Goal: Task Accomplishment & Management: Complete application form

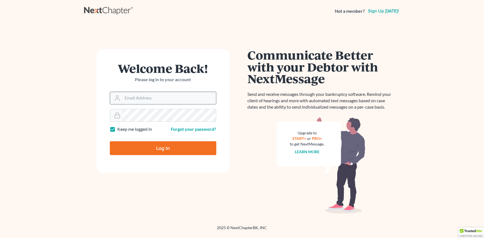
click at [172, 100] on input "Email Address" at bounding box center [169, 98] width 93 height 12
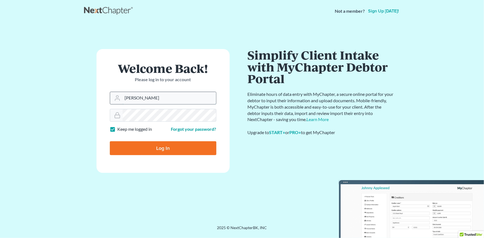
type input "[PERSON_NAME][EMAIL_ADDRESS][DOMAIN_NAME]"
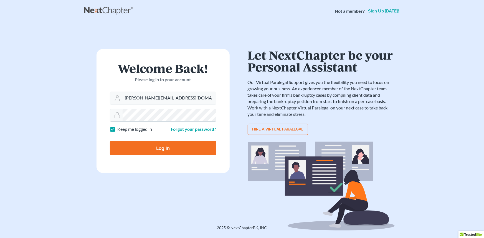
click at [110, 141] on input "Log In" at bounding box center [163, 148] width 106 height 14
type input "Thinking..."
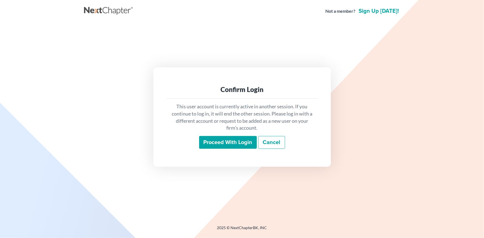
click at [222, 140] on input "Proceed with login" at bounding box center [228, 142] width 58 height 13
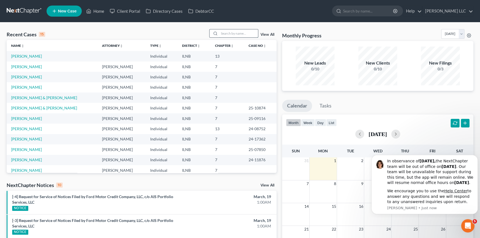
click at [243, 34] on input "search" at bounding box center [238, 33] width 39 height 8
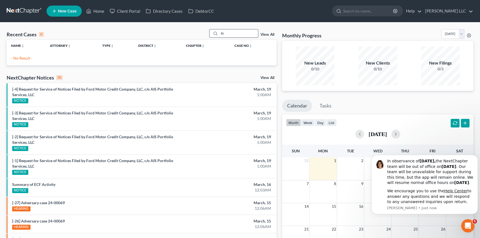
type input "R"
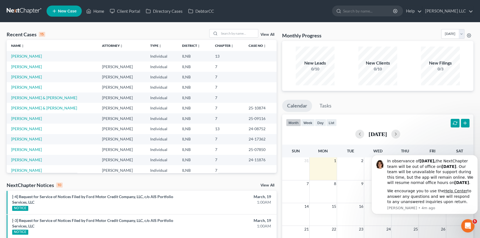
click at [59, 11] on span "New Case" at bounding box center [67, 11] width 19 height 4
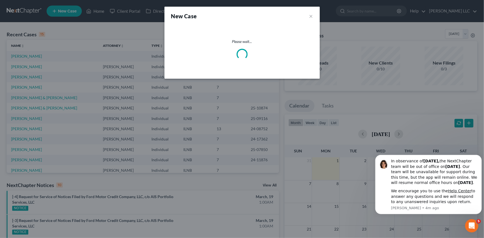
select select "25"
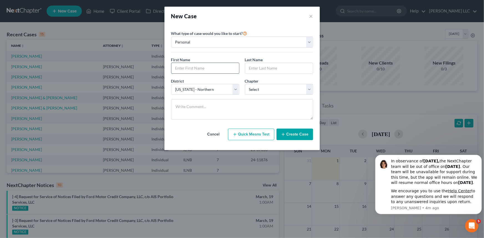
click at [213, 67] on input "text" at bounding box center [205, 68] width 68 height 11
type input "[PERSON_NAME]"
type input "[GEOGRAPHIC_DATA]"
click at [308, 88] on select "Select 7 11 12 13" at bounding box center [279, 89] width 68 height 11
select select "0"
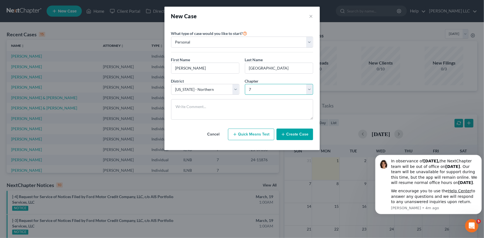
click at [245, 84] on select "Select 7 11 12 13" at bounding box center [279, 89] width 68 height 11
click at [286, 134] on button "Create Case" at bounding box center [294, 135] width 37 height 12
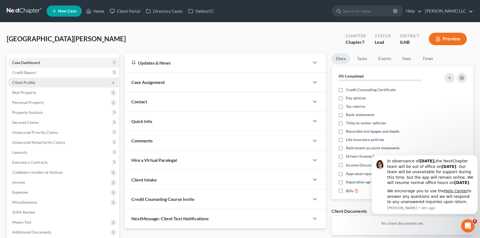
click at [29, 82] on span "Client Profile" at bounding box center [23, 82] width 23 height 5
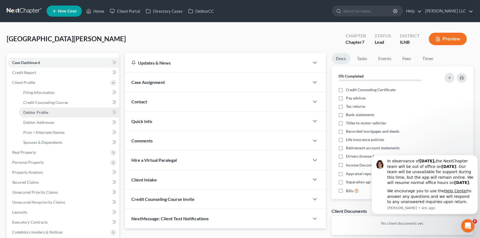
click at [45, 112] on span "Debtor Profile" at bounding box center [35, 112] width 25 height 5
select select "0"
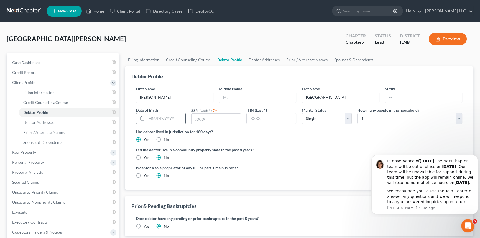
click at [166, 118] on input "text" at bounding box center [165, 118] width 39 height 11
type input "[DATE]"
click at [225, 116] on input "text" at bounding box center [216, 119] width 49 height 11
type input "2822"
click at [283, 176] on div "Is debtor a sole proprietor of any full or part-time business? Yes No" at bounding box center [216, 172] width 166 height 14
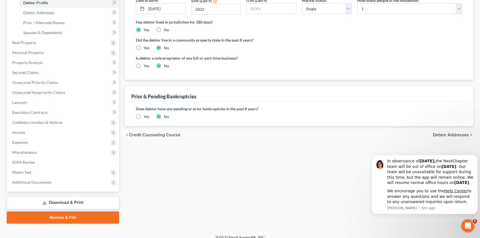
scroll to position [116, 0]
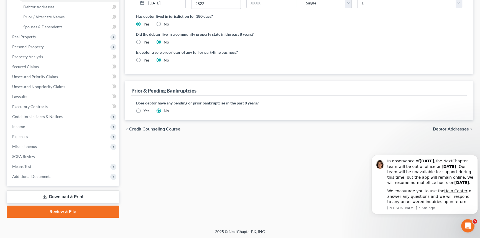
click at [453, 127] on span "Debtor Addresses" at bounding box center [451, 129] width 36 height 4
select select "0"
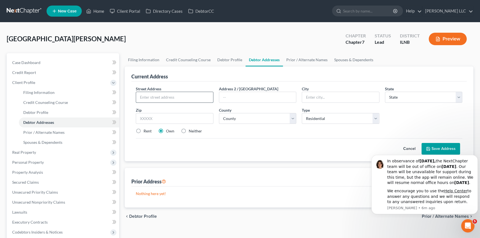
click at [161, 97] on input "text" at bounding box center [174, 97] width 77 height 11
type input "1701 Perewinkle"
click at [344, 95] on input "text" at bounding box center [340, 97] width 77 height 11
type input "[PERSON_NAME]"
click at [458, 97] on select "State [US_STATE] AK AR AZ CA CO CT DE DC [GEOGRAPHIC_DATA] [GEOGRAPHIC_DATA] GU…" at bounding box center [424, 97] width 78 height 11
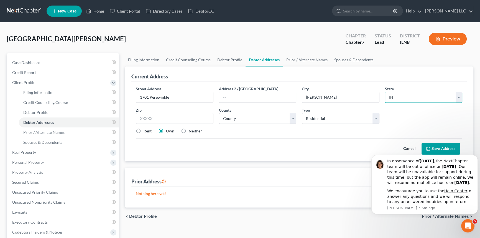
click at [385, 92] on select "State [US_STATE] AK AR AZ CA CO CT DE DC [GEOGRAPHIC_DATA] [GEOGRAPHIC_DATA] GU…" at bounding box center [424, 97] width 78 height 11
drag, startPoint x: 459, startPoint y: 96, endPoint x: 457, endPoint y: 98, distance: 3.1
click at [459, 96] on select "State [US_STATE] AK AR AZ CA CO CT DE DC [GEOGRAPHIC_DATA] [GEOGRAPHIC_DATA] GU…" at bounding box center [424, 97] width 78 height 11
select select "14"
click at [385, 92] on select "State [US_STATE] AK AR AZ CA CO CT DE DC [GEOGRAPHIC_DATA] [GEOGRAPHIC_DATA] GU…" at bounding box center [424, 97] width 78 height 11
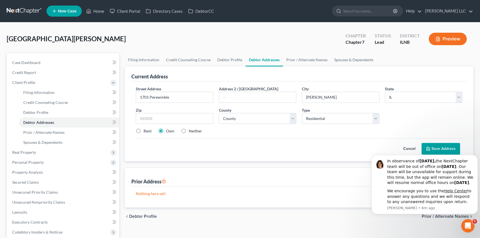
click at [144, 130] on label "Rent" at bounding box center [148, 131] width 8 height 6
click at [146, 130] on input "Rent" at bounding box center [148, 130] width 4 height 4
radio input "true"
click at [187, 116] on input "text" at bounding box center [175, 118] width 78 height 11
type input "60450"
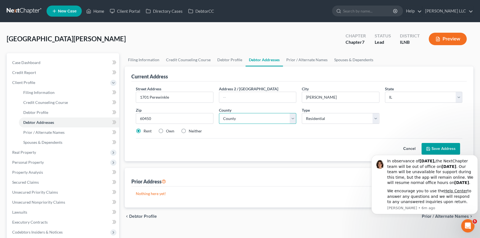
click at [293, 121] on select "County Adams County Alexander County Bond County Boone County Brown County Bure…" at bounding box center [258, 118] width 78 height 11
select select "31"
click at [219, 113] on select "County Adams County Alexander County Bond County Boone County Brown County Bure…" at bounding box center [258, 118] width 78 height 11
click at [166, 128] on label "Own" at bounding box center [170, 131] width 8 height 6
click at [168, 128] on input "Own" at bounding box center [170, 130] width 4 height 4
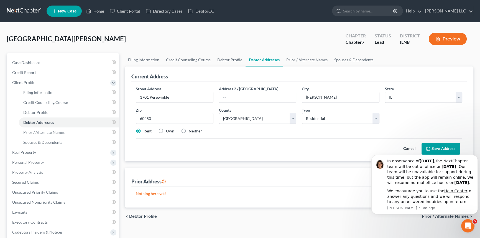
radio input "true"
click at [177, 98] on input "1701 Perewinkle" at bounding box center [174, 97] width 77 height 11
click at [156, 94] on input "1701 Perewinkle Drive" at bounding box center [174, 97] width 77 height 11
click at [197, 98] on input "[STREET_ADDRESS]" at bounding box center [174, 97] width 77 height 11
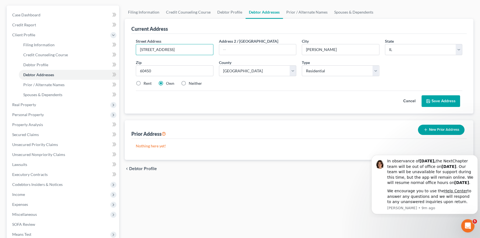
scroll to position [56, 0]
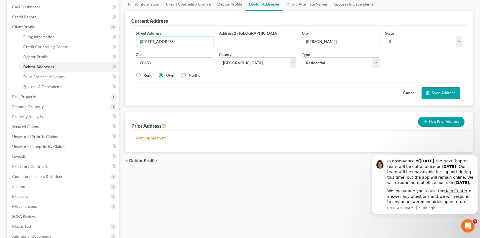
type input "[STREET_ADDRESS]"
click at [437, 94] on button "Save Address" at bounding box center [441, 93] width 39 height 12
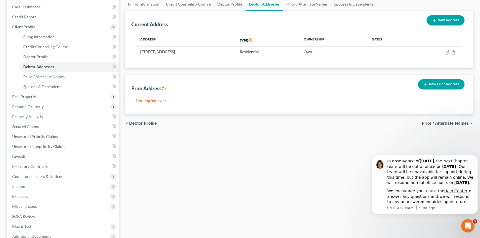
click at [437, 85] on button "New Prior Address" at bounding box center [441, 84] width 47 height 10
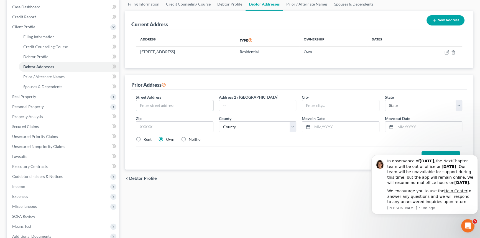
click at [153, 103] on input "text" at bounding box center [174, 105] width 77 height 11
type input "510 Narvick"
click at [312, 104] on input "text" at bounding box center [340, 105] width 77 height 11
type input "[PERSON_NAME]"
select select "14"
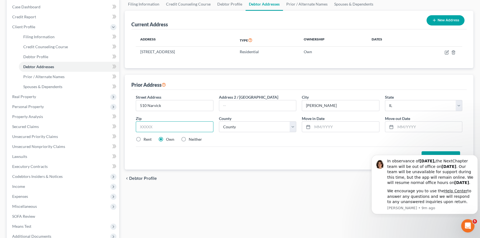
click at [189, 128] on input "text" at bounding box center [175, 126] width 78 height 11
type input "60450"
click at [326, 125] on input "text" at bounding box center [346, 127] width 67 height 11
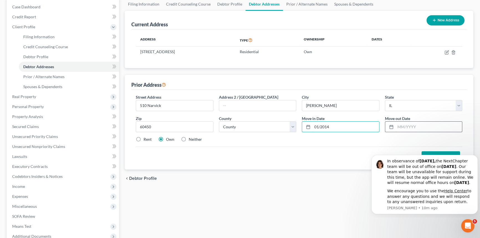
type input "01/2014"
click at [417, 122] on input "text" at bounding box center [429, 127] width 67 height 11
type input "01/2021"
click at [285, 184] on div "chevron_left Debtor Profile Prior / Alternate Names chevron_right" at bounding box center [299, 179] width 349 height 18
click at [476, 155] on icon "Dismiss notification" at bounding box center [476, 156] width 3 height 3
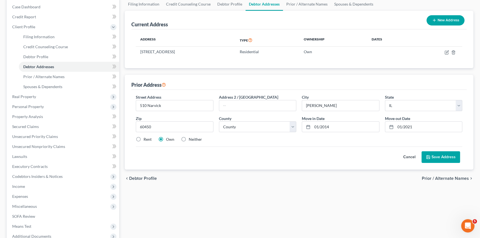
click at [438, 156] on button "Save Address" at bounding box center [441, 157] width 39 height 12
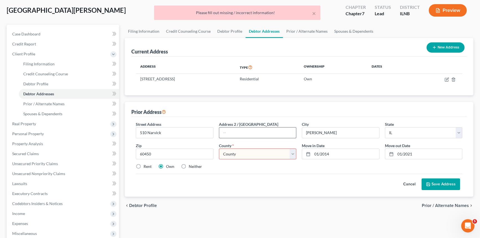
scroll to position [28, 0]
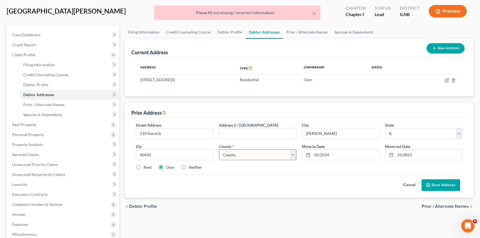
click at [294, 151] on select "County Adams County Alexander County Bond County Boone County Brown County Bure…" at bounding box center [258, 154] width 78 height 11
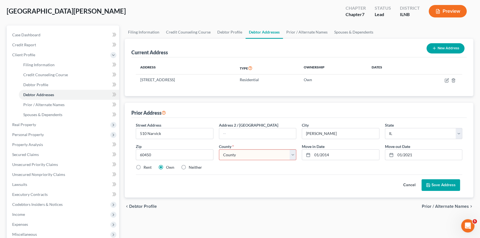
select select "31"
click at [219, 149] on select "County Adams County Alexander County Bond County Boone County Brown County Bure…" at bounding box center [258, 154] width 78 height 11
click at [438, 187] on button "Save Address" at bounding box center [441, 185] width 39 height 12
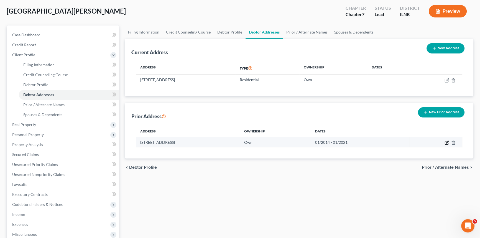
click at [446, 141] on icon "button" at bounding box center [447, 143] width 4 height 4
select select "14"
select select "31"
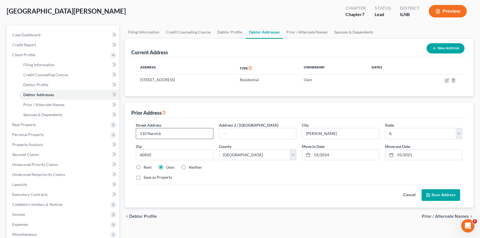
click at [173, 129] on input "510 Narvick" at bounding box center [174, 133] width 77 height 11
type input "510 Narvick Avenue"
click at [447, 191] on button "Save Address" at bounding box center [441, 195] width 39 height 12
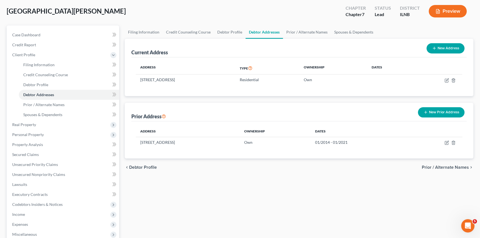
click at [458, 166] on span "Prior / Alternate Names" at bounding box center [445, 167] width 47 height 4
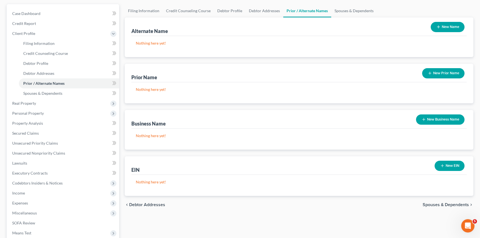
scroll to position [56, 0]
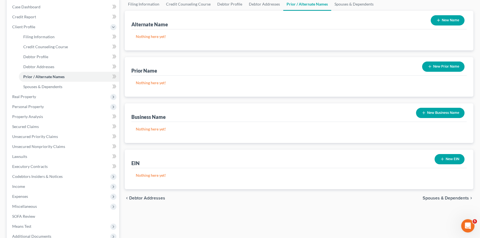
click at [426, 196] on span "Spouses & Dependents" at bounding box center [446, 198] width 46 height 4
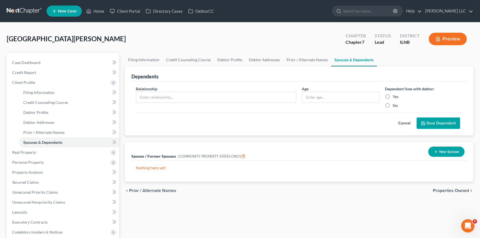
click at [437, 192] on span "Properties Owned" at bounding box center [451, 191] width 36 height 4
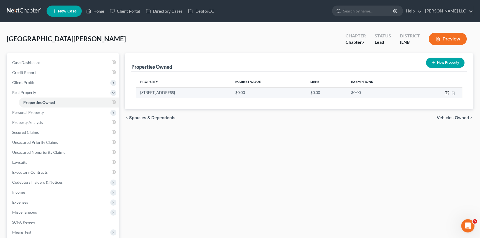
click at [446, 94] on icon "button" at bounding box center [447, 93] width 4 height 4
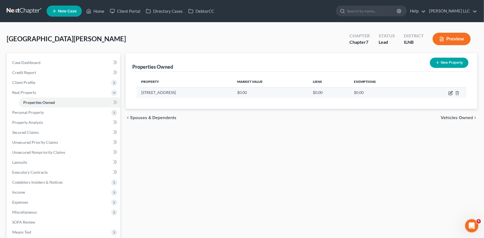
select select "14"
select select "31"
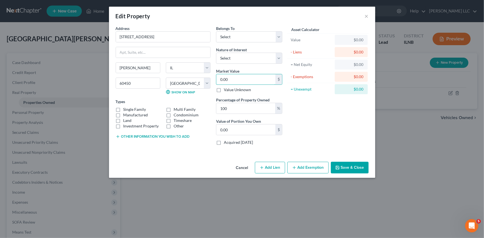
type input "0"
type input "2"
type input "2.00"
type input "28"
type input "28.00"
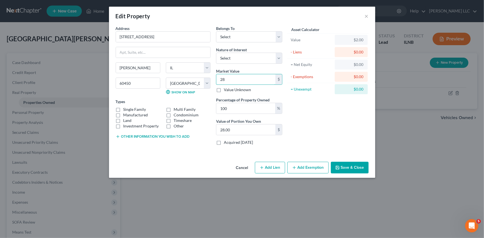
type input "281"
type input "281.00"
type input "2813"
type input "2,813.00"
type input "2,8130"
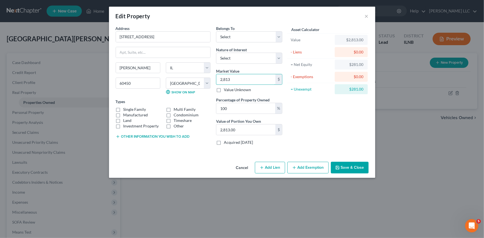
type input "28,130.00"
type input "28,1300"
type input "281,300.00"
click at [279, 59] on select "Select Fee Simple Joint Tenant Life Estate Equitable Interest Future Interest T…" at bounding box center [249, 58] width 66 height 11
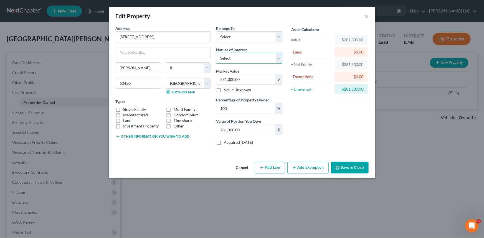
click at [279, 59] on select "Select Fee Simple Joint Tenant Life Estate Equitable Interest Future Interest T…" at bounding box center [249, 58] width 66 height 11
click at [281, 36] on select "Select Debtor 1 Only Debtor 2 Only Debtor 1 And Debtor 2 Only At Least One Of T…" at bounding box center [249, 36] width 66 height 11
select select "0"
click at [216, 31] on select "Select Debtor 1 Only Debtor 2 Only Debtor 1 And Debtor 2 Only At Least One Of T…" at bounding box center [249, 36] width 66 height 11
click at [174, 116] on label "Condominium" at bounding box center [186, 115] width 25 height 6
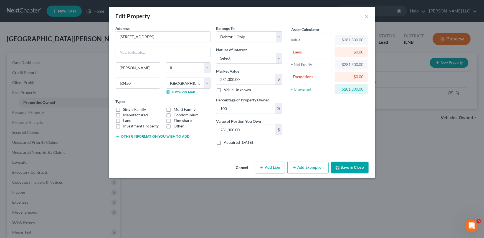
click at [176, 116] on input "Condominium" at bounding box center [178, 114] width 4 height 4
checkbox input "true"
click at [301, 166] on button "Add Exemption" at bounding box center [307, 168] width 41 height 12
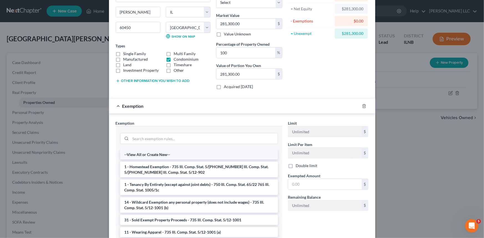
scroll to position [14, 0]
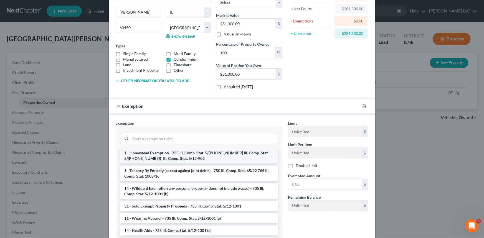
click at [165, 154] on li "1 - Homestead Exemption - 735 Ill. Comp. Stat. 5/[PHONE_NUMBER] Ill. Comp. Stat…" at bounding box center [199, 156] width 158 height 16
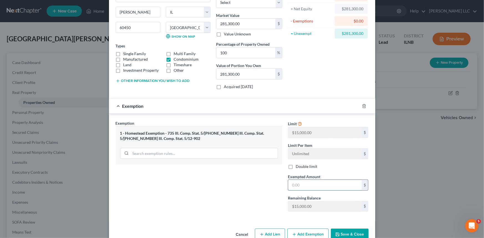
click at [310, 184] on input "text" at bounding box center [324, 185] width 73 height 11
type input "15,000.00"
click at [243, 193] on div "Exemption Set must be selected for CA. Exemption * 1 - Homestead Exemption - 73…" at bounding box center [199, 168] width 172 height 96
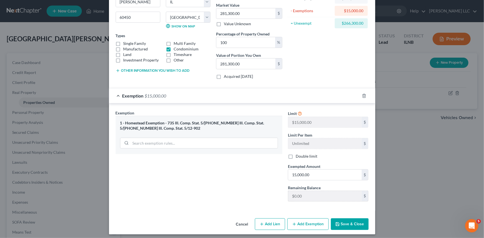
scroll to position [68, 0]
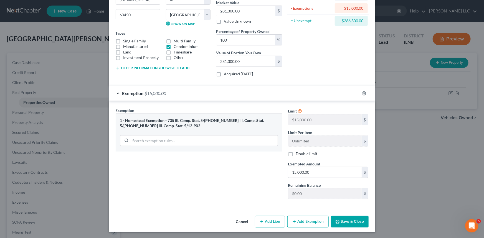
click at [335, 222] on icon "button" at bounding box center [337, 222] width 4 height 4
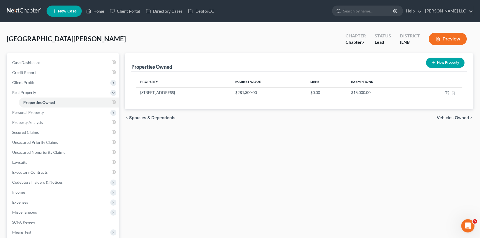
click at [463, 118] on span "Vehicles Owned" at bounding box center [453, 118] width 32 height 4
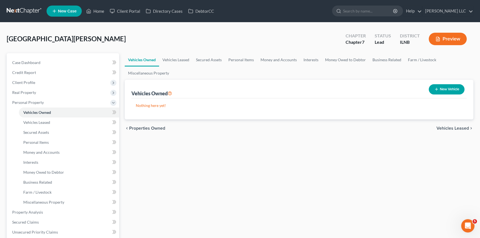
click at [450, 88] on button "New Vehicle" at bounding box center [447, 89] width 36 height 10
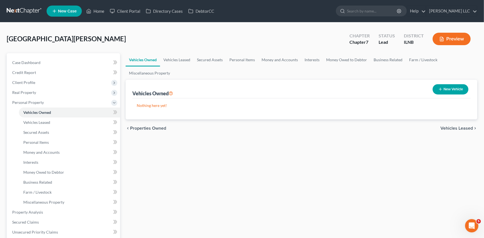
select select "0"
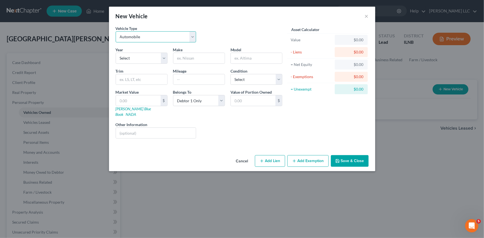
click at [191, 39] on select "Select Automobile Truck Trailer Watercraft Aircraft Motor Home Atv Other Vehicle" at bounding box center [156, 36] width 81 height 11
click at [166, 60] on select "Select 2026 2025 2024 2023 2022 2021 2020 2019 2018 2017 2016 2015 2014 2013 20…" at bounding box center [142, 58] width 52 height 11
select select "12"
click at [116, 53] on select "Select 2026 2025 2024 2023 2022 2021 2020 2019 2018 2017 2016 2015 2014 2013 20…" at bounding box center [142, 58] width 52 height 11
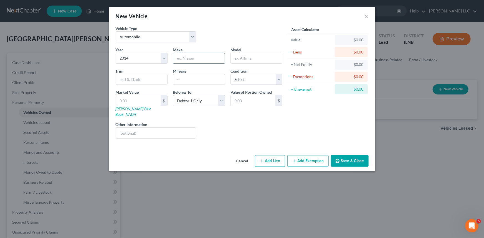
click at [206, 57] on input "text" at bounding box center [198, 58] width 51 height 11
type input "Dodge"
type input "Caravan"
click at [282, 82] on select "Select Excellent Very Good Good Fair Poor" at bounding box center [256, 79] width 52 height 11
select select "2"
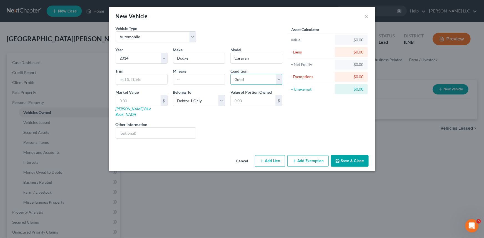
click at [230, 74] on select "Select Excellent Very Good Good Fair Poor" at bounding box center [256, 79] width 52 height 11
click at [305, 155] on button "Add Exemption" at bounding box center [307, 161] width 41 height 12
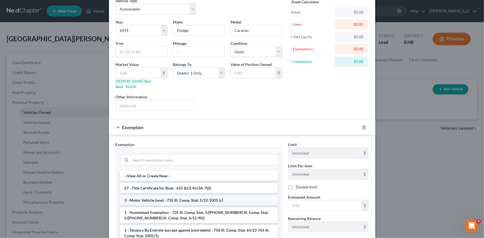
scroll to position [28, 0]
click at [185, 195] on li "3 - Motor Vehicle (one) - 735 Ill. Comp. Stat. 5/12-1001 (c)" at bounding box center [199, 200] width 158 height 10
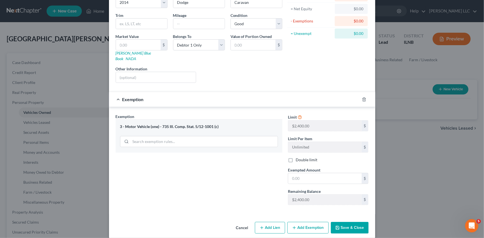
scroll to position [56, 0]
click at [297, 173] on input "text" at bounding box center [324, 178] width 73 height 11
type input "2,400.00"
click at [351, 222] on button "Save & Close" at bounding box center [350, 228] width 38 height 12
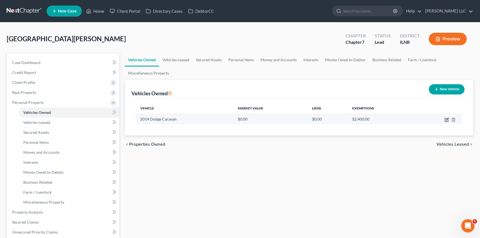
click at [446, 119] on icon "button" at bounding box center [447, 120] width 4 height 4
select select "0"
select select "12"
select select "2"
select select "0"
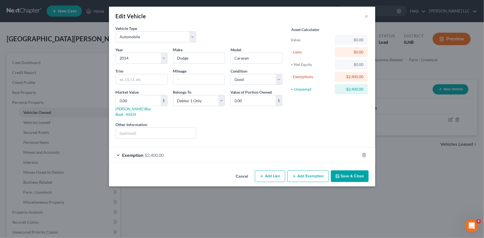
click at [343, 171] on button "Save & Close" at bounding box center [350, 177] width 38 height 12
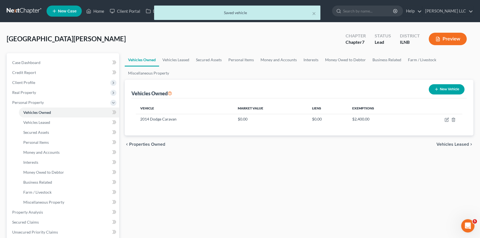
click at [456, 87] on button "New Vehicle" at bounding box center [447, 89] width 36 height 10
select select "0"
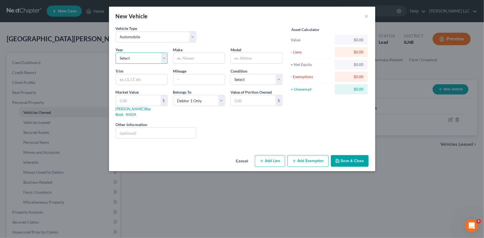
click at [165, 60] on select "Select 2026 2025 2024 2023 2022 2021 2020 2019 2018 2017 2016 2015 2014 2013 20…" at bounding box center [142, 58] width 52 height 11
select select "3"
click at [116, 53] on select "Select 2026 2025 2024 2023 2022 2021 2020 2019 2018 2017 2016 2015 2014 2013 20…" at bounding box center [142, 58] width 52 height 11
click at [186, 56] on input "text" at bounding box center [198, 58] width 51 height 11
type input "Ford"
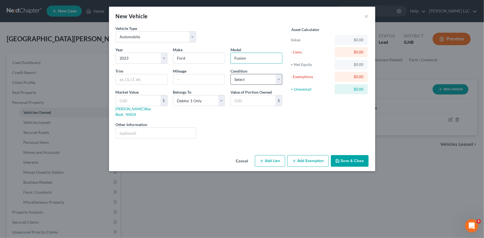
type input "Fusion"
click at [281, 81] on select "Select Excellent Very Good Good Fair Poor" at bounding box center [256, 79] width 52 height 11
select select "2"
click at [230, 74] on select "Select Excellent Very Good Good Fair Poor" at bounding box center [256, 79] width 52 height 11
click at [294, 159] on icon "button" at bounding box center [294, 161] width 4 height 4
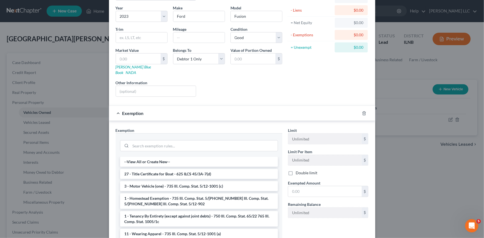
scroll to position [56, 0]
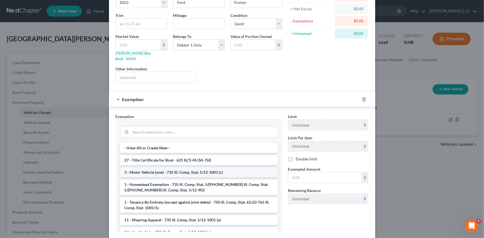
click at [167, 167] on li "3 - Motor Vehicle (one) - 735 Ill. Comp. Stat. 5/12-1001 (c)" at bounding box center [199, 172] width 158 height 10
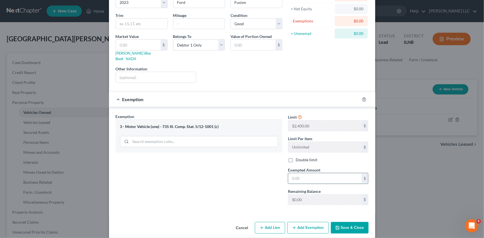
click at [305, 173] on input "text" at bounding box center [324, 178] width 73 height 11
type input "1,200.00"
click at [350, 222] on button "Save & Close" at bounding box center [350, 228] width 38 height 12
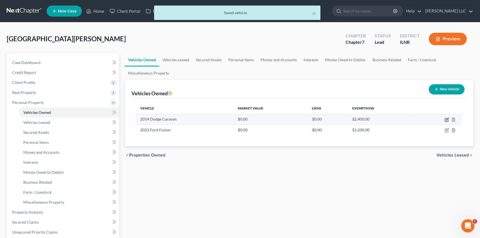
click at [446, 121] on icon "button" at bounding box center [447, 120] width 4 height 4
select select "0"
select select "12"
select select "2"
select select "0"
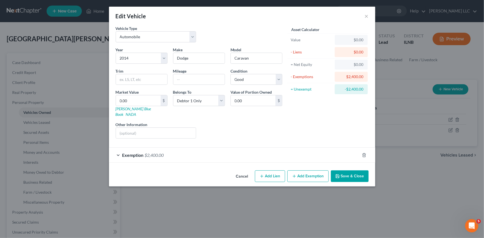
click at [118, 150] on div "Exemption $2,400.00" at bounding box center [234, 155] width 251 height 15
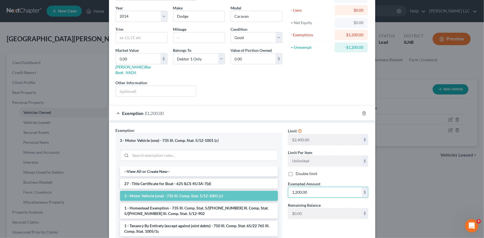
scroll to position [92, 0]
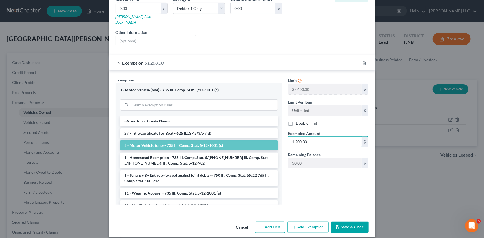
type input "1,200.00"
click at [346, 222] on button "Save & Close" at bounding box center [350, 228] width 38 height 12
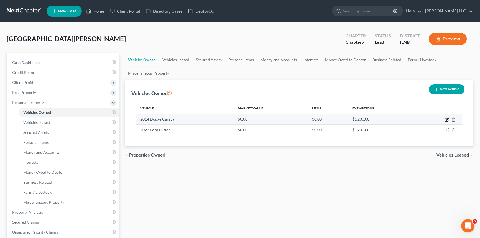
click at [447, 119] on icon "button" at bounding box center [447, 120] width 4 height 4
select select "0"
select select "12"
select select "2"
select select "0"
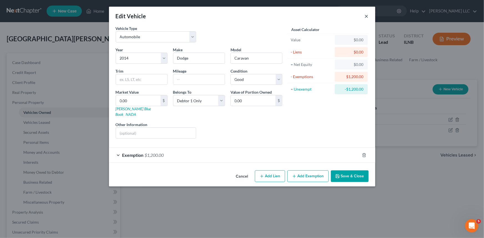
click at [367, 13] on button "×" at bounding box center [367, 16] width 4 height 7
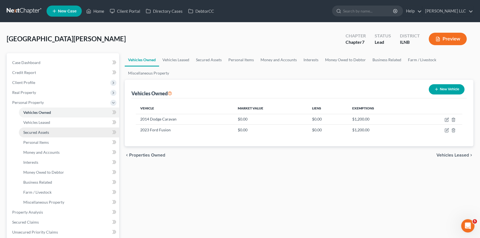
click at [33, 132] on span "Secured Assets" at bounding box center [36, 132] width 26 height 5
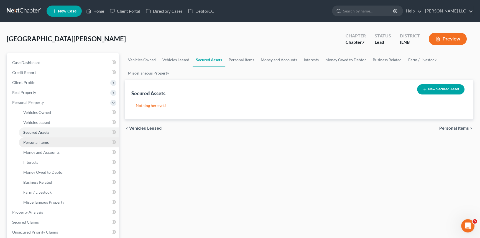
click at [33, 142] on span "Personal Items" at bounding box center [36, 142] width 26 height 5
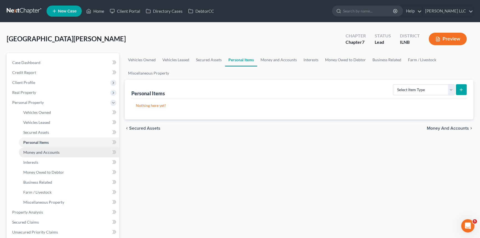
click at [42, 153] on span "Money and Accounts" at bounding box center [41, 152] width 36 height 5
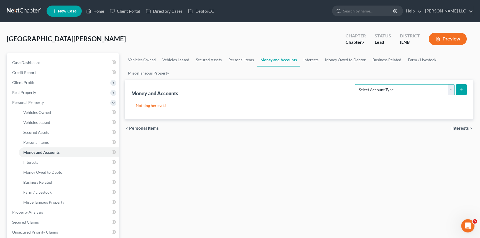
click at [449, 90] on select "Select Account Type Brokerage Cash on Hand Certificates of Deposit Checking Acc…" at bounding box center [405, 89] width 100 height 11
select select "cash_on_hand"
click at [356, 84] on select "Select Account Type Brokerage Cash on Hand Certificates of Deposit Checking Acc…" at bounding box center [405, 89] width 100 height 11
click at [462, 92] on icon "submit" at bounding box center [461, 90] width 4 height 4
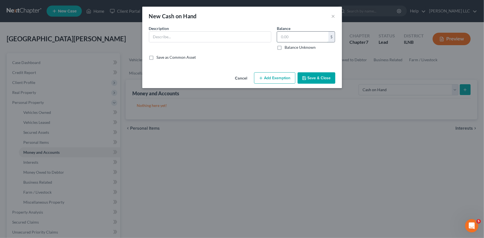
click at [286, 40] on input "text" at bounding box center [302, 37] width 51 height 11
type input "500.00"
click at [275, 80] on button "Add Exemption" at bounding box center [274, 78] width 41 height 12
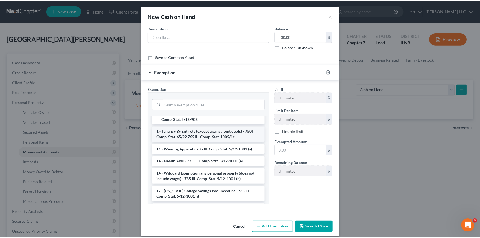
scroll to position [28, 0]
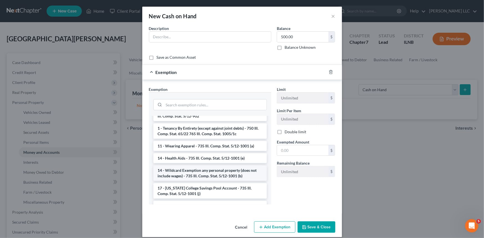
click at [178, 166] on li "14 - Wildcard Exemption any personal property (does not include wages) - 735 Il…" at bounding box center [209, 174] width 113 height 16
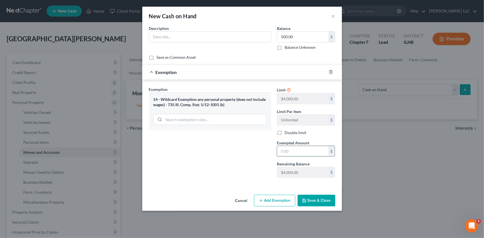
click at [283, 154] on input "text" at bounding box center [302, 151] width 51 height 11
type input "500.00"
click at [314, 201] on button "Save & Close" at bounding box center [317, 201] width 38 height 12
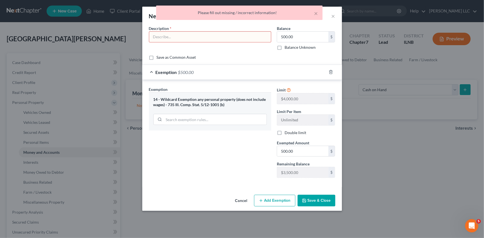
click at [168, 32] on input "text" at bounding box center [210, 37] width 122 height 11
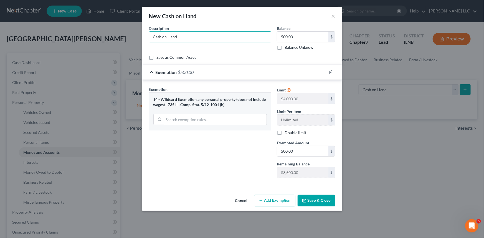
type input "Cash on Hand"
click at [325, 198] on button "Save & Close" at bounding box center [317, 201] width 38 height 12
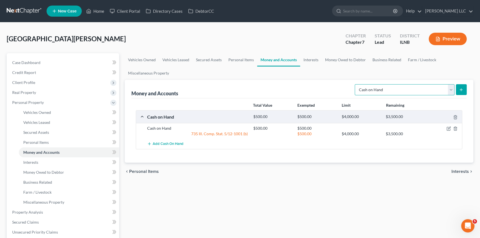
click at [452, 91] on select "Select Account Type Brokerage Cash on Hand Certificates of Deposit Checking Acc…" at bounding box center [405, 89] width 100 height 11
select select "checking"
click at [356, 84] on select "Select Account Type Brokerage Cash on Hand Certificates of Deposit Checking Acc…" at bounding box center [405, 89] width 100 height 11
click at [463, 92] on icon "submit" at bounding box center [461, 90] width 4 height 4
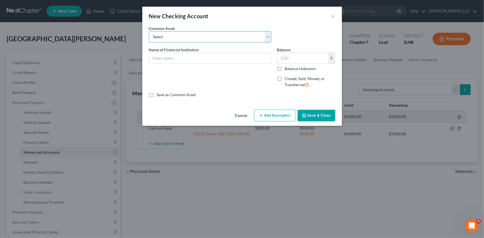
click at [268, 40] on select "Select Financial Plus Credit Union JP Morgan Chase Bank Old National Bank Old N…" at bounding box center [210, 36] width 122 height 11
select select "1"
click at [149, 31] on select "Select Financial Plus Credit Union JP Morgan Chase Bank Old National Bank Old N…" at bounding box center [210, 36] width 122 height 11
type input "[PERSON_NAME] [PERSON_NAME] Bank"
type input "1,700.00"
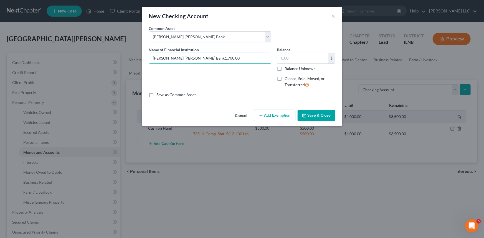
type input "[PERSON_NAME] [PERSON_NAME] Bank"
click at [298, 57] on input "text" at bounding box center [302, 58] width 51 height 11
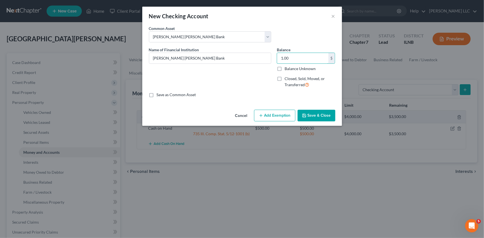
type input "1.00"
click at [309, 114] on button "Save & Close" at bounding box center [317, 116] width 38 height 12
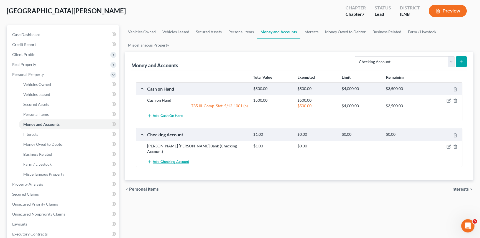
click at [167, 160] on span "Add Checking Account" at bounding box center [171, 162] width 36 height 4
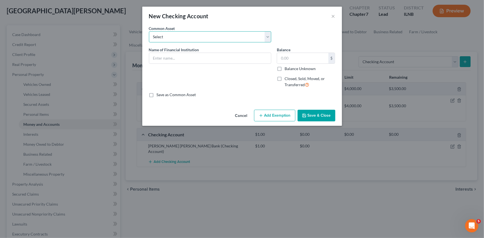
click at [270, 39] on select "Select Financial Plus Credit Union JP Morgan Chase Bank Old National Bank Old N…" at bounding box center [210, 36] width 122 height 11
click at [249, 36] on select "Select Financial Plus Credit Union JP Morgan Chase Bank Old National Bank Old N…" at bounding box center [210, 36] width 122 height 11
click at [226, 54] on input "text" at bounding box center [210, 58] width 122 height 11
type input "NuMark Credit Union"
click at [293, 54] on input "text" at bounding box center [302, 58] width 51 height 11
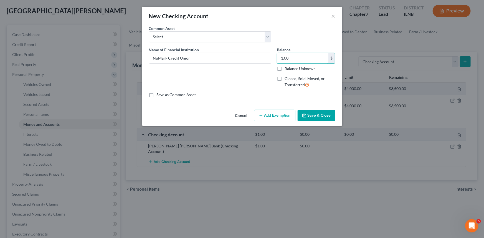
type input "1.00"
click at [326, 110] on button "Save & Close" at bounding box center [317, 116] width 38 height 12
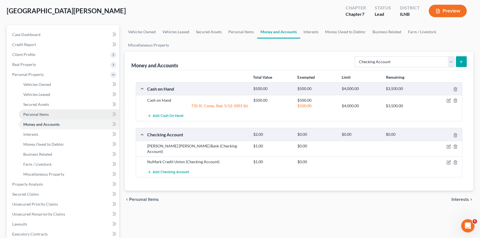
click at [25, 113] on span "Personal Items" at bounding box center [36, 114] width 26 height 5
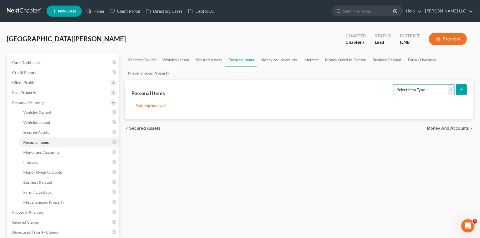
click at [452, 91] on select "Select Item Type Clothing Collectibles Of Value Electronics Firearms Household …" at bounding box center [424, 89] width 62 height 11
select select "household_goods"
click at [394, 84] on select "Select Item Type Clothing Collectibles Of Value Electronics Firearms Household …" at bounding box center [424, 89] width 62 height 11
click at [463, 88] on icon "submit" at bounding box center [461, 90] width 4 height 4
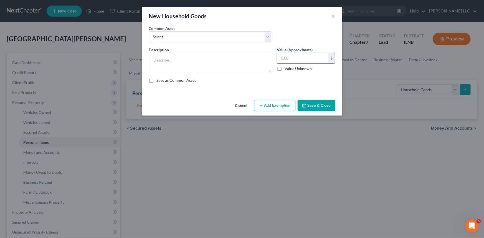
click at [283, 54] on input "text" at bounding box center [302, 58] width 51 height 11
click at [240, 58] on textarea at bounding box center [210, 63] width 122 height 21
type textarea "M"
click at [314, 55] on input "text" at bounding box center [302, 58] width 51 height 11
type input "10,000.00"
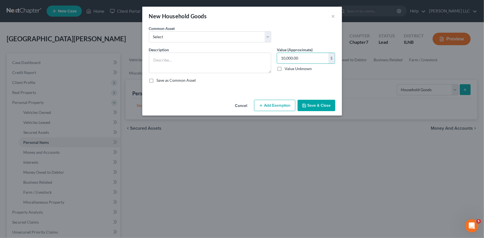
click at [313, 103] on button "Save & Close" at bounding box center [317, 106] width 38 height 12
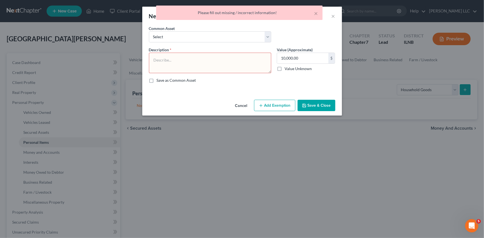
click at [248, 63] on textarea at bounding box center [210, 63] width 122 height 21
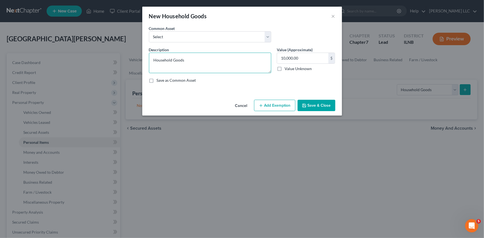
type textarea "Household Goods"
click at [322, 105] on button "Save & Close" at bounding box center [317, 106] width 38 height 12
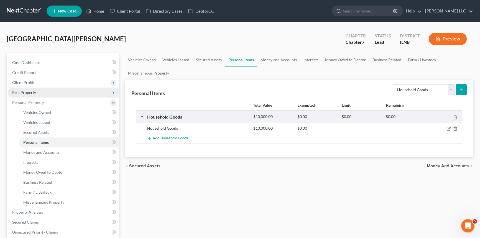
click at [32, 90] on span "Real Property" at bounding box center [24, 92] width 24 height 5
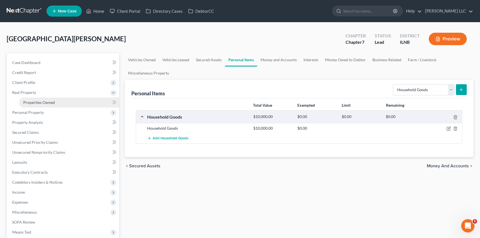
click at [47, 102] on span "Properties Owned" at bounding box center [39, 102] width 32 height 5
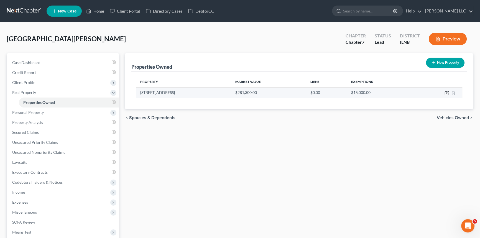
click at [447, 94] on icon "button" at bounding box center [447, 93] width 4 height 4
select select "14"
select select "31"
select select "0"
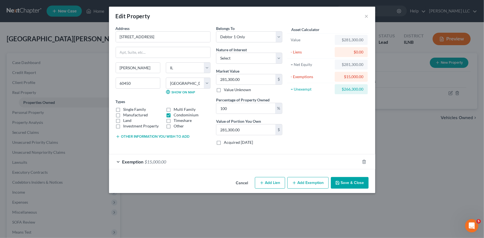
click at [271, 185] on button "Add Lien" at bounding box center [270, 183] width 30 height 12
select select "0"
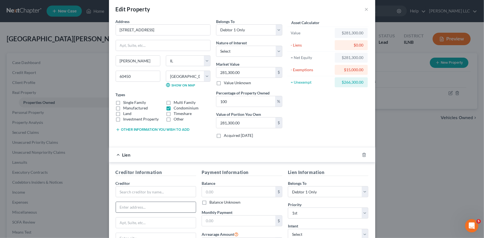
scroll to position [14, 0]
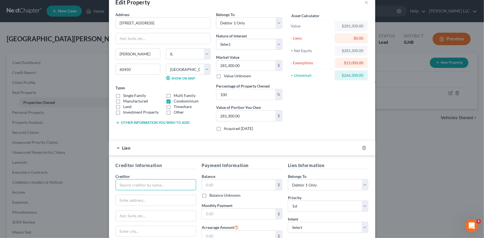
click at [156, 187] on input "text" at bounding box center [156, 184] width 81 height 11
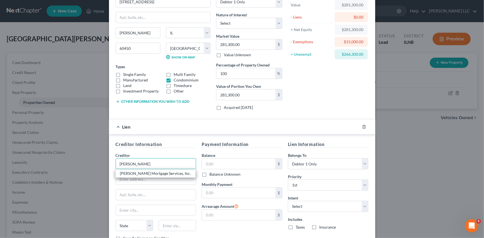
scroll to position [42, 0]
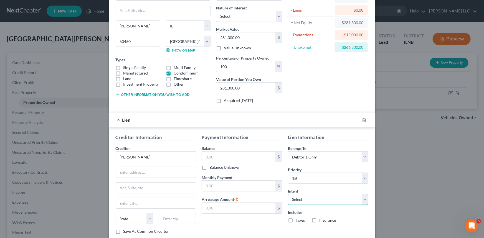
click at [366, 200] on select "Select Surrender Redeem Reaffirm Avoid Other" at bounding box center [328, 199] width 81 height 11
type input "Carrington"
select select "2"
click at [288, 194] on select "Select Surrender Redeem Reaffirm Avoid Other" at bounding box center [328, 199] width 81 height 11
click at [242, 157] on input "text" at bounding box center [238, 157] width 73 height 11
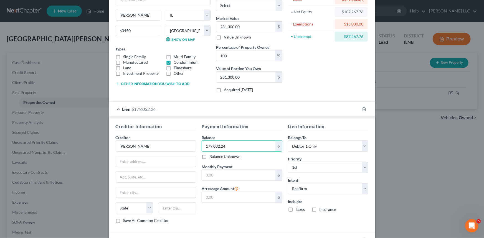
scroll to position [56, 0]
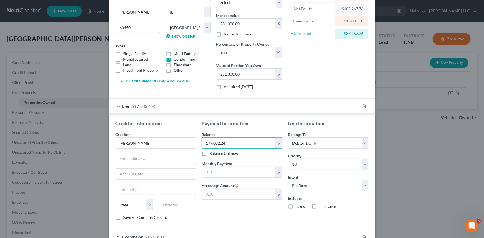
type input "179,032.24"
click at [296, 206] on label "Taxes" at bounding box center [300, 207] width 9 height 6
click at [298, 206] on input "Taxes" at bounding box center [300, 206] width 4 height 4
checkbox input "true"
click at [319, 207] on label "Insurance" at bounding box center [327, 207] width 17 height 6
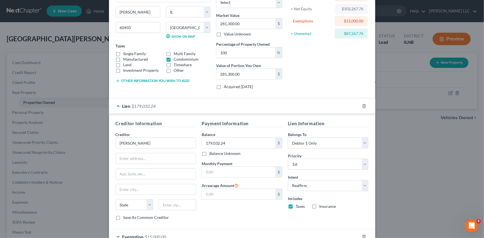
click at [321, 207] on input "Insurance" at bounding box center [323, 206] width 4 height 4
checkbox input "true"
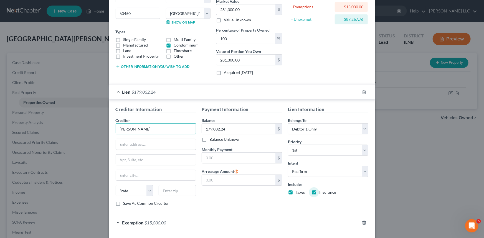
click at [156, 130] on input "Carrington" at bounding box center [156, 128] width 81 height 11
type input "[PERSON_NAME] Mortgage"
click at [306, 229] on div "Exemption $15,000.00" at bounding box center [234, 222] width 251 height 15
click at [122, 141] on input "text" at bounding box center [156, 144] width 80 height 11
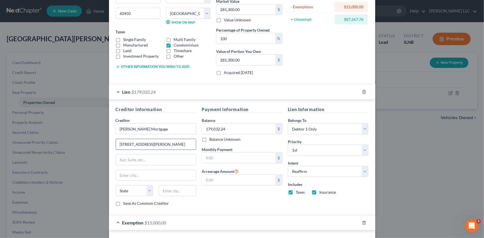
type input "1600 South Douglass Avenue"
type input "Suite 200A"
click at [171, 146] on input "1600 South Douglass Avenue" at bounding box center [156, 144] width 80 height 11
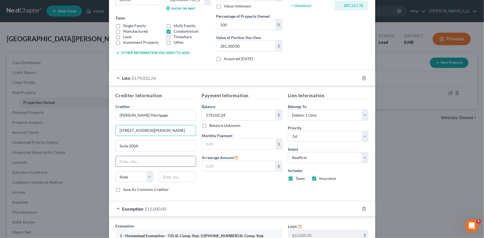
type input "[STREET_ADDRESS][PERSON_NAME]"
click at [171, 161] on input "text" at bounding box center [156, 161] width 80 height 11
type input "[GEOGRAPHIC_DATA]"
click at [149, 179] on select "State [US_STATE] AK AR AZ CA CO CT DE DC [GEOGRAPHIC_DATA] [GEOGRAPHIC_DATA] GU…" at bounding box center [134, 176] width 37 height 11
select select "4"
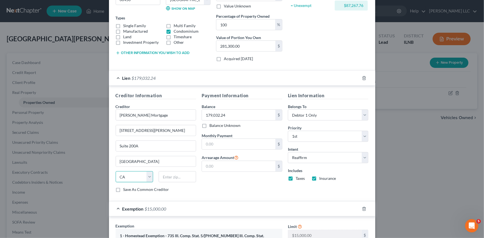
click at [116, 171] on select "State [US_STATE] AK AR AZ CA CO CT DE DC [GEOGRAPHIC_DATA] [GEOGRAPHIC_DATA] GU…" at bounding box center [134, 176] width 37 height 11
click at [186, 173] on input "text" at bounding box center [177, 176] width 37 height 11
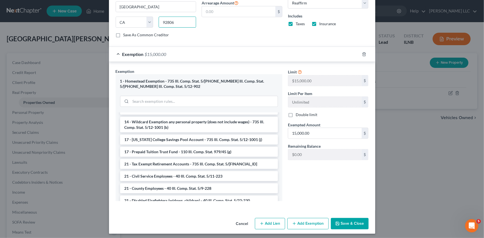
scroll to position [240, 0]
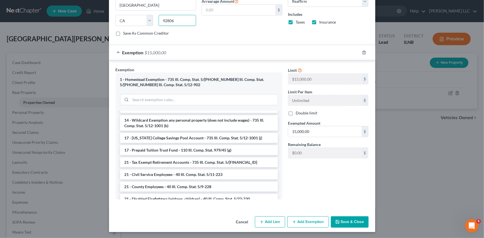
type input "92806"
click at [345, 221] on button "Save & Close" at bounding box center [350, 223] width 38 height 12
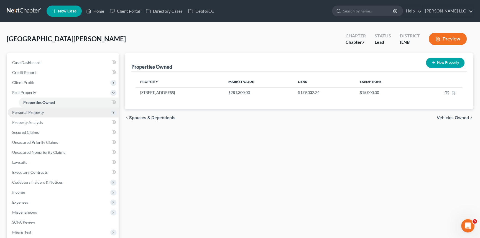
click at [37, 115] on span "Personal Property" at bounding box center [63, 113] width 111 height 10
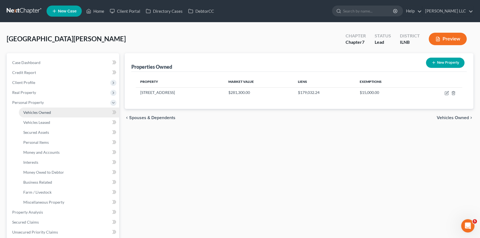
click at [41, 113] on span "Vehicles Owned" at bounding box center [37, 112] width 28 height 5
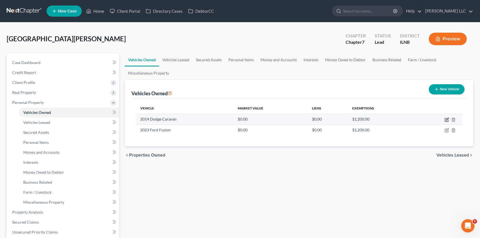
click at [446, 118] on icon "button" at bounding box center [446, 119] width 3 height 3
select select "0"
select select "12"
select select "2"
select select "0"
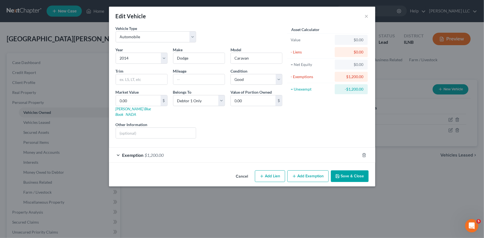
click at [271, 171] on button "Add Lien" at bounding box center [270, 177] width 30 height 12
select select "0"
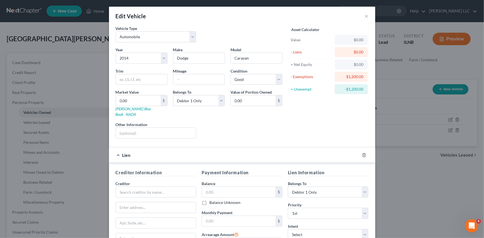
scroll to position [14, 0]
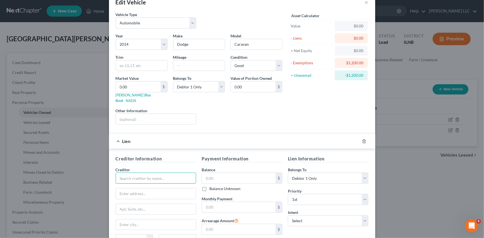
click at [145, 173] on input "text" at bounding box center [156, 178] width 81 height 11
type input "BMO Bank"
click at [222, 173] on input "text" at bounding box center [238, 178] width 73 height 11
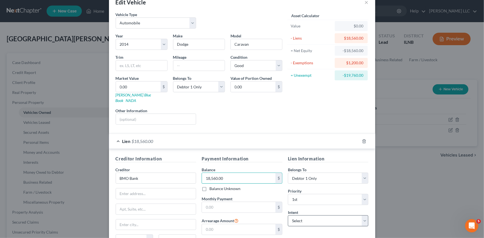
type input "18,560.00"
click at [366, 218] on select "Select Surrender Redeem Reaffirm Avoid Other" at bounding box center [328, 220] width 81 height 11
select select "2"
click at [288, 215] on select "Select Surrender Redeem Reaffirm Avoid Other" at bounding box center [328, 220] width 81 height 11
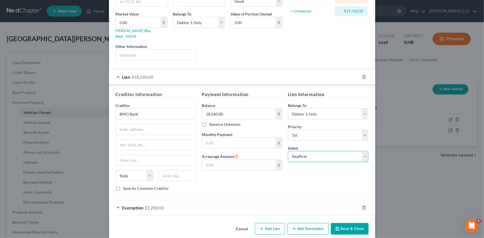
scroll to position [80, 0]
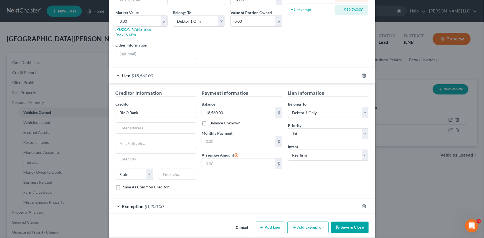
click at [351, 222] on button "Save & Close" at bounding box center [350, 228] width 38 height 12
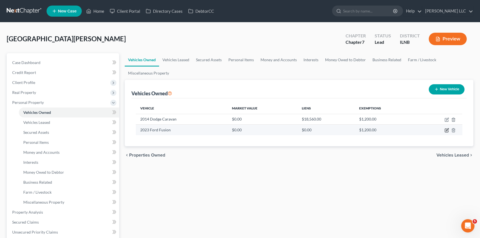
click at [447, 130] on icon "button" at bounding box center [447, 130] width 2 height 2
select select "0"
select select "3"
select select "2"
select select "0"
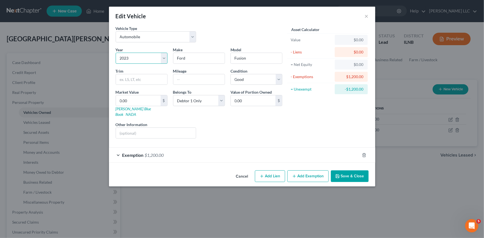
click at [163, 62] on select "Select 2026 2025 2024 2023 2022 2021 2020 2019 2018 2017 2016 2015 2014 2013 20…" at bounding box center [142, 58] width 52 height 11
select select "8"
click at [116, 53] on select "Select 2026 2025 2024 2023 2022 2021 2020 2019 2018 2017 2016 2015 2014 2013 20…" at bounding box center [142, 58] width 52 height 11
click at [263, 174] on icon "button" at bounding box center [262, 176] width 4 height 4
select select "0"
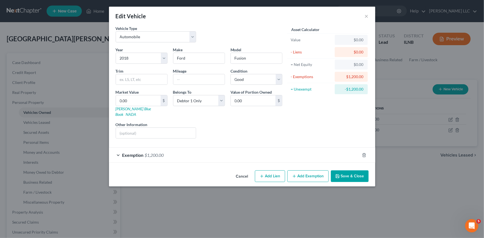
select select "0"
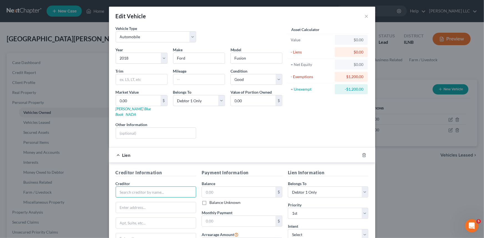
click at [148, 187] on input "text" at bounding box center [156, 192] width 81 height 11
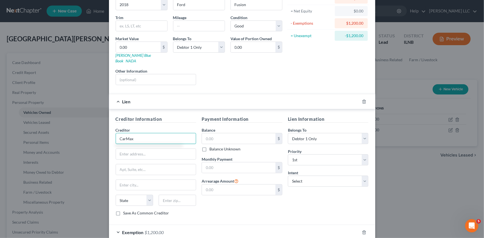
scroll to position [56, 0]
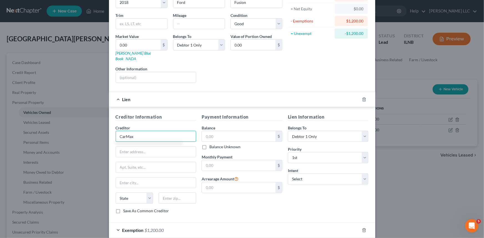
type input "CarMax"
click at [212, 131] on input "text" at bounding box center [238, 136] width 73 height 11
type input "6,635.35"
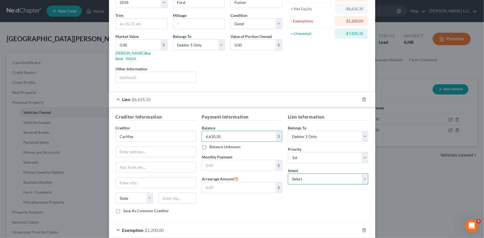
click at [363, 174] on select "Select Surrender Redeem Reaffirm Avoid Other" at bounding box center [328, 179] width 81 height 11
select select "2"
click at [288, 174] on select "Select Surrender Redeem Reaffirm Avoid Other" at bounding box center [328, 179] width 81 height 11
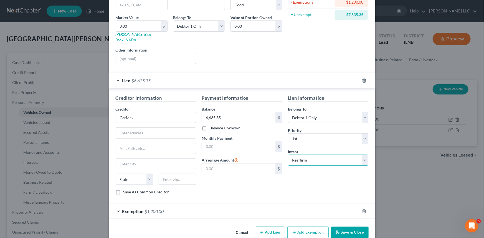
scroll to position [80, 0]
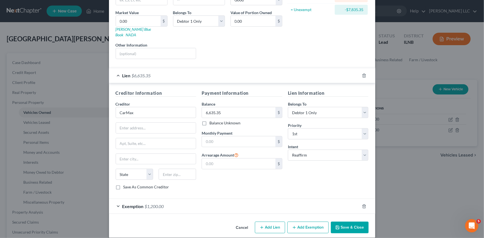
click at [336, 225] on button "Save & Close" at bounding box center [350, 228] width 38 height 12
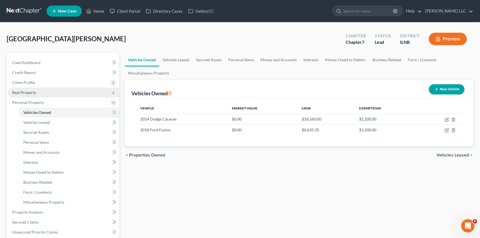
click at [31, 92] on span "Real Property" at bounding box center [24, 92] width 24 height 5
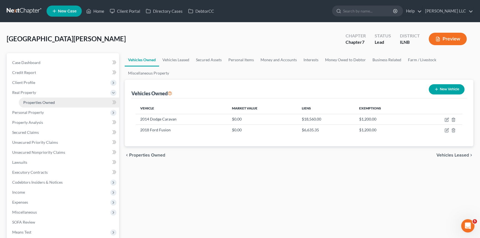
click at [44, 102] on span "Properties Owned" at bounding box center [39, 102] width 32 height 5
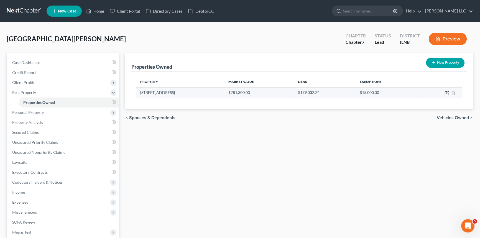
click at [447, 94] on icon "button" at bounding box center [447, 93] width 4 height 4
select select "14"
select select "31"
select select "0"
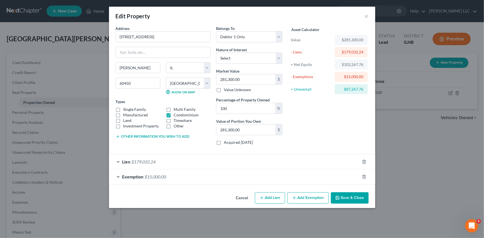
click at [118, 162] on div "Lien $179,032.24" at bounding box center [234, 161] width 251 height 15
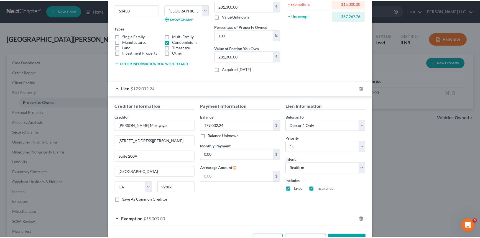
scroll to position [84, 0]
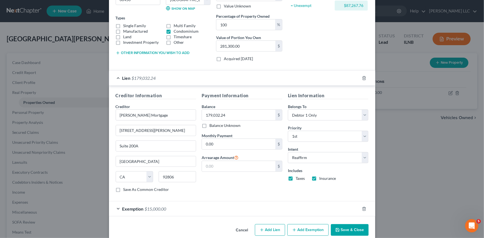
click at [296, 178] on label "Taxes" at bounding box center [300, 179] width 9 height 6
click at [298, 178] on input "Taxes" at bounding box center [300, 178] width 4 height 4
checkbox input "false"
click at [352, 230] on button "Save & Close" at bounding box center [350, 230] width 38 height 12
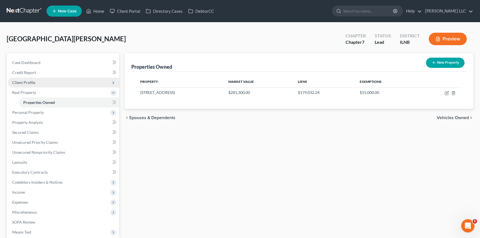
click at [30, 80] on span "Client Profile" at bounding box center [23, 82] width 23 height 5
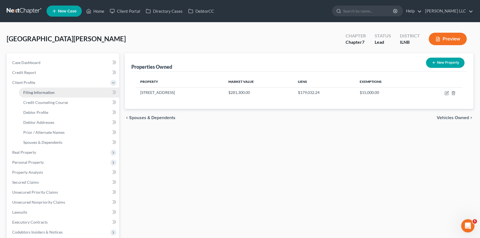
click at [33, 93] on span "Filing Information" at bounding box center [38, 92] width 31 height 5
select select "1"
select select "0"
select select "25"
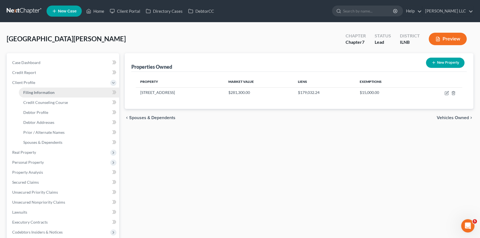
select select "14"
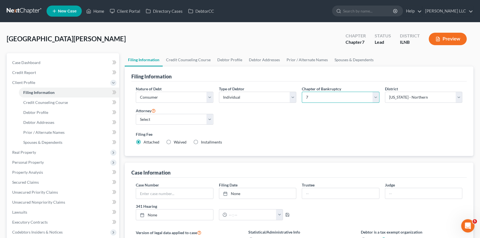
click at [374, 99] on select "Select 7 11 12 13" at bounding box center [341, 97] width 78 height 11
select select "3"
click at [302, 92] on select "Select 7 11 12 13" at bounding box center [341, 97] width 78 height 11
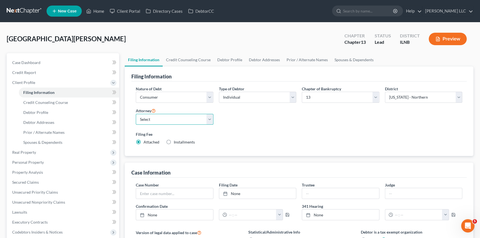
click at [209, 122] on select "Select James Durkee - ILNB James Durkee - ILCB James Durkee - ILCB Staci Vazque…" at bounding box center [175, 119] width 78 height 11
click at [181, 159] on div "Filing Information Nature of Debt Select Business Consumer Other Nature of Busi…" at bounding box center [299, 197] width 349 height 260
click at [209, 122] on select "Select James Durkee - ILNB James Durkee - ILCB James Durkee - ILCB Staci Vazque…" at bounding box center [175, 119] width 78 height 11
select select "3"
click at [136, 114] on select "Select James Durkee - ILNB James Durkee - ILCB James Durkee - ILCB Staci Vazque…" at bounding box center [175, 119] width 78 height 11
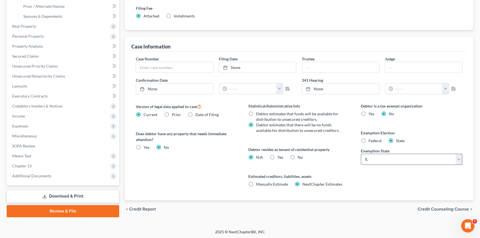
scroll to position [126, 0]
click at [428, 209] on span "Credit Counseling Course" at bounding box center [443, 209] width 51 height 4
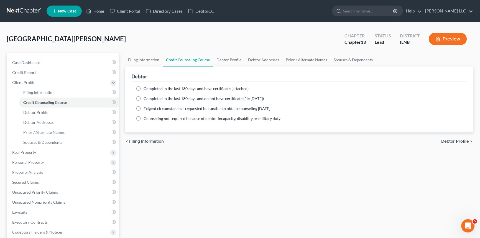
click at [450, 141] on span "Debtor Profile" at bounding box center [455, 141] width 28 height 4
select select "0"
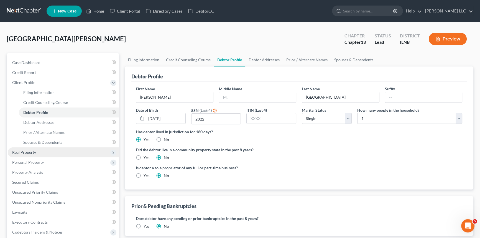
click at [25, 153] on span "Real Property" at bounding box center [24, 152] width 24 height 5
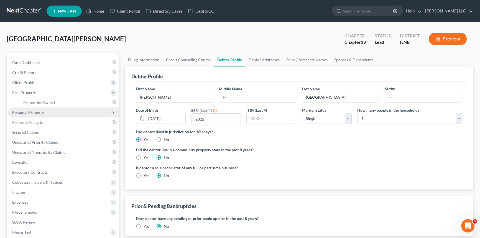
click at [55, 110] on span "Personal Property" at bounding box center [63, 113] width 111 height 10
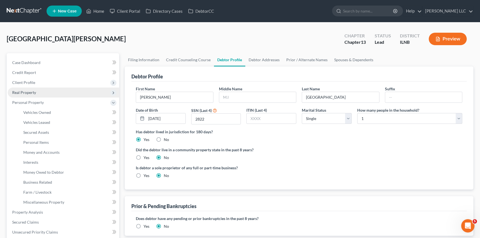
click at [39, 94] on span "Real Property" at bounding box center [63, 93] width 111 height 10
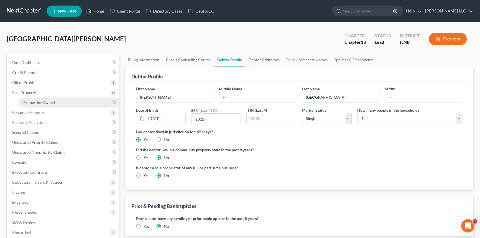
click at [28, 104] on link "Properties Owned" at bounding box center [69, 103] width 100 height 10
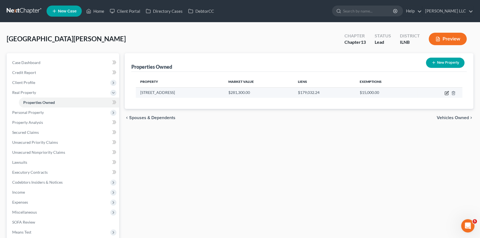
click at [447, 92] on icon "button" at bounding box center [447, 93] width 4 height 4
select select "14"
select select "31"
select select "0"
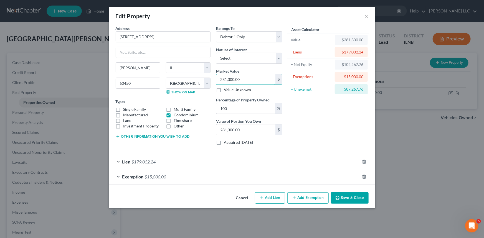
type input "0"
type input "2"
type input "2.00"
type input "27"
type input "27.00"
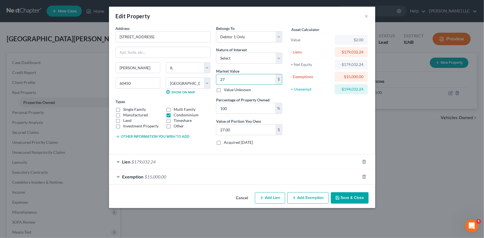
type input "274"
type input "274.00"
type input "2749"
type input "2,749.00"
type input "2,7490"
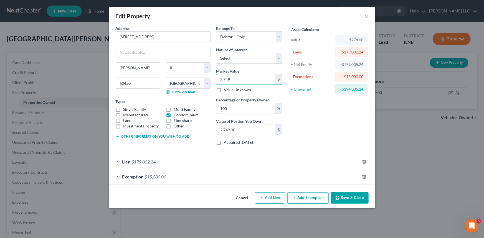
type input "27,490.00"
type input "27,4900"
type input "274,900.00"
click at [349, 195] on button "Save & Close" at bounding box center [350, 198] width 38 height 12
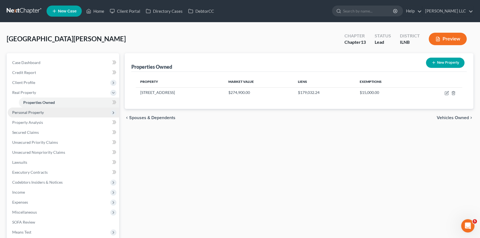
click at [44, 113] on span "Personal Property" at bounding box center [63, 113] width 111 height 10
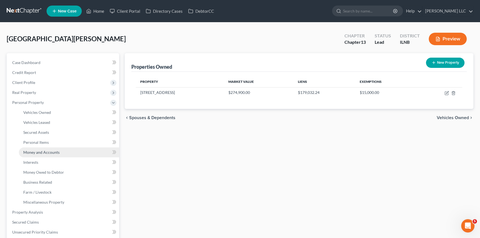
click at [36, 153] on span "Money and Accounts" at bounding box center [41, 152] width 36 height 5
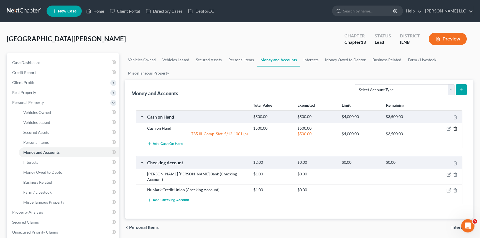
click at [456, 128] on icon "button" at bounding box center [455, 128] width 4 height 4
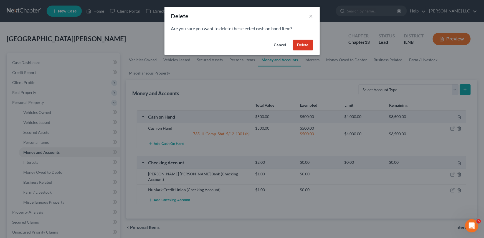
click at [300, 44] on button "Delete" at bounding box center [303, 45] width 20 height 11
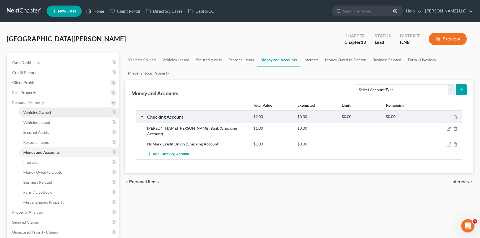
click at [39, 114] on span "Vehicles Owned" at bounding box center [37, 112] width 28 height 5
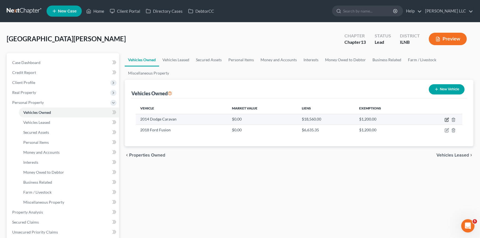
click at [446, 118] on icon "button" at bounding box center [446, 119] width 3 height 3
select select "0"
select select "12"
select select "2"
select select "0"
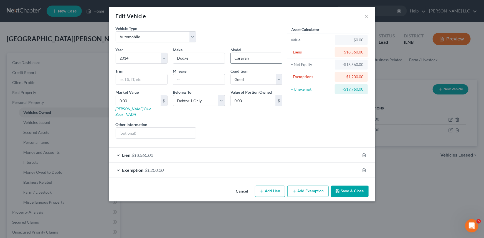
click at [236, 58] on input "Caravan" at bounding box center [256, 58] width 51 height 11
type input "Grand Caravan"
click at [357, 186] on button "Save & Close" at bounding box center [350, 192] width 38 height 12
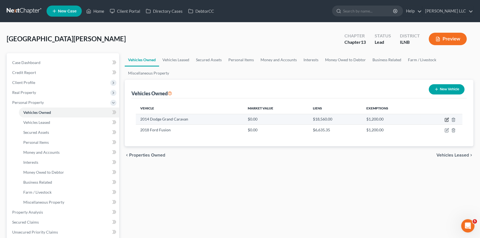
click at [446, 119] on icon "button" at bounding box center [447, 120] width 4 height 4
select select "0"
select select "12"
select select "2"
select select "0"
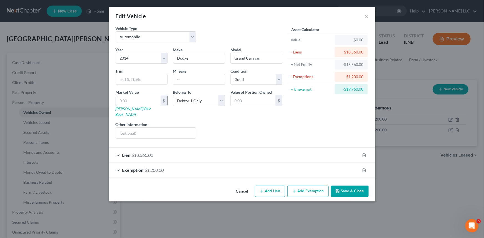
type input "5"
type input "5.00"
type input "57"
type input "57.00"
type input "57"
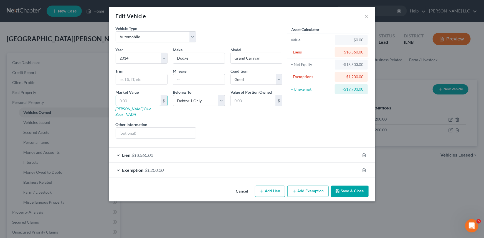
type input "5"
type input "5.00"
type input "57"
type input "57.00"
type input "572"
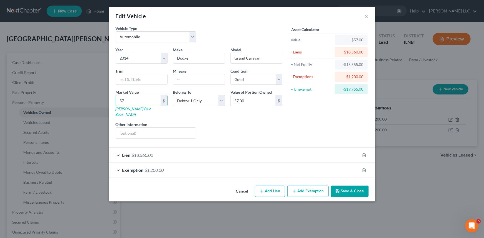
type input "572.00"
type input "5725"
type input "5,725.00"
click at [337, 190] on polyline "button" at bounding box center [336, 190] width 1 height 1
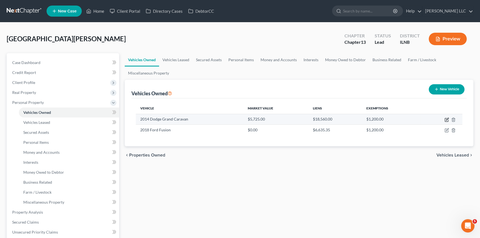
click at [446, 119] on icon "button" at bounding box center [447, 120] width 4 height 4
select select "0"
select select "12"
select select "2"
select select "0"
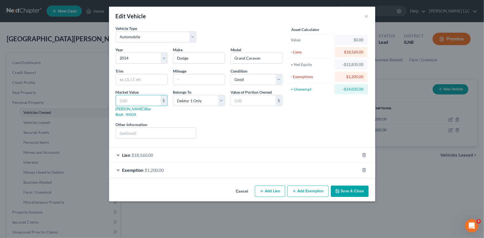
type input "2"
type input "2.00"
type input "20"
type input "20.00"
type input "200"
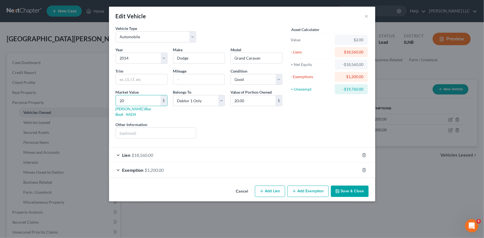
type input "200.00"
click at [341, 186] on button "Save & Close" at bounding box center [350, 192] width 38 height 12
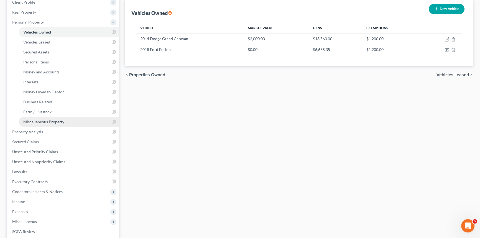
scroll to position [84, 0]
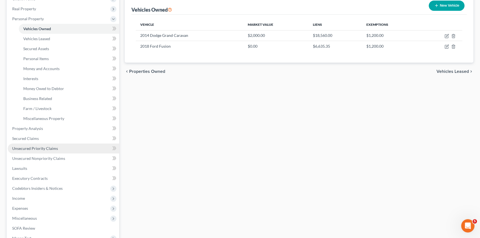
click at [109, 147] on link "Unsecured Priority Claims" at bounding box center [63, 149] width 111 height 10
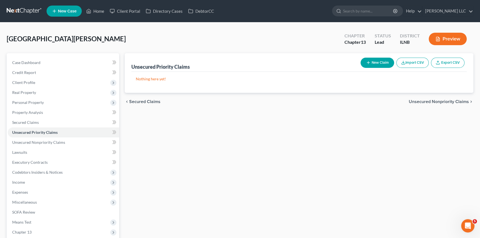
click at [373, 60] on button "New Claim" at bounding box center [378, 63] width 34 height 10
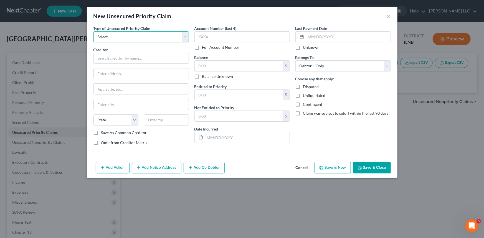
click at [183, 36] on select "Select Taxes & Other Government Units Domestic Support Obligations Extensions o…" at bounding box center [140, 36] width 95 height 11
click at [93, 31] on select "Select Taxes & Other Government Units Domestic Support Obligations Extensions o…" at bounding box center [140, 36] width 95 height 11
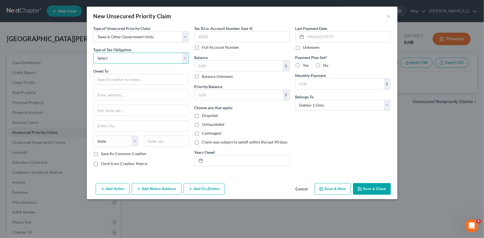
click at [183, 56] on select "Select Federal City State Franchise Tax Board Other" at bounding box center [140, 58] width 95 height 11
click at [93, 53] on select "Select Federal City State Franchise Tax Board Other" at bounding box center [140, 58] width 95 height 11
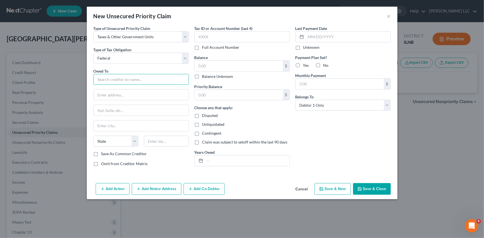
click at [138, 78] on input "text" at bounding box center [140, 79] width 95 height 11
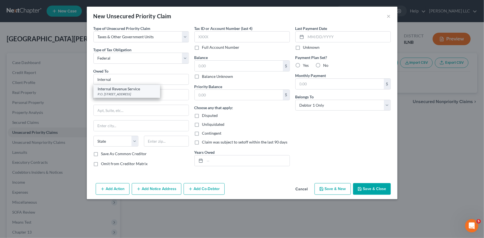
click at [122, 93] on div "P.O. Box 7346, Philadelphia, PA 19101" at bounding box center [127, 94] width 58 height 5
click at [202, 78] on label "Balance Unknown" at bounding box center [217, 77] width 31 height 6
click at [204, 77] on input "Balance Unknown" at bounding box center [206, 76] width 4 height 4
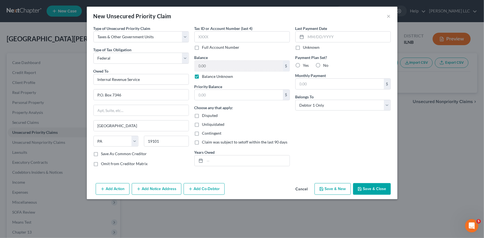
click at [371, 185] on button "Save & Close" at bounding box center [372, 189] width 38 height 12
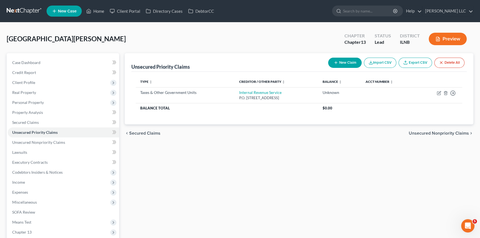
click at [352, 62] on button "New Claim" at bounding box center [345, 63] width 34 height 10
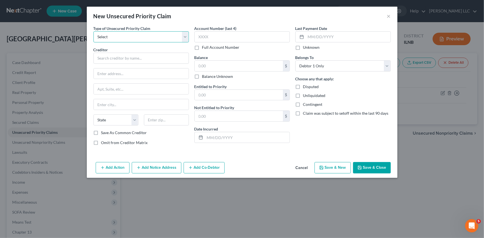
click at [184, 38] on select "Select Taxes & Other Government Units Domestic Support Obligations Extensions o…" at bounding box center [140, 36] width 95 height 11
click at [93, 31] on select "Select Taxes & Other Government Units Domestic Support Obligations Extensions o…" at bounding box center [140, 36] width 95 height 11
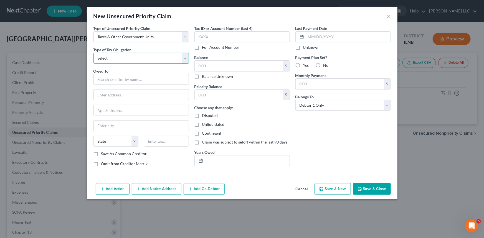
click at [183, 56] on select "Select Federal City State Franchise Tax Board Other" at bounding box center [140, 58] width 95 height 11
click at [93, 53] on select "Select Federal City State Franchise Tax Board Other" at bounding box center [140, 58] width 95 height 11
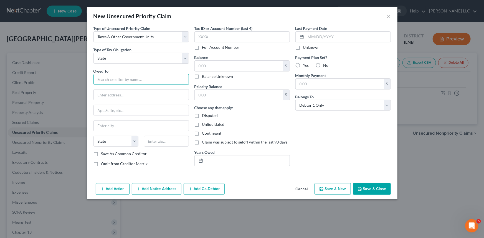
click at [123, 78] on input "text" at bounding box center [140, 79] width 95 height 11
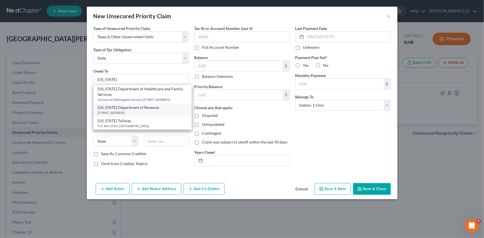
click at [121, 115] on div "PO Box 19035, Springfield, IL 62794-9035" at bounding box center [142, 112] width 89 height 5
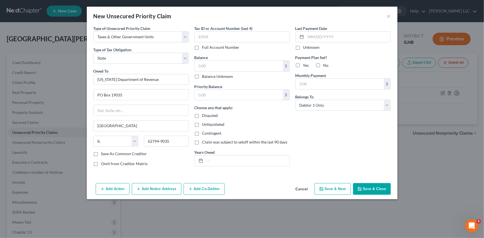
click at [202, 75] on label "Balance Unknown" at bounding box center [217, 77] width 31 height 6
click at [204, 75] on input "Balance Unknown" at bounding box center [206, 76] width 4 height 4
click at [364, 190] on button "Save & Close" at bounding box center [372, 189] width 38 height 12
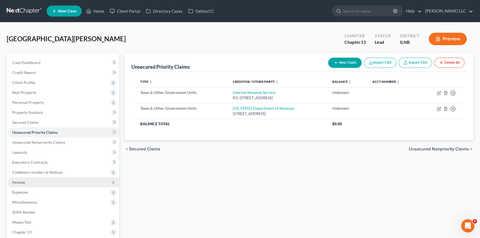
click at [20, 184] on span "Income" at bounding box center [18, 182] width 13 height 5
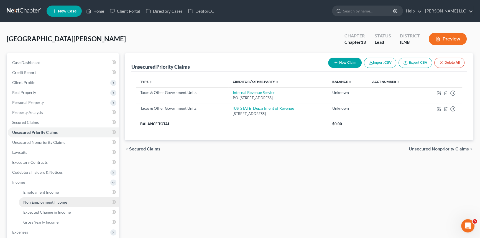
click at [32, 202] on span "Non Employment Income" at bounding box center [45, 202] width 44 height 5
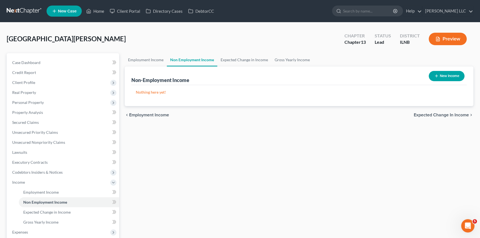
click at [454, 75] on button "New Income" at bounding box center [447, 76] width 36 height 10
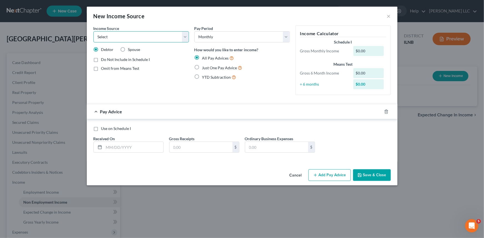
click at [185, 36] on select "Select Unemployment Disability (from employer) Pension Retirement Social Securi…" at bounding box center [140, 36] width 95 height 11
click at [93, 31] on select "Select Unemployment Disability (from employer) Pension Retirement Social Securi…" at bounding box center [140, 36] width 95 height 11
click at [120, 145] on input "text" at bounding box center [133, 147] width 59 height 11
click at [209, 147] on input "text" at bounding box center [200, 147] width 63 height 11
click at [316, 174] on icon "button" at bounding box center [315, 175] width 4 height 4
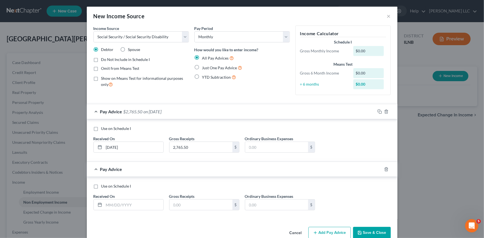
scroll to position [11, 0]
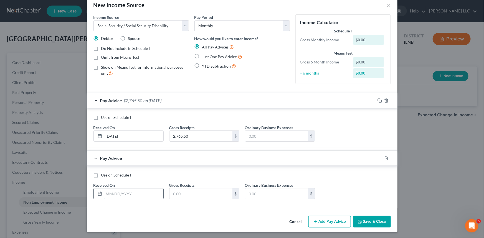
click at [108, 196] on input "text" at bounding box center [133, 194] width 59 height 11
click at [192, 193] on input "text" at bounding box center [200, 194] width 63 height 11
click at [336, 224] on button "Add Pay Advice" at bounding box center [329, 222] width 42 height 12
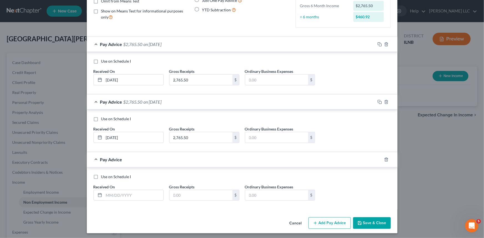
scroll to position [69, 0]
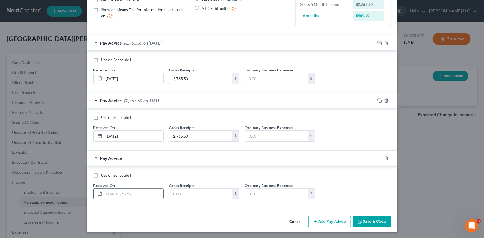
click at [108, 194] on input "text" at bounding box center [133, 194] width 59 height 11
click at [200, 191] on input "text" at bounding box center [200, 194] width 63 height 11
click at [332, 225] on button "Add Pay Advice" at bounding box center [329, 222] width 42 height 12
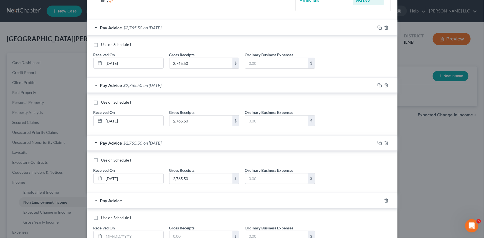
scroll to position [126, 0]
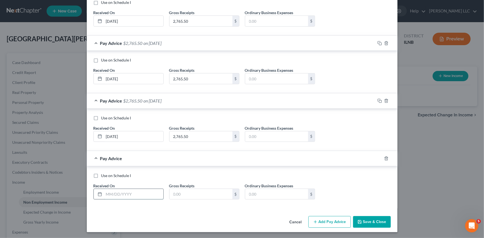
drag, startPoint x: 109, startPoint y: 193, endPoint x: 121, endPoint y: 178, distance: 18.9
click at [109, 191] on input "text" at bounding box center [133, 194] width 59 height 11
click at [216, 194] on input "text" at bounding box center [200, 194] width 63 height 11
click at [327, 225] on button "Add Pay Advice" at bounding box center [329, 222] width 42 height 12
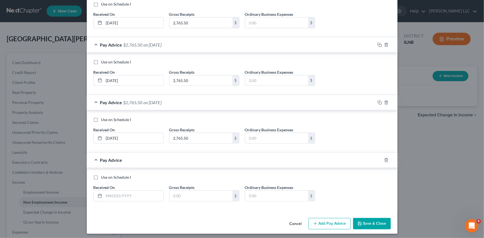
scroll to position [184, 0]
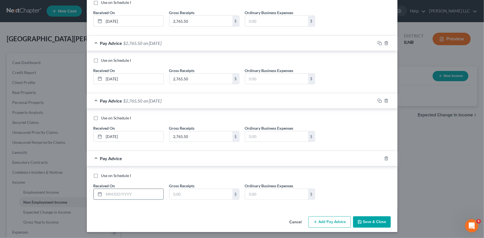
click at [116, 197] on input "text" at bounding box center [133, 194] width 59 height 11
click at [184, 194] on input "text" at bounding box center [200, 194] width 63 height 11
click at [315, 221] on line "button" at bounding box center [315, 222] width 0 height 2
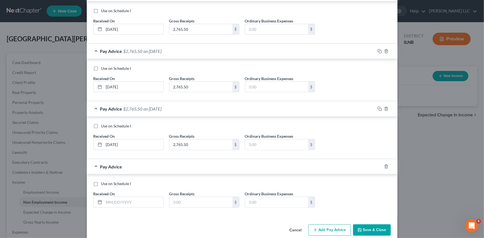
scroll to position [241, 0]
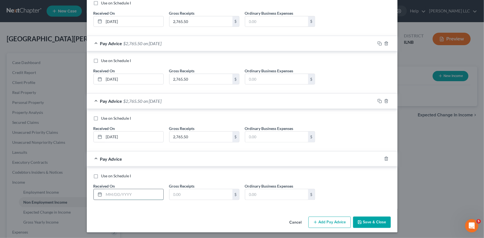
click at [113, 197] on input "text" at bounding box center [133, 194] width 59 height 11
click at [181, 194] on input "text" at bounding box center [200, 194] width 63 height 11
click at [328, 219] on button "Add Pay Advice" at bounding box center [329, 223] width 42 height 12
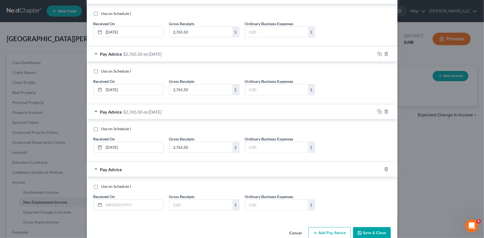
scroll to position [297, 0]
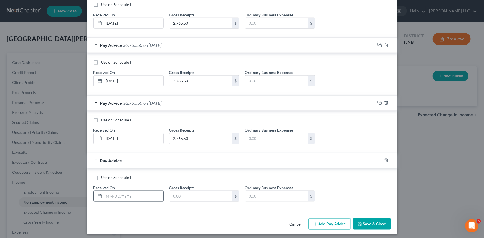
click at [116, 194] on input "text" at bounding box center [133, 196] width 59 height 11
click at [193, 196] on input "text" at bounding box center [200, 196] width 63 height 11
click at [382, 225] on button "Save & Close" at bounding box center [372, 225] width 38 height 12
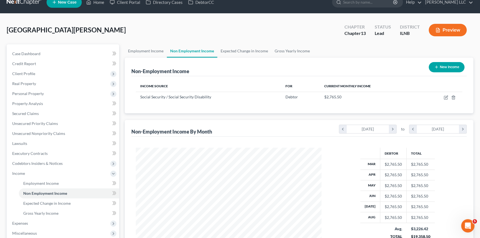
scroll to position [14, 0]
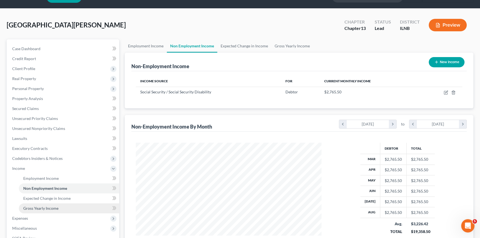
click at [43, 209] on span "Gross Yearly Income" at bounding box center [40, 208] width 35 height 5
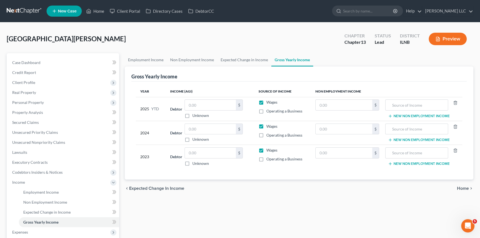
click at [266, 103] on label "Wages" at bounding box center [271, 103] width 11 height 6
click at [269, 103] on input "Wages" at bounding box center [271, 102] width 4 height 4
click at [393, 105] on input "text" at bounding box center [416, 105] width 57 height 11
click at [350, 106] on input "text" at bounding box center [344, 105] width 57 height 11
click at [338, 126] on input "text" at bounding box center [344, 129] width 57 height 11
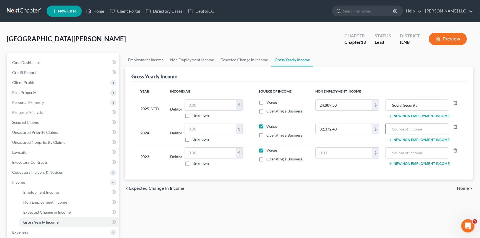
click at [393, 128] on input "text" at bounding box center [416, 129] width 57 height 11
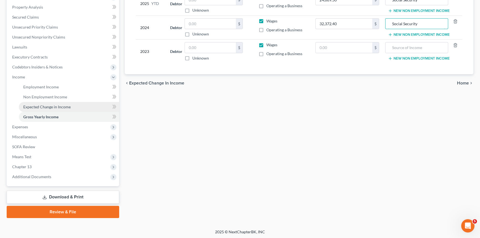
scroll to position [106, 0]
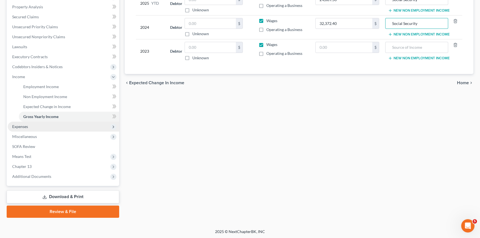
click at [116, 126] on icon at bounding box center [113, 127] width 6 height 6
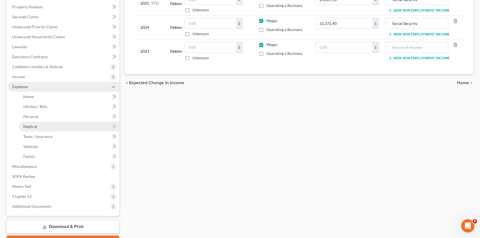
click at [29, 124] on span "Medical" at bounding box center [30, 126] width 14 height 5
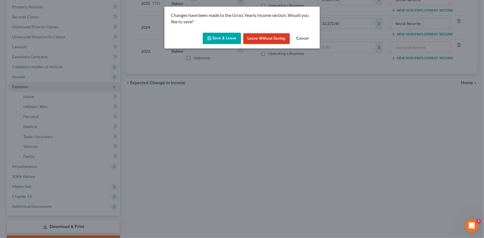
click at [233, 37] on button "Save & Leave" at bounding box center [222, 39] width 38 height 12
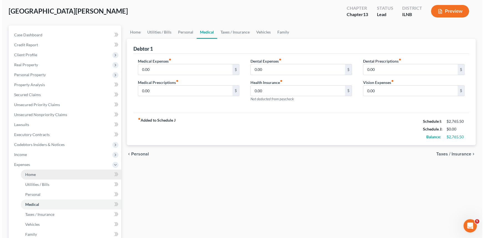
scroll to position [42, 0]
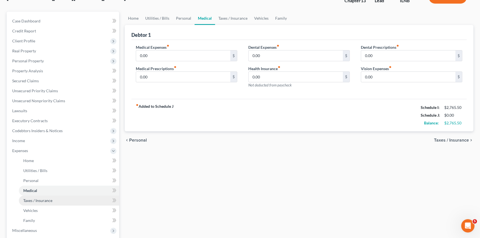
click at [33, 199] on span "Taxes / Insurance" at bounding box center [37, 200] width 29 height 5
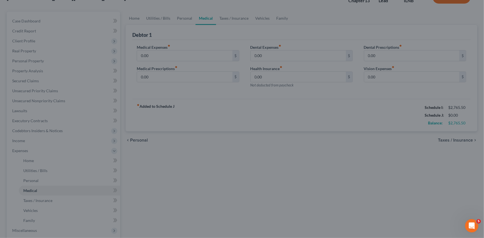
click at [33, 200] on div at bounding box center [242, 119] width 484 height 238
click at [314, 160] on div at bounding box center [242, 119] width 484 height 238
drag, startPoint x: 240, startPoint y: 175, endPoint x: 248, endPoint y: 165, distance: 12.9
click at [248, 165] on div at bounding box center [242, 119] width 484 height 238
click at [80, 141] on div at bounding box center [242, 119] width 484 height 238
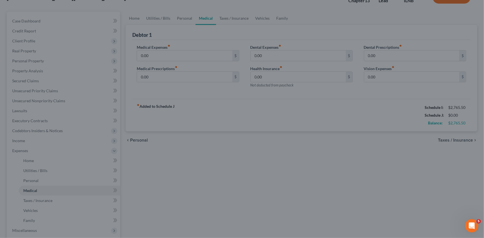
click at [170, 114] on div at bounding box center [242, 119] width 484 height 238
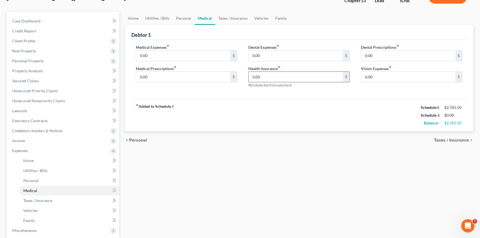
click at [271, 76] on input "0.00" at bounding box center [296, 77] width 94 height 11
type input "183.00"
click at [33, 140] on span "Income" at bounding box center [63, 141] width 111 height 10
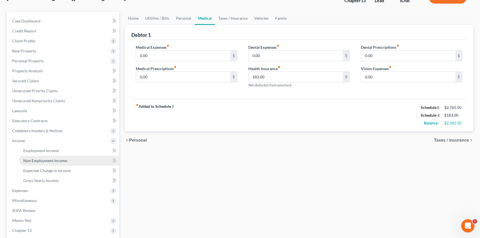
click at [25, 158] on span "Non Employment Income" at bounding box center [45, 160] width 44 height 5
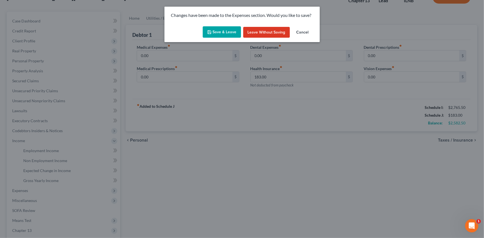
click at [221, 28] on button "Save & Leave" at bounding box center [222, 32] width 38 height 12
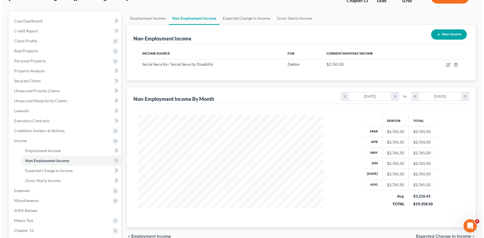
scroll to position [42, 0]
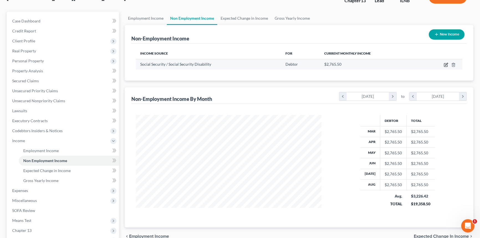
click at [446, 64] on icon "button" at bounding box center [446, 65] width 4 height 4
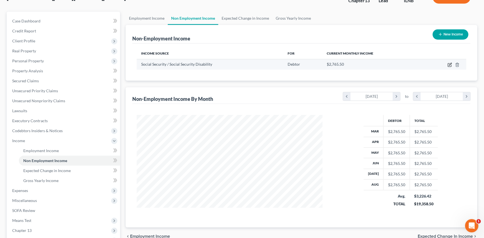
select select "4"
select select "0"
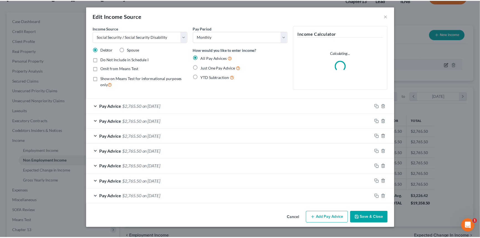
scroll to position [99, 199]
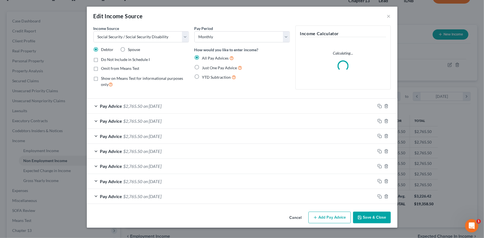
click at [94, 103] on div "Pay Advice $2,765.50 on [DATE]" at bounding box center [231, 106] width 288 height 15
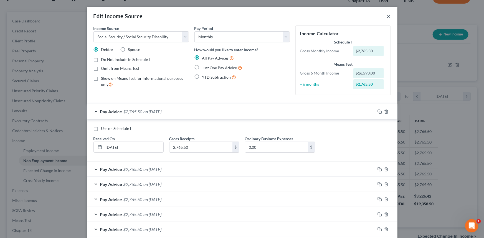
click at [388, 16] on button "×" at bounding box center [389, 16] width 4 height 7
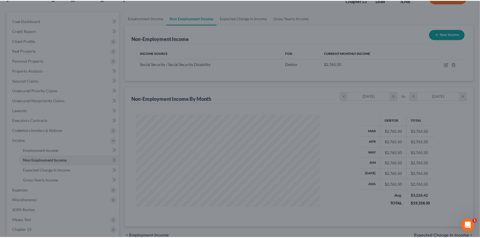
scroll to position [277199, 277102]
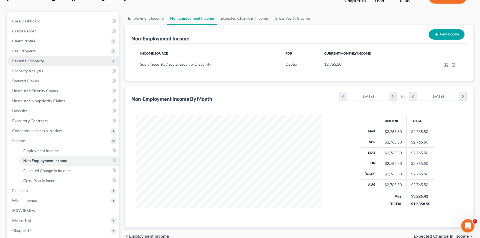
drag, startPoint x: 35, startPoint y: 61, endPoint x: 41, endPoint y: 57, distance: 7.5
click at [35, 61] on span "Personal Property" at bounding box center [28, 61] width 32 height 5
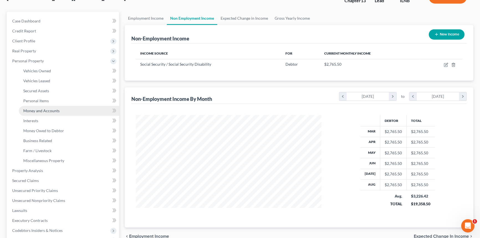
click at [39, 110] on span "Money and Accounts" at bounding box center [41, 110] width 36 height 5
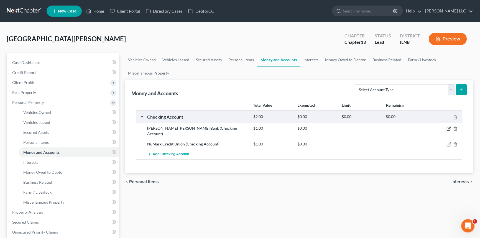
click at [447, 127] on icon "button" at bounding box center [449, 128] width 4 height 4
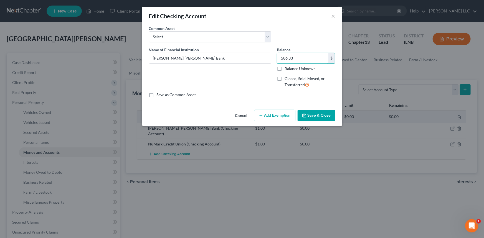
type input "586.33"
click at [305, 118] on button "Save & Close" at bounding box center [317, 116] width 38 height 12
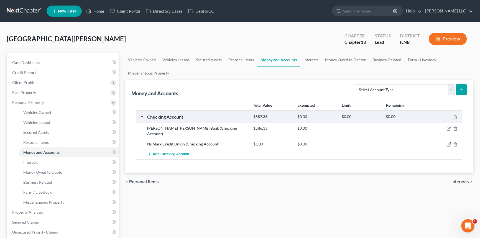
click at [448, 143] on icon "button" at bounding box center [449, 144] width 2 height 2
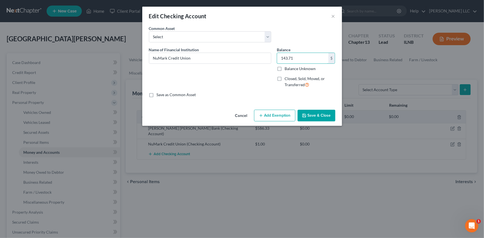
type input "143.71"
click at [324, 114] on button "Save & Close" at bounding box center [317, 116] width 38 height 12
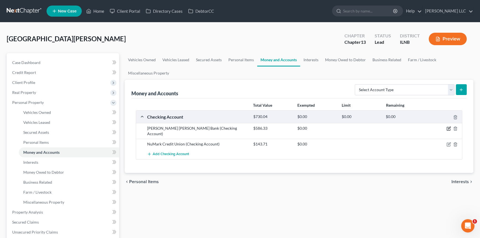
click at [450, 128] on icon "button" at bounding box center [449, 128] width 4 height 4
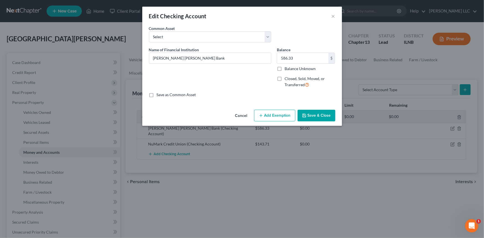
click at [277, 113] on button "Add Exemption" at bounding box center [274, 116] width 41 height 12
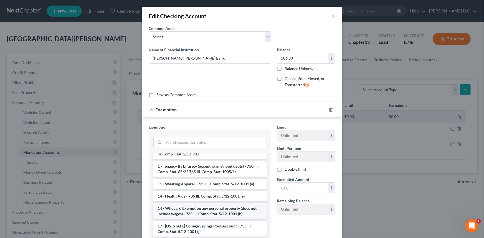
scroll to position [28, 0]
click at [185, 205] on li "14 - Wildcard Exemption any personal property (does not include wages) - 735 Il…" at bounding box center [209, 212] width 113 height 16
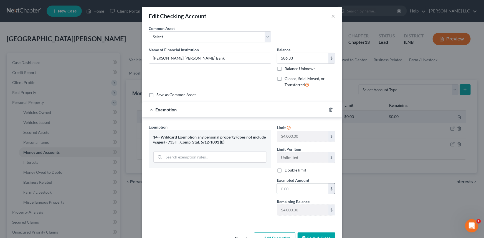
click at [300, 184] on input "text" at bounding box center [302, 189] width 51 height 11
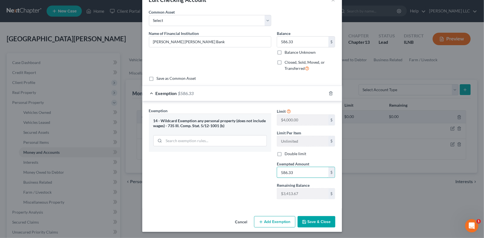
scroll to position [17, 0]
type input "586.33"
click at [318, 222] on button "Save & Close" at bounding box center [317, 222] width 38 height 12
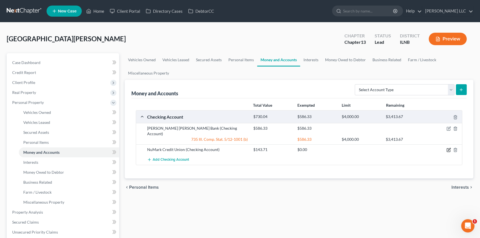
click at [448, 148] on icon "button" at bounding box center [449, 149] width 2 height 2
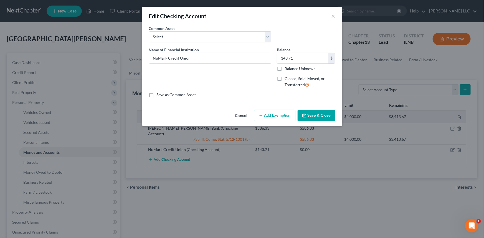
click at [266, 116] on button "Add Exemption" at bounding box center [274, 116] width 41 height 12
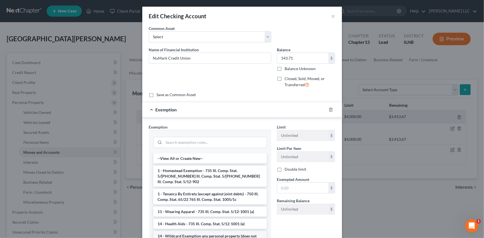
click at [192, 233] on li "14 - Wildcard Exemption any personal property (does not include wages) - 735 Il…" at bounding box center [209, 239] width 113 height 16
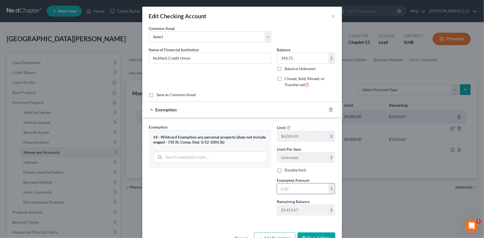
click at [302, 191] on input "text" at bounding box center [302, 189] width 51 height 11
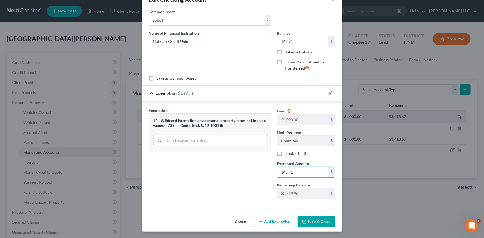
type input "143.71"
click at [320, 219] on button "Save & Close" at bounding box center [317, 222] width 38 height 12
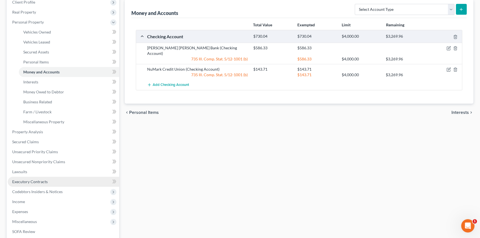
scroll to position [84, 0]
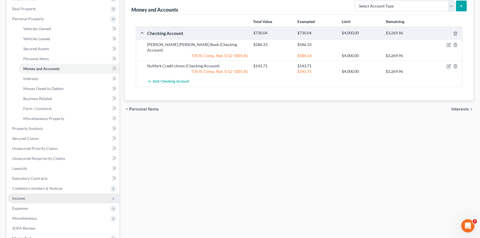
click at [24, 199] on span "Income" at bounding box center [18, 198] width 13 height 5
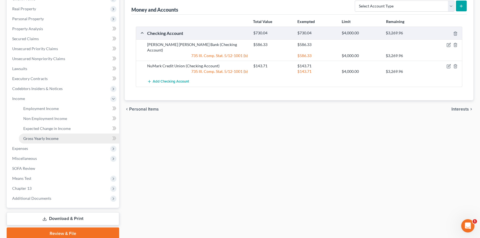
click at [49, 141] on link "Gross Yearly Income" at bounding box center [69, 139] width 100 height 10
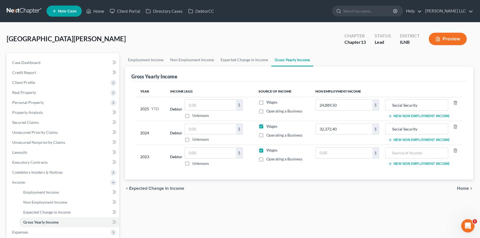
click at [391, 139] on icon "button" at bounding box center [390, 140] width 4 height 4
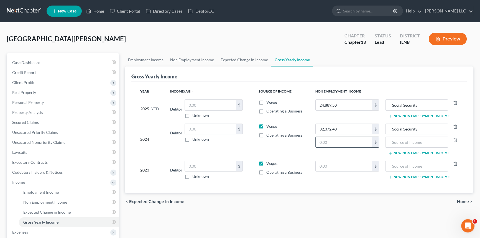
click at [342, 140] on input "text" at bounding box center [344, 142] width 57 height 11
type input "11,634.60"
click at [409, 144] on input "text" at bounding box center [416, 142] width 57 height 11
type input "[DATE] Healthcare Provena Annuity Plan"
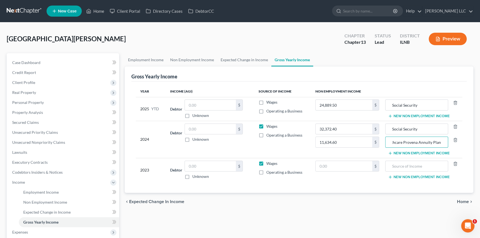
scroll to position [0, 0]
click at [459, 200] on span "Home" at bounding box center [463, 202] width 12 height 4
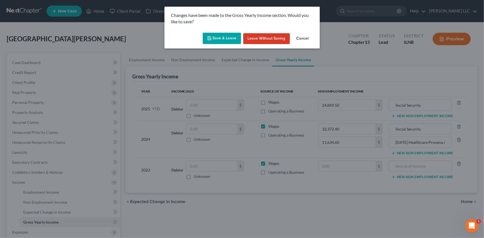
click at [227, 39] on button "Save & Leave" at bounding box center [222, 39] width 38 height 12
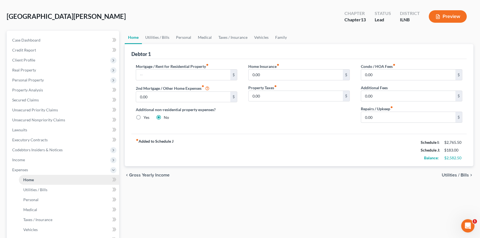
scroll to position [28, 0]
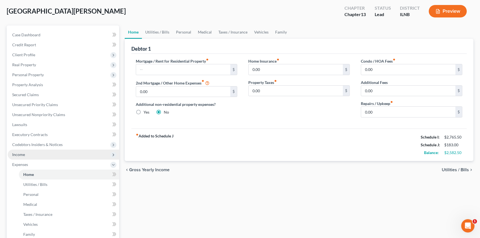
click at [24, 153] on span "Income" at bounding box center [18, 154] width 13 height 5
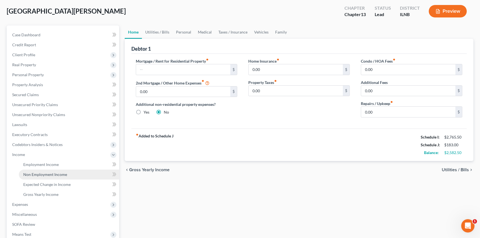
click at [55, 175] on span "Non Employment Income" at bounding box center [45, 174] width 44 height 5
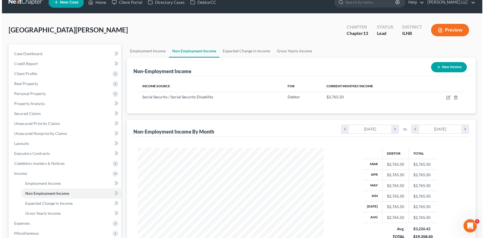
scroll to position [14, 0]
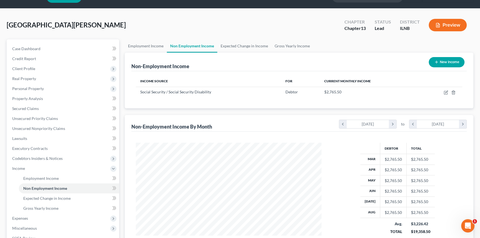
click at [450, 63] on button "New Income" at bounding box center [447, 62] width 36 height 10
select select "0"
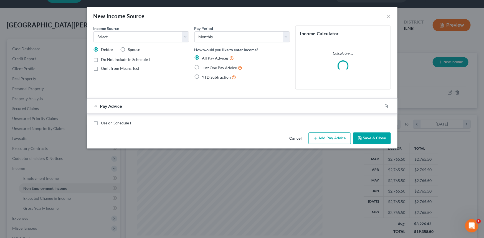
scroll to position [99, 199]
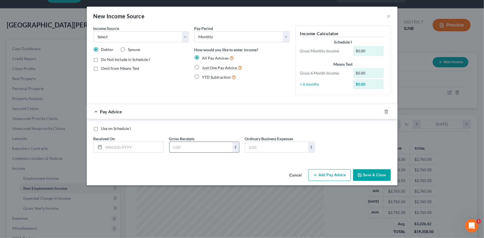
click at [188, 146] on input "text" at bounding box center [200, 147] width 63 height 11
type input "969.55"
click at [143, 148] on input "text" at bounding box center [133, 147] width 59 height 11
type input "[DATE]"
click at [323, 177] on button "Add Pay Advice" at bounding box center [329, 175] width 42 height 12
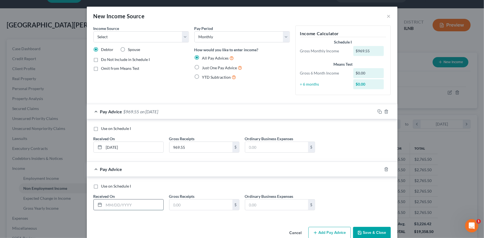
click at [114, 206] on input "text" at bounding box center [133, 205] width 59 height 11
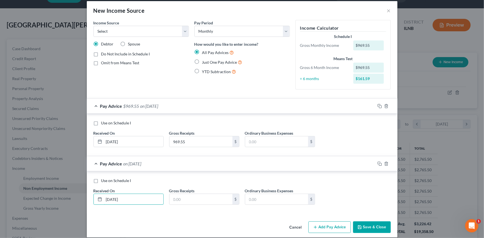
scroll to position [11, 0]
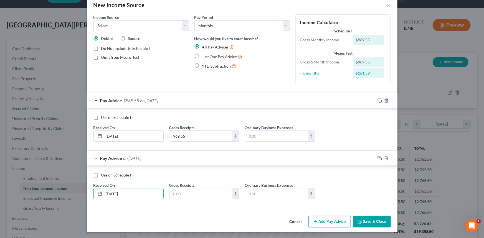
type input "[DATE]"
click at [322, 219] on button "Add Pay Advice" at bounding box center [329, 222] width 42 height 12
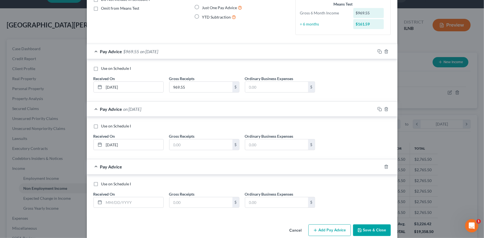
scroll to position [67, 0]
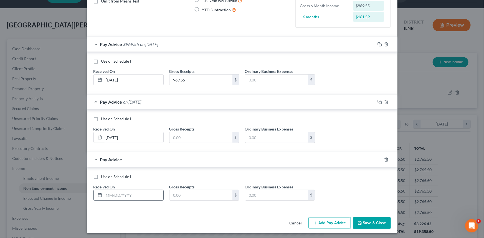
click at [110, 197] on input "text" at bounding box center [133, 195] width 59 height 11
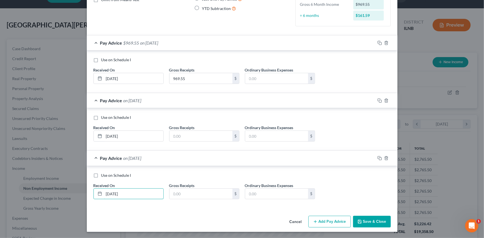
type input "[DATE]"
click at [313, 220] on icon "button" at bounding box center [315, 222] width 4 height 4
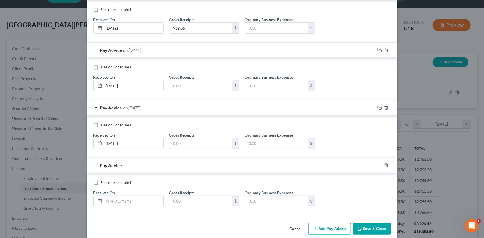
scroll to position [126, 0]
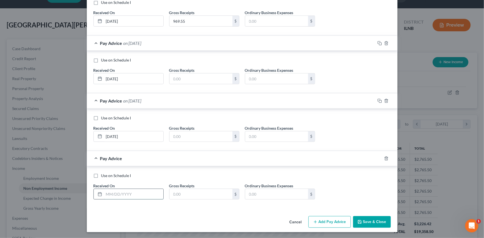
click at [127, 192] on input "text" at bounding box center [133, 194] width 59 height 11
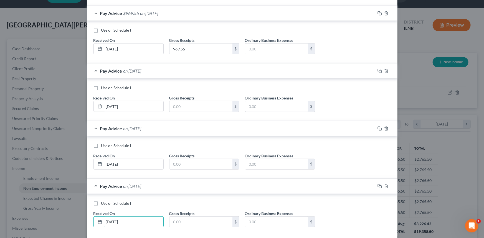
scroll to position [98, 0]
type input "[DATE]"
click at [177, 104] on input "text" at bounding box center [200, 106] width 63 height 11
type input "969.55"
click at [176, 163] on input "text" at bounding box center [200, 164] width 63 height 11
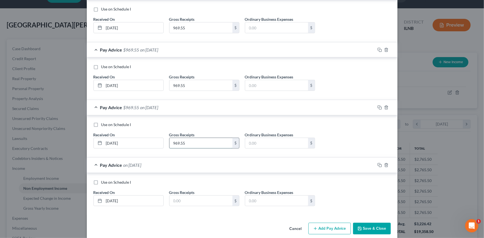
scroll to position [126, 0]
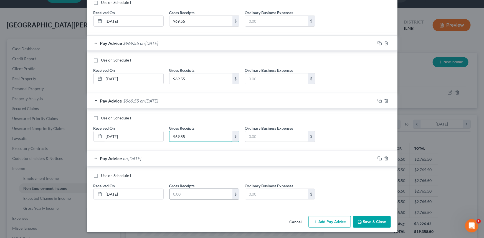
type input "969.55"
click at [176, 197] on input "text" at bounding box center [200, 194] width 63 height 11
type input "969.55"
click at [336, 221] on button "Add Pay Advice" at bounding box center [329, 222] width 42 height 12
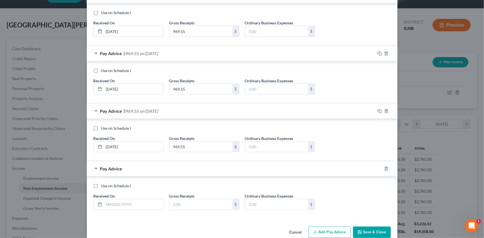
scroll to position [182, 0]
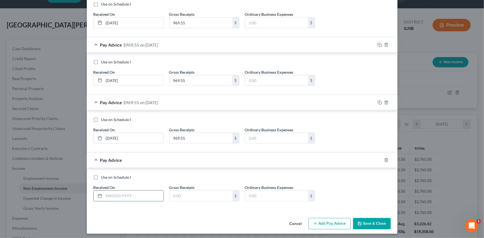
click at [105, 196] on input "text" at bounding box center [133, 196] width 59 height 11
type input "[DATE]"
click at [200, 197] on input "text" at bounding box center [200, 196] width 63 height 11
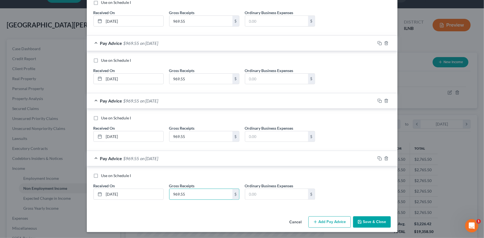
type input "969.55"
click at [334, 221] on button "Add Pay Advice" at bounding box center [329, 223] width 42 height 12
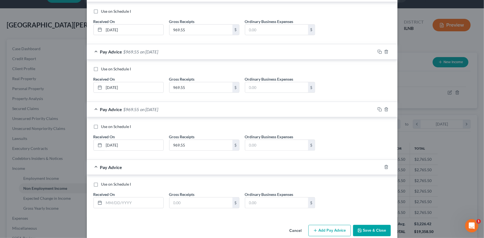
scroll to position [241, 0]
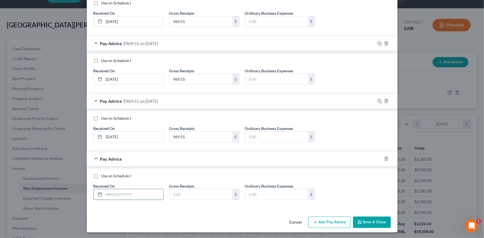
click at [108, 195] on input "text" at bounding box center [133, 194] width 59 height 11
type input "[DATE]"
click at [175, 194] on input "text" at bounding box center [200, 194] width 63 height 11
type input "969.55"
click at [366, 222] on button "Save & Close" at bounding box center [372, 223] width 38 height 12
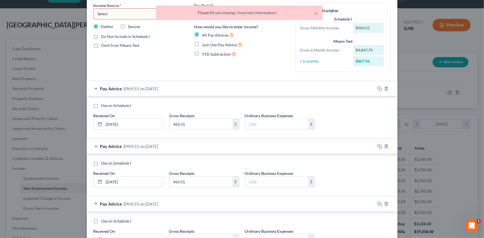
scroll to position [18, 0]
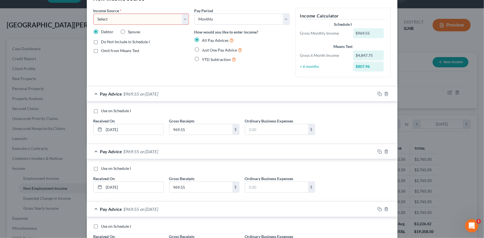
click at [184, 17] on select "Select Unemployment Disability (from employer) Pension Retirement Social Securi…" at bounding box center [140, 19] width 95 height 11
select select "2"
click at [93, 14] on select "Select Unemployment Disability (from employer) Pension Retirement Social Securi…" at bounding box center [140, 19] width 95 height 11
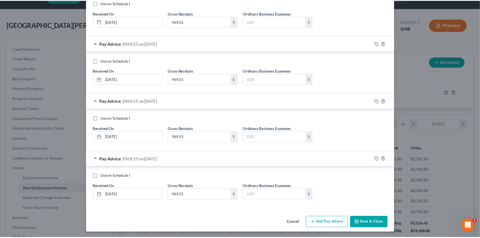
scroll to position [241, 0]
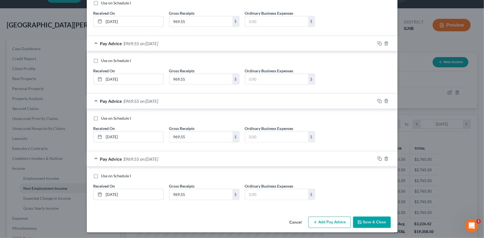
click at [363, 221] on button "Save & Close" at bounding box center [372, 223] width 38 height 12
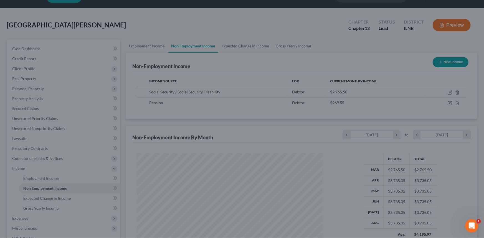
scroll to position [277199, 277102]
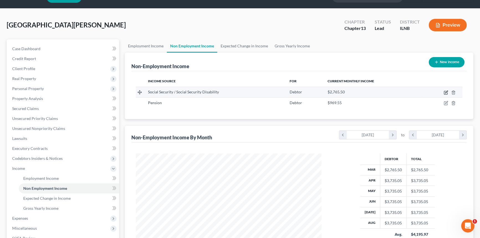
click at [446, 91] on icon "button" at bounding box center [445, 92] width 3 height 3
select select "4"
select select "0"
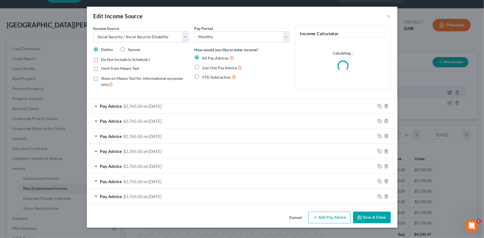
scroll to position [99, 199]
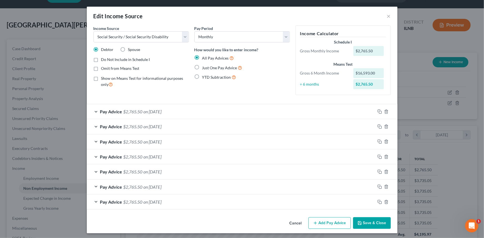
click at [97, 111] on div "Pay Advice $2,765.50 on [DATE]" at bounding box center [231, 111] width 288 height 15
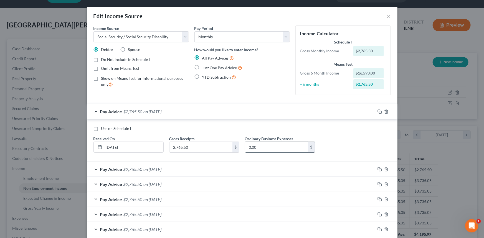
click at [266, 148] on input "0.00" at bounding box center [276, 147] width 63 height 11
type input "183.00"
click at [92, 166] on div "Pay Advice $2,765.50 on [DATE]" at bounding box center [231, 169] width 288 height 15
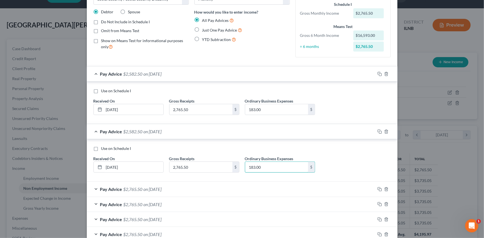
scroll to position [56, 0]
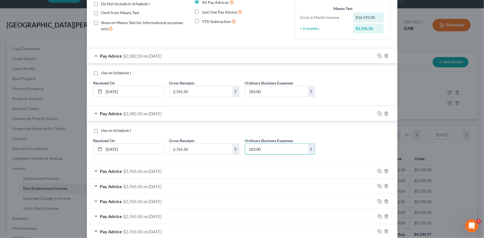
type input "183.00"
click at [95, 169] on div "Pay Advice $2,765.50 on [DATE]" at bounding box center [231, 171] width 288 height 15
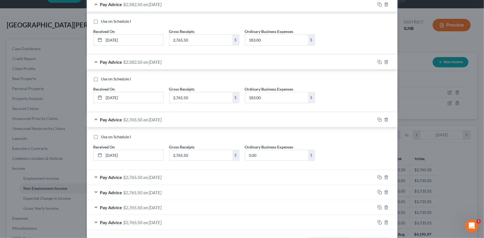
scroll to position [112, 0]
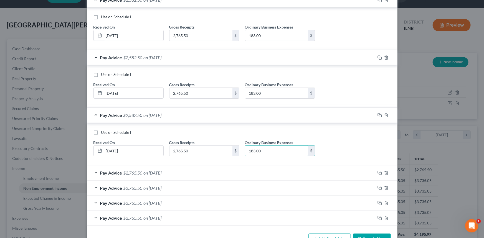
type input "183.00"
click at [95, 172] on div "Pay Advice $2,765.50 on [DATE]" at bounding box center [231, 173] width 288 height 15
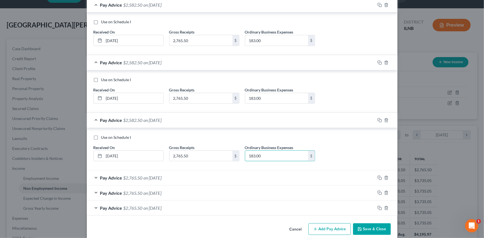
scroll to position [168, 0]
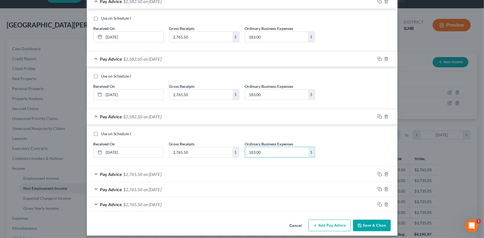
type input "183.00"
click at [94, 173] on div "Pay Advice $2,765.50 on [DATE]" at bounding box center [231, 174] width 288 height 15
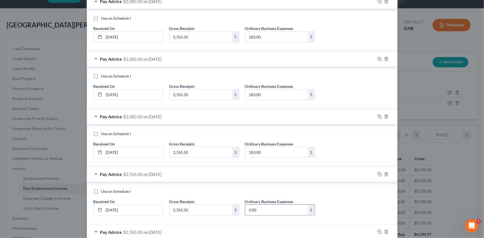
click at [268, 206] on input "0.00" at bounding box center [276, 210] width 63 height 11
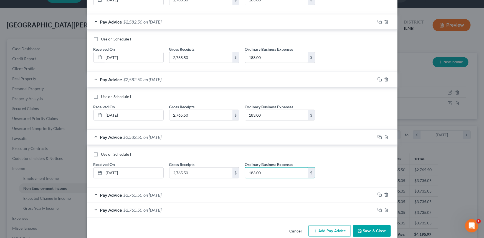
scroll to position [210, 0]
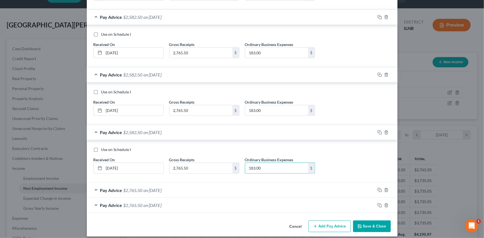
type input "183.00"
click at [96, 188] on div "Pay Advice $2,765.50 on [DATE]" at bounding box center [231, 190] width 288 height 15
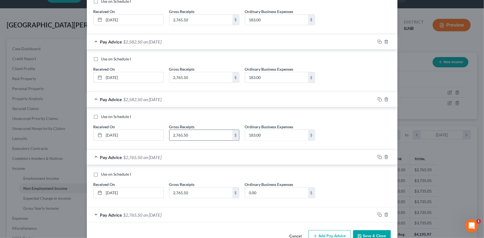
scroll to position [252, 0]
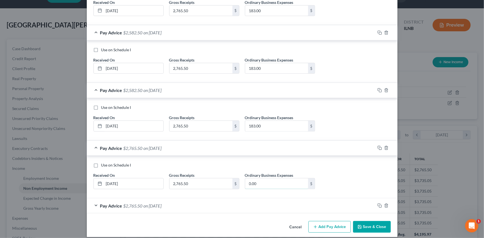
click at [253, 181] on input "0.00" at bounding box center [276, 184] width 63 height 11
type input "183.00"
click at [95, 207] on div "Pay Advice $2,765.50 on [DATE]" at bounding box center [231, 206] width 288 height 15
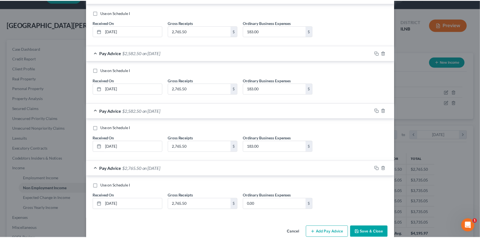
scroll to position [294, 0]
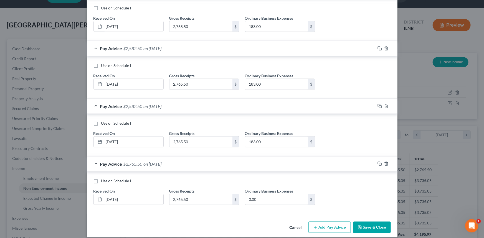
click at [259, 205] on div "Use on Schedule I Received On * [DATE] Gross Receipts 2,765.50 $ Ordinary Busin…" at bounding box center [242, 193] width 303 height 31
click at [259, 197] on input "0.00" at bounding box center [276, 199] width 63 height 11
type input "183.00"
click at [369, 225] on button "Save & Close" at bounding box center [372, 228] width 38 height 12
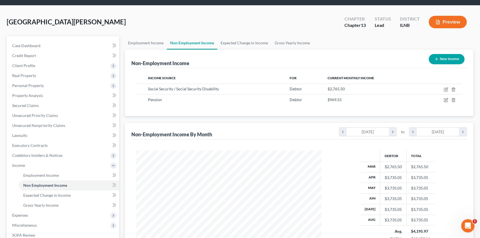
scroll to position [28, 0]
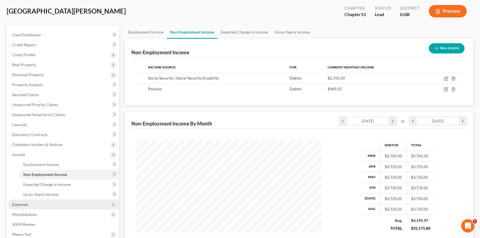
click at [114, 205] on icon at bounding box center [113, 205] width 4 height 4
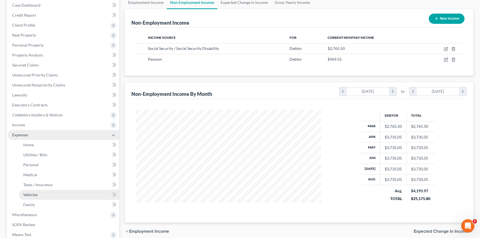
scroll to position [70, 0]
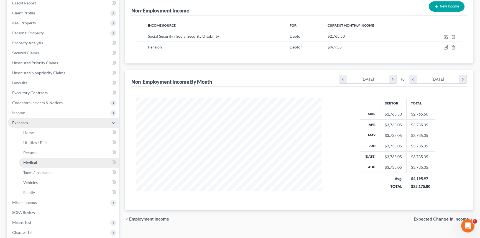
click at [33, 162] on span "Medical" at bounding box center [30, 162] width 14 height 5
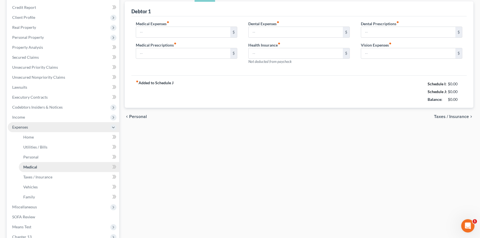
type input "0.00"
type input "183.00"
type input "0.00"
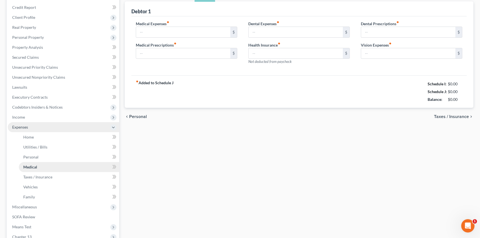
type input "0.00"
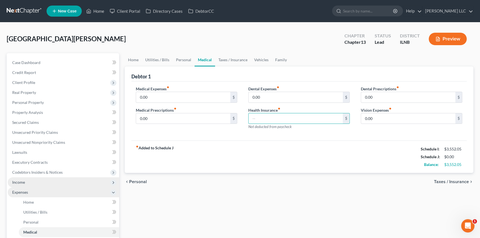
click at [23, 184] on span "Income" at bounding box center [18, 182] width 13 height 5
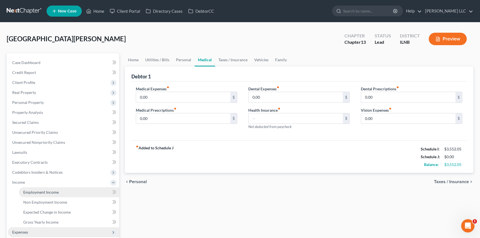
click at [49, 193] on span "Employment Income" at bounding box center [40, 192] width 35 height 5
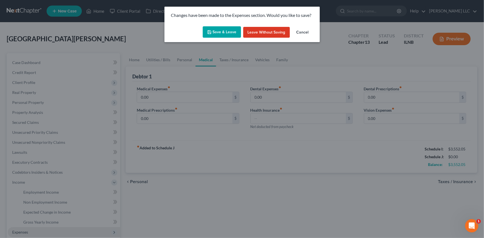
click at [42, 201] on div "Changes have been made to the Expenses section. Would you like to save? Save & …" at bounding box center [242, 119] width 484 height 238
click at [233, 31] on button "Save & Leave" at bounding box center [222, 32] width 38 height 12
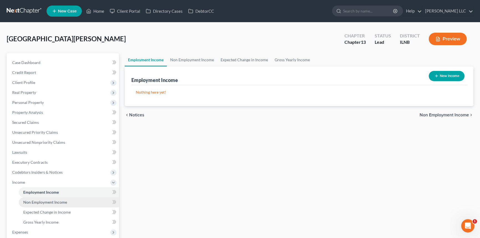
click at [36, 205] on link "Non Employment Income" at bounding box center [69, 202] width 100 height 10
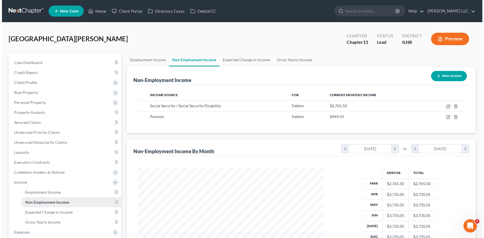
scroll to position [99, 197]
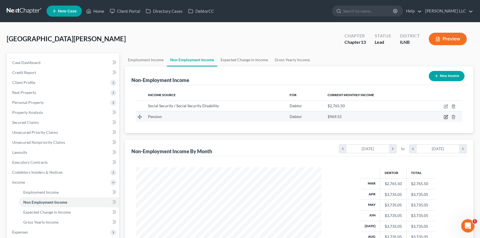
click at [446, 119] on icon "button" at bounding box center [445, 117] width 3 height 3
select select "2"
select select "0"
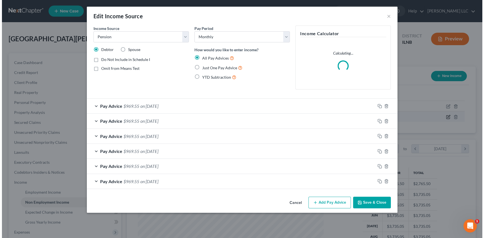
scroll to position [99, 199]
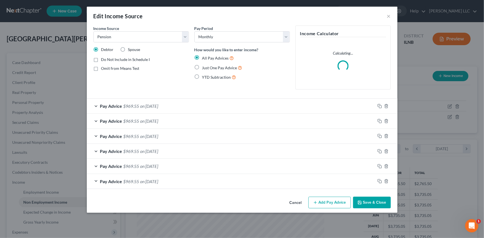
click at [326, 202] on button "Add Pay Advice" at bounding box center [329, 203] width 42 height 12
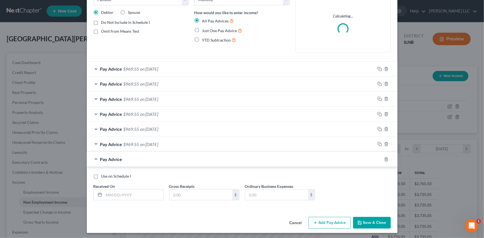
scroll to position [38, 0]
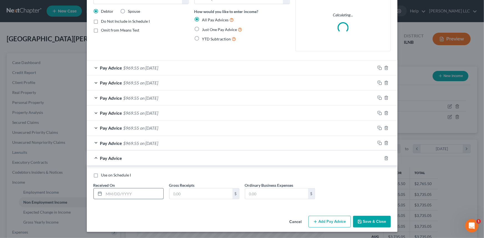
click at [109, 193] on input "text" at bounding box center [133, 194] width 59 height 11
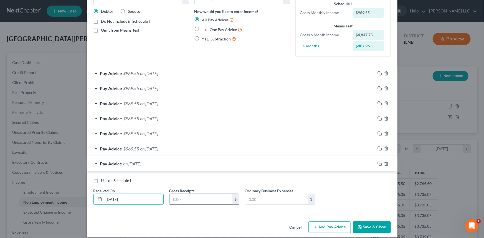
type input "[DATE]"
click at [175, 197] on input "text" at bounding box center [200, 199] width 63 height 11
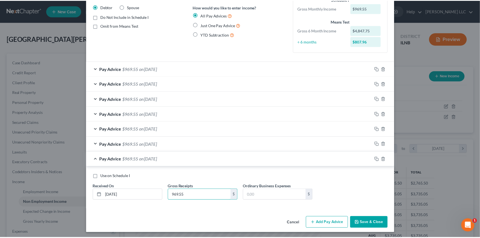
scroll to position [44, 0]
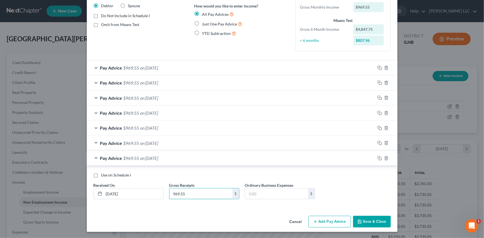
type input "969.55"
click at [374, 218] on button "Save & Close" at bounding box center [372, 222] width 38 height 12
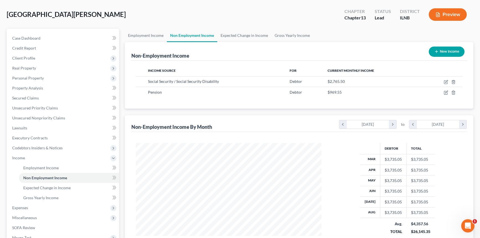
scroll to position [42, 0]
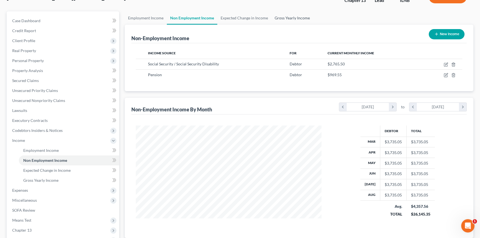
click at [285, 15] on link "Gross Yearly Income" at bounding box center [292, 17] width 42 height 13
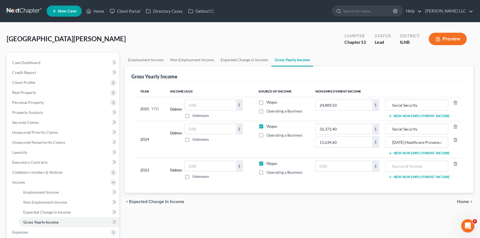
click at [391, 116] on icon "button" at bounding box center [390, 116] width 4 height 4
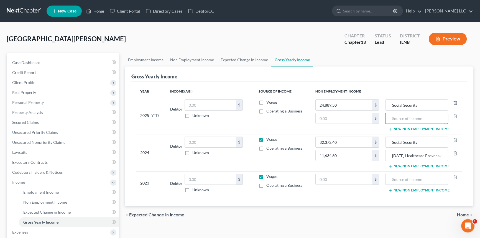
click at [400, 117] on input "text" at bounding box center [416, 118] width 57 height 11
type input "Pension"
click at [360, 116] on input "text" at bounding box center [344, 118] width 57 height 11
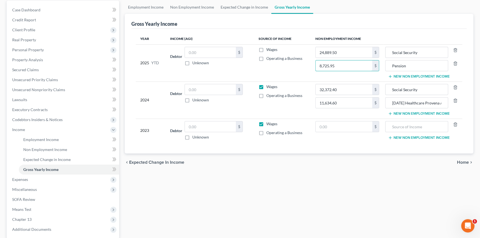
scroll to position [56, 0]
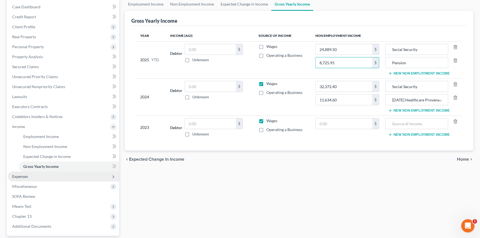
type input "8,725.95"
click at [27, 177] on span "Expenses" at bounding box center [20, 176] width 16 height 5
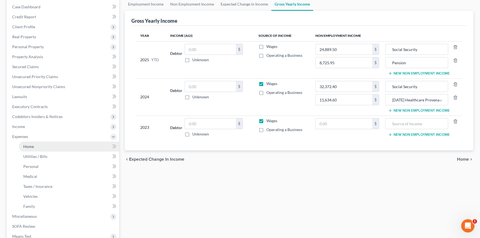
click at [27, 147] on span "Home" at bounding box center [28, 146] width 11 height 5
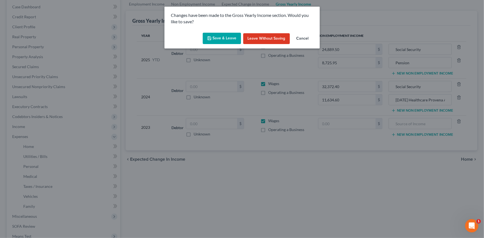
click at [221, 38] on button "Save & Leave" at bounding box center [222, 39] width 38 height 12
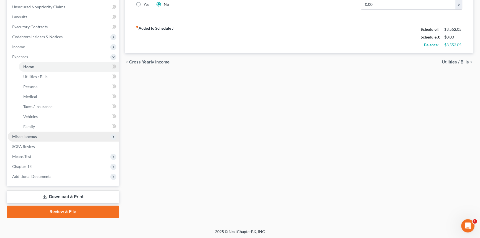
scroll to position [136, 0]
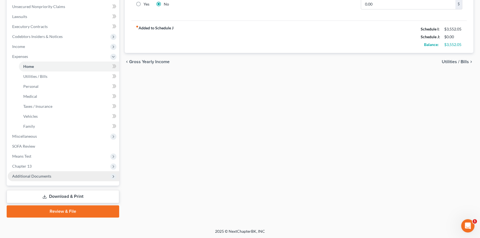
click at [38, 175] on span "Additional Documents" at bounding box center [31, 176] width 39 height 5
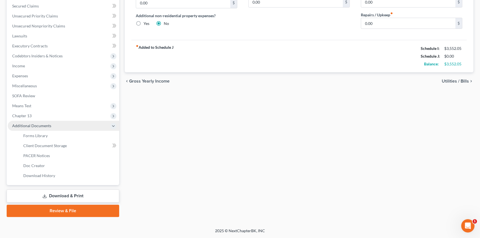
scroll to position [116, 0]
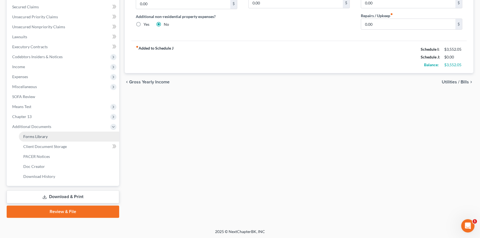
click at [47, 136] on link "Forms Library" at bounding box center [69, 137] width 100 height 10
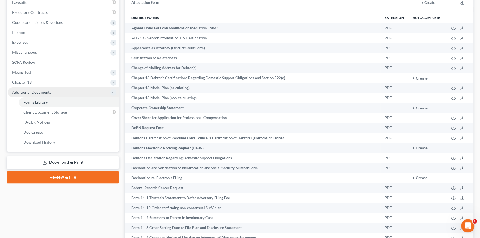
scroll to position [168, 0]
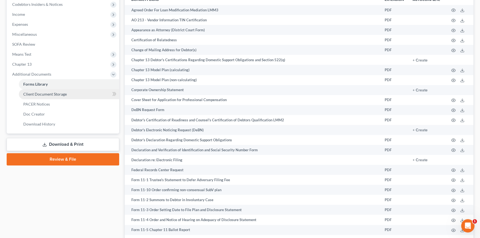
click at [61, 90] on link "Client Document Storage" at bounding box center [69, 94] width 100 height 10
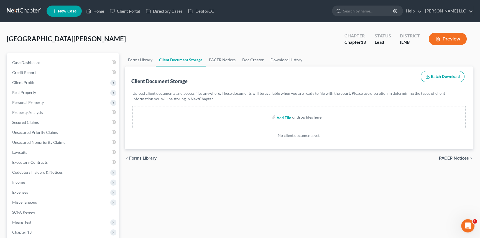
click at [287, 117] on input "file" at bounding box center [283, 117] width 13 height 10
type input "C:\fakepath\Driver's License.pdf"
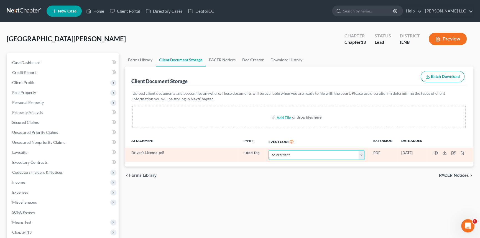
click at [363, 158] on select "Select Event Certificate of Credit Counseling Chapter 13 Calculation of Your Di…" at bounding box center [317, 155] width 96 height 10
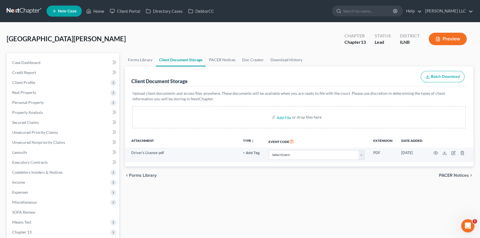
click at [336, 178] on div "chevron_left Forms Library PACER Notices chevron_right" at bounding box center [299, 176] width 349 height 18
click at [283, 118] on input "file" at bounding box center [283, 117] width 13 height 10
type input "C:\fakepath\Social Secuity.pdf"
click at [285, 113] on input "file" at bounding box center [283, 117] width 13 height 10
type input "C:\fakepath\Cert 1.pdf"
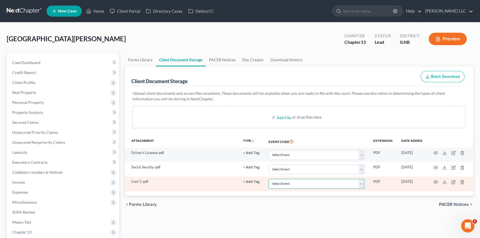
click at [362, 182] on select "Select Event Certificate of Credit Counseling Chapter 13 Calculation of Your Di…" at bounding box center [317, 184] width 96 height 10
select select "0"
click at [269, 179] on select "Select Event Certificate of Credit Counseling Chapter 13 Calculation of Your Di…" at bounding box center [317, 184] width 96 height 10
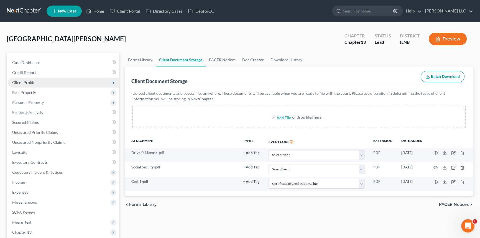
click at [30, 84] on span "Client Profile" at bounding box center [23, 82] width 23 height 5
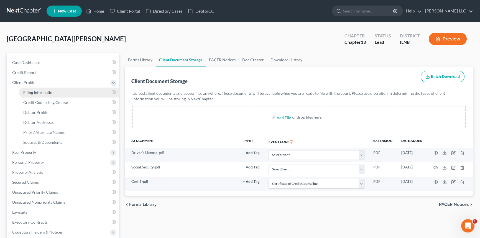
click at [46, 94] on span "Filing Information" at bounding box center [38, 92] width 31 height 5
select select "1"
select select "0"
select select "3"
select select "14"
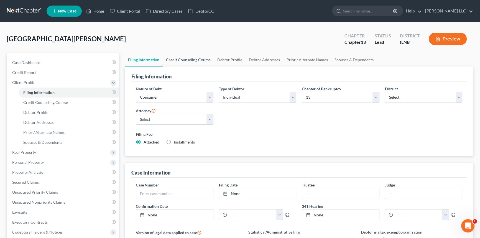
click at [193, 57] on link "Credit Counseling Course" at bounding box center [188, 59] width 51 height 13
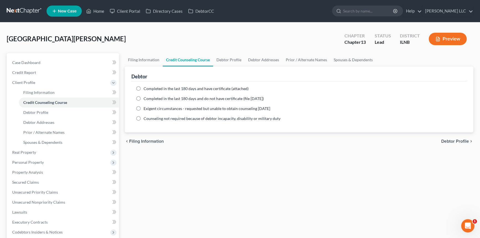
click at [144, 88] on label "Completed in the last 180 days and have certificate (attached)" at bounding box center [196, 89] width 105 height 6
click at [146, 88] on input "Completed in the last 180 days and have certificate (attached)" at bounding box center [148, 88] width 4 height 4
radio input "true"
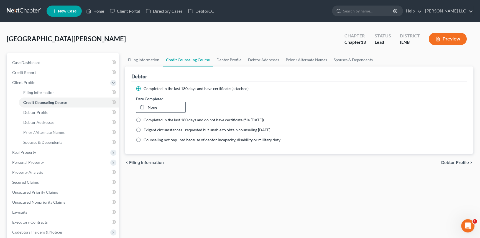
click at [155, 109] on link "None" at bounding box center [160, 107] width 49 height 11
type input "[DATE]"
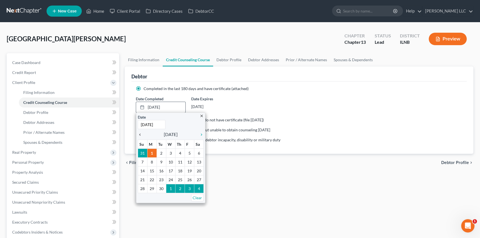
click at [140, 135] on icon "chevron_left" at bounding box center [141, 135] width 7 height 4
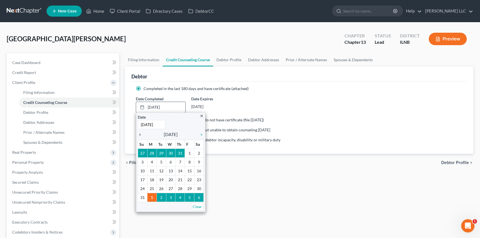
click at [140, 134] on icon "chevron_left" at bounding box center [141, 135] width 7 height 4
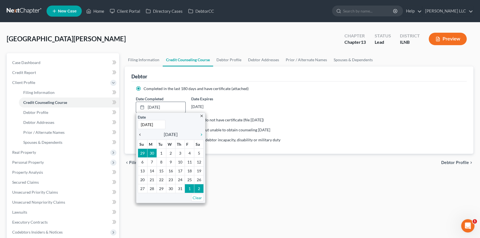
click at [140, 134] on icon "chevron_left" at bounding box center [141, 135] width 7 height 4
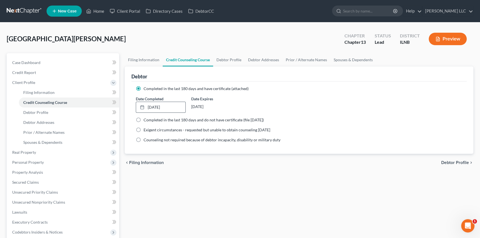
click at [455, 161] on span "Debtor Profile" at bounding box center [455, 163] width 28 height 4
select select "0"
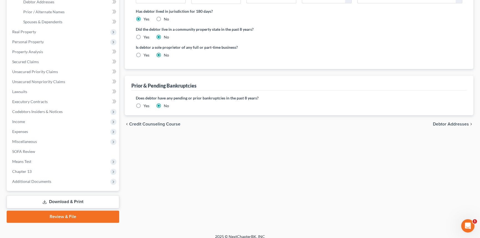
scroll to position [126, 0]
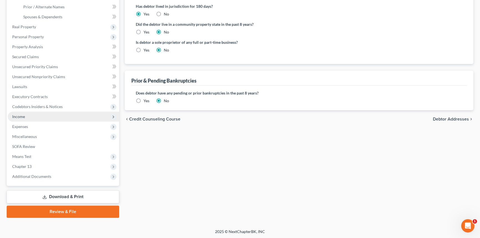
click at [18, 116] on span "Income" at bounding box center [18, 116] width 13 height 5
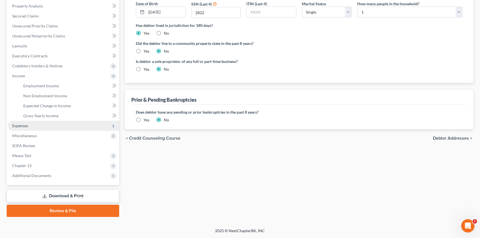
scroll to position [106, 0]
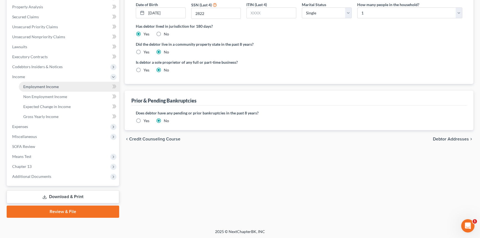
click at [42, 83] on link "Employment Income" at bounding box center [69, 87] width 100 height 10
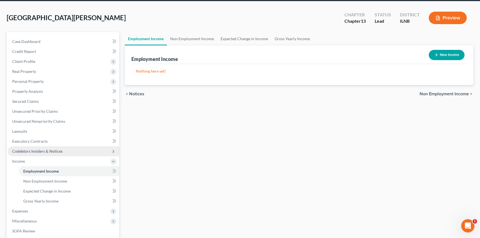
scroll to position [70, 0]
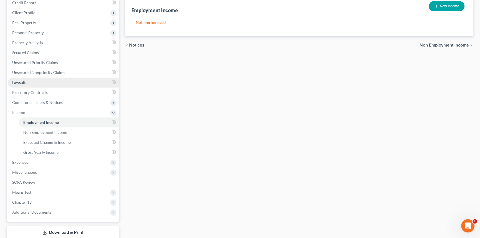
click at [41, 84] on link "Lawsuits" at bounding box center [63, 83] width 111 height 10
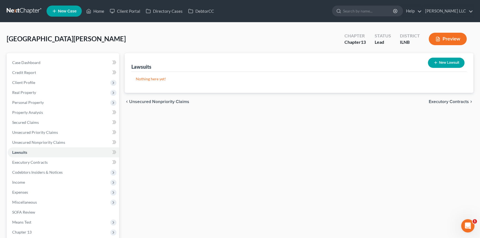
click at [439, 65] on button "New Lawsuit" at bounding box center [446, 63] width 37 height 10
select select "0"
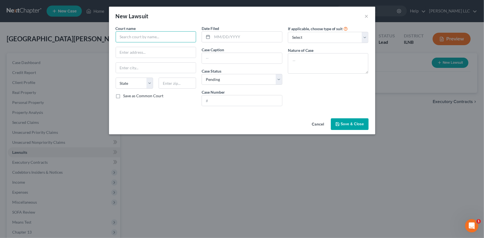
click at [150, 37] on input "text" at bounding box center [156, 36] width 81 height 11
click at [156, 44] on div "Grundy County Circuit Court" at bounding box center [149, 47] width 58 height 6
type input "Grundy County Circuit Court"
type input "[STREET_ADDRESS][PERSON_NAME][US_STATE]"
type input "[PERSON_NAME]"
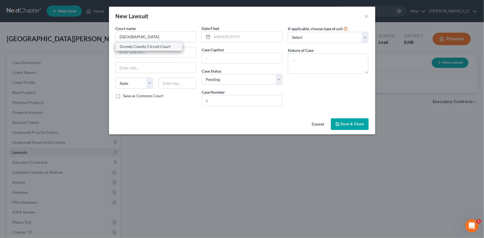
select select "14"
type input "60450"
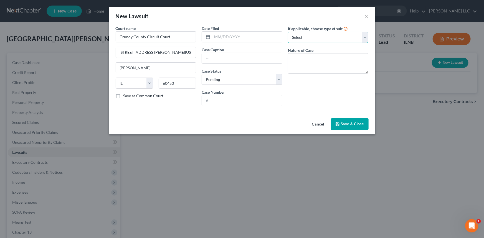
click at [365, 41] on select "Select Repossession Garnishment Foreclosure Attached, Seized, Or Levied Other" at bounding box center [328, 37] width 81 height 11
select select "4"
click at [288, 32] on select "Select Repossession Garnishment Foreclosure Attached, Seized, Or Levied Other" at bounding box center [328, 37] width 81 height 11
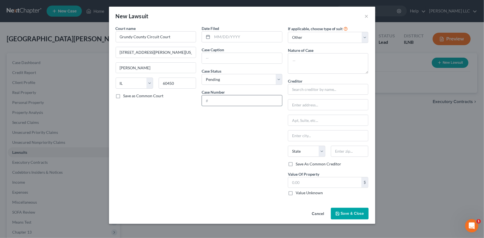
click at [219, 102] on input "text" at bounding box center [242, 100] width 80 height 11
type input "2025SC190"
click at [305, 89] on input "text" at bounding box center [328, 89] width 81 height 11
click at [293, 98] on div "Creditor * Tower Loan of [US_STATE], State [US_STATE] AK AR AZ CA CO [GEOGRAPHI…" at bounding box center [328, 119] width 81 height 83
click at [290, 103] on input "text" at bounding box center [328, 105] width 80 height 11
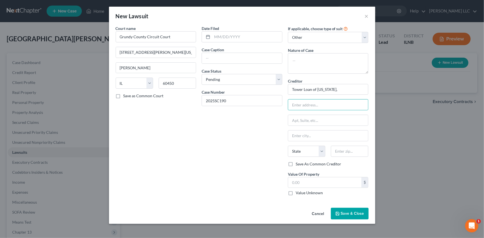
click at [339, 83] on div "Creditor * Tower Loan of [US_STATE]," at bounding box center [328, 86] width 81 height 17
click at [330, 91] on input "Tower Loan of [US_STATE]," at bounding box center [328, 89] width 81 height 11
type input "Tower Loan of [US_STATE], LLC DBA Tower Loan of [GEOGRAPHIC_DATA]"
click at [301, 105] on input "text" at bounding box center [328, 105] width 80 height 11
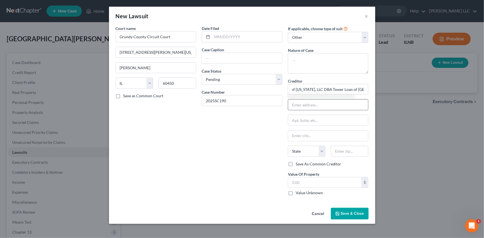
scroll to position [0, 0]
click at [227, 57] on input "text" at bounding box center [242, 58] width 80 height 11
type input "Tower Loan of [US_STATE], LLC DBA Tower Loan of Crest Hill vs. [PERSON_NAME]"
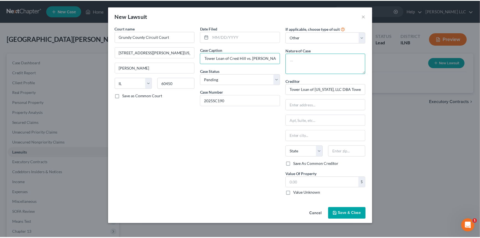
scroll to position [0, 0]
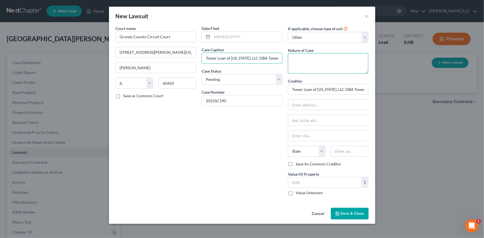
click at [312, 64] on textarea at bounding box center [328, 63] width 81 height 21
type textarea "Small Claims"
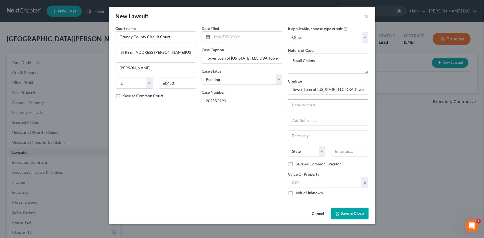
click at [308, 102] on input "text" at bounding box center [328, 105] width 80 height 11
type input "c.o [PERSON_NAME], [PERSON_NAME] & Mihlar, LLC"
click at [299, 122] on input "text" at bounding box center [328, 120] width 80 height 11
type input "P.O. Box 740"
click at [319, 138] on input "text" at bounding box center [328, 136] width 80 height 11
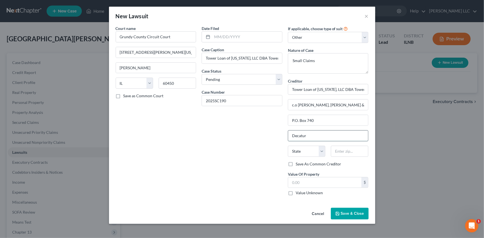
type input "Decatur"
select select "14"
type input "62525"
click at [296, 193] on label "Value Unknown" at bounding box center [309, 193] width 27 height 6
click at [298, 193] on input "Value Unknown" at bounding box center [300, 192] width 4 height 4
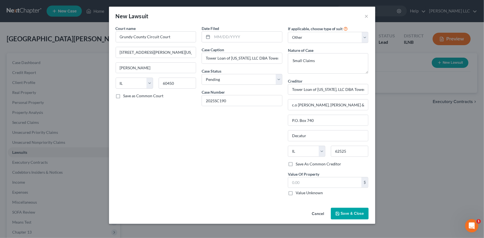
checkbox input "true"
type input "0.00"
click at [344, 213] on span "Save & Close" at bounding box center [352, 213] width 23 height 5
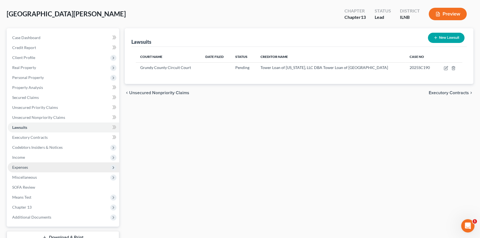
scroll to position [42, 0]
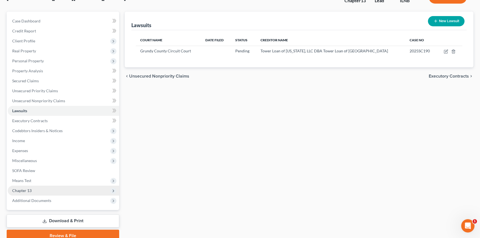
click at [30, 189] on span "Chapter 13" at bounding box center [21, 190] width 19 height 5
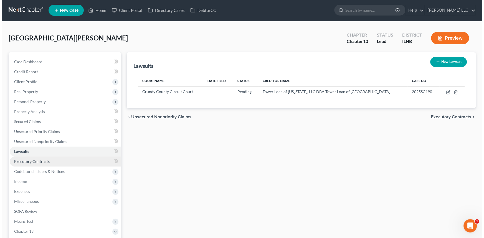
scroll to position [0, 0]
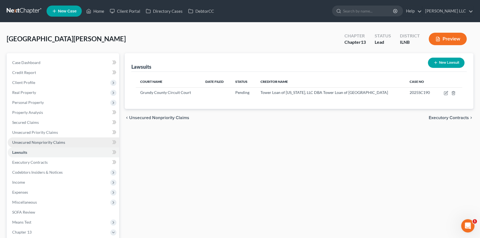
click at [40, 142] on span "Unsecured Nonpriority Claims" at bounding box center [38, 142] width 53 height 5
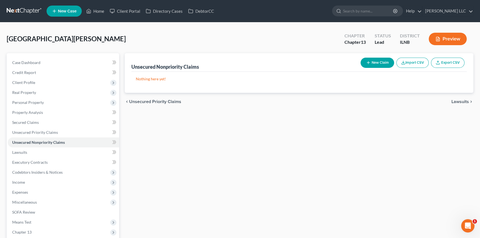
click at [373, 60] on button "New Claim" at bounding box center [378, 63] width 34 height 10
select select "0"
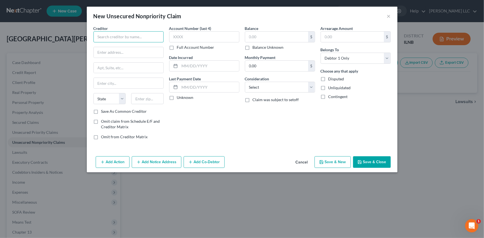
click at [157, 35] on input "text" at bounding box center [128, 36] width 70 height 11
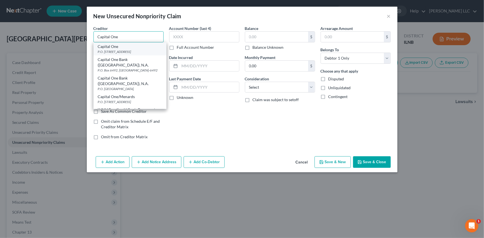
type input "Capital One"
click at [118, 51] on div "P.O. [STREET_ADDRESS]" at bounding box center [130, 51] width 64 height 5
type input "P.O. Box 31293"
type input "[GEOGRAPHIC_DATA]"
select select "46"
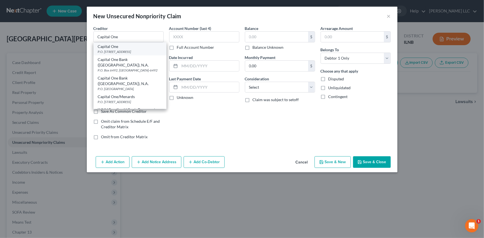
type input "84131"
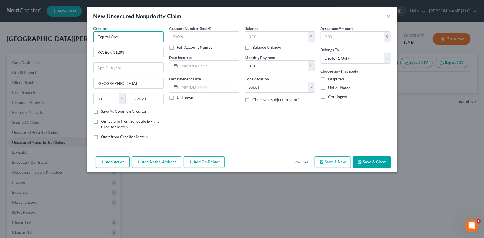
click at [132, 39] on input "Capital One" at bounding box center [128, 36] width 70 height 11
click at [189, 34] on input "text" at bounding box center [204, 36] width 70 height 11
type input "Capital One"
type input "3306"
click at [144, 33] on input "Capital One" at bounding box center [128, 36] width 70 height 11
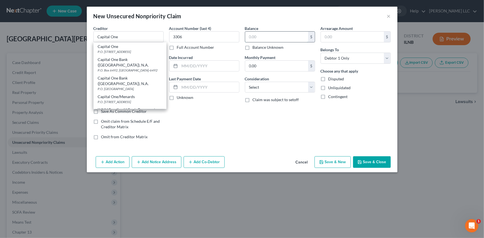
click at [287, 38] on input "text" at bounding box center [276, 37] width 63 height 11
type input "Capital One"
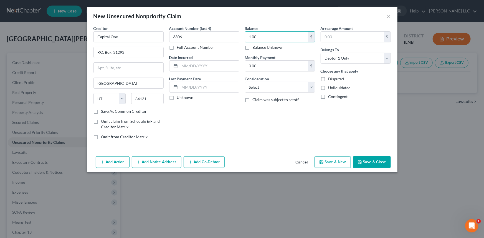
type input "1.00"
click at [335, 160] on button "Save & New" at bounding box center [332, 162] width 36 height 12
select select "0"
click at [113, 36] on input "text" at bounding box center [128, 36] width 70 height 11
type input "fnbo"
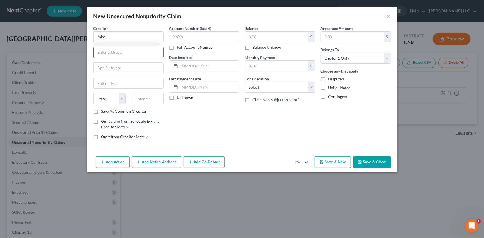
click at [159, 54] on input "text" at bounding box center [129, 52] width 70 height 11
type input "J"
type input "P.O. Box 3331"
click at [109, 66] on input "text" at bounding box center [129, 68] width 70 height 11
type input "Stop Code 9200"
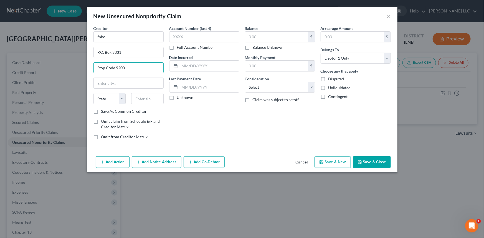
drag, startPoint x: 126, startPoint y: 79, endPoint x: 127, endPoint y: 74, distance: 5.5
click at [126, 79] on input "text" at bounding box center [129, 83] width 70 height 11
type input "[GEOGRAPHIC_DATA]"
select select "30"
click at [138, 97] on input "text" at bounding box center [147, 98] width 32 height 11
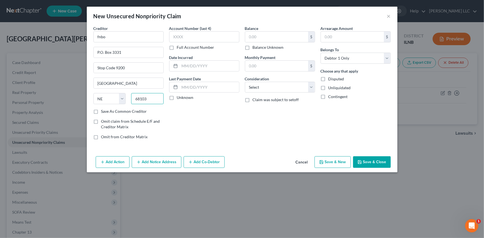
type input "68103"
click at [169, 38] on input "text" at bounding box center [204, 36] width 70 height 11
type input "3147"
click at [249, 36] on input "text" at bounding box center [276, 37] width 63 height 11
type input "1.00"
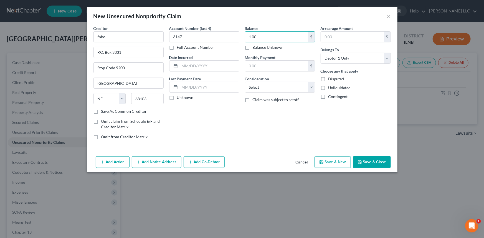
click at [372, 162] on button "Save & Close" at bounding box center [372, 162] width 38 height 12
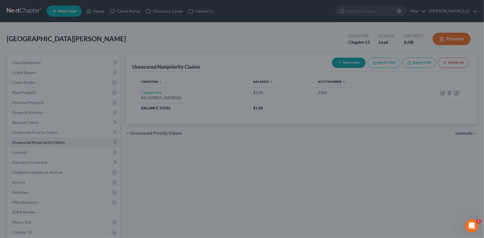
type input "0.00"
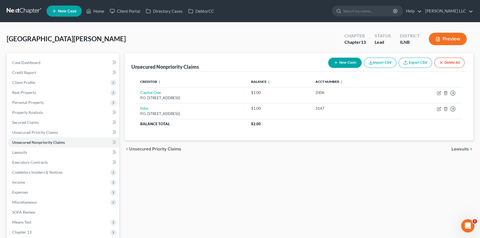
click at [344, 64] on button "New Claim" at bounding box center [345, 63] width 34 height 10
select select "0"
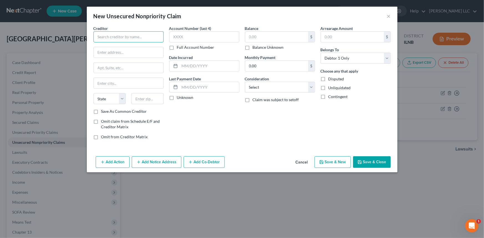
click at [103, 33] on input "text" at bounding box center [128, 36] width 70 height 11
type input "Paypal Credit Card, c/o Synchrony Bank"
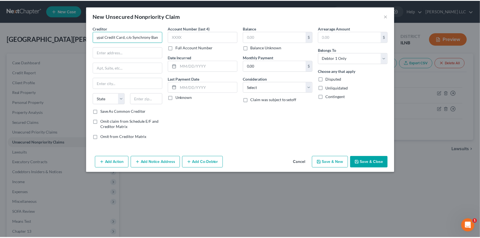
scroll to position [0, 0]
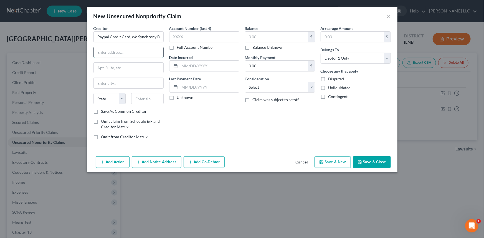
click at [159, 52] on input "text" at bounding box center [129, 52] width 70 height 11
type input "P.O. Box 71726"
click at [151, 82] on input "text" at bounding box center [129, 83] width 70 height 11
type input "[GEOGRAPHIC_DATA]"
click at [123, 100] on select "State [US_STATE] AK AR AZ CA CO CT DE DC [GEOGRAPHIC_DATA] [GEOGRAPHIC_DATA] GU…" at bounding box center [109, 98] width 32 height 11
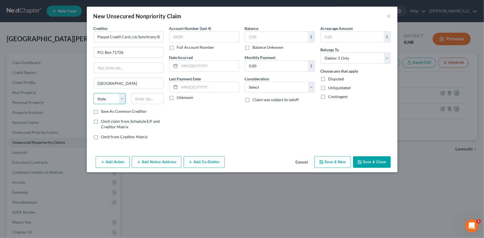
select select "39"
click at [93, 93] on select "State [US_STATE] AK AR AZ CA CO CT DE DC [GEOGRAPHIC_DATA] [GEOGRAPHIC_DATA] GU…" at bounding box center [109, 98] width 32 height 11
click at [156, 97] on input "text" at bounding box center [147, 98] width 32 height 11
type input "19176"
drag, startPoint x: 286, startPoint y: 34, endPoint x: 284, endPoint y: 19, distance: 15.0
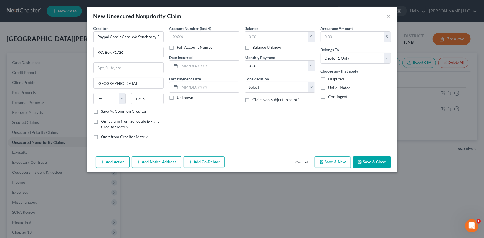
click at [285, 33] on input "text" at bounding box center [276, 37] width 63 height 11
type input "1.00"
click at [204, 34] on input "text" at bounding box center [204, 36] width 70 height 11
type input "4707"
click at [382, 163] on button "Save & Close" at bounding box center [372, 162] width 38 height 12
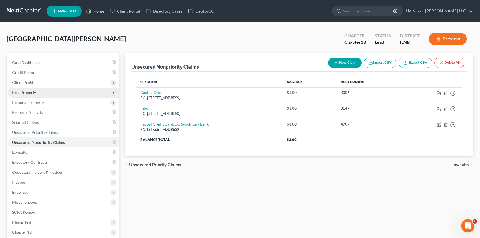
click at [24, 91] on span "Real Property" at bounding box center [24, 92] width 24 height 5
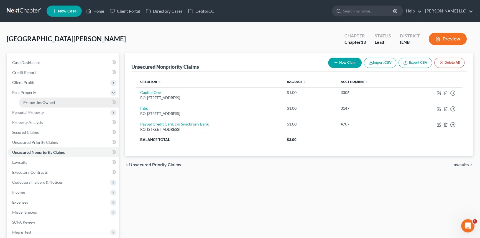
click at [34, 100] on span "Properties Owned" at bounding box center [39, 102] width 32 height 5
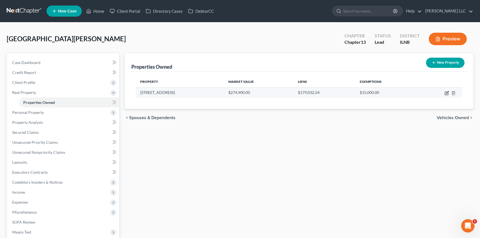
click at [446, 92] on icon "button" at bounding box center [446, 93] width 3 height 3
select select "14"
select select "31"
select select "0"
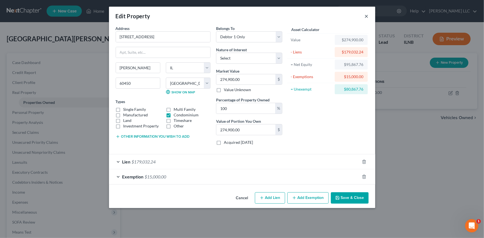
click at [368, 16] on button "×" at bounding box center [367, 16] width 4 height 7
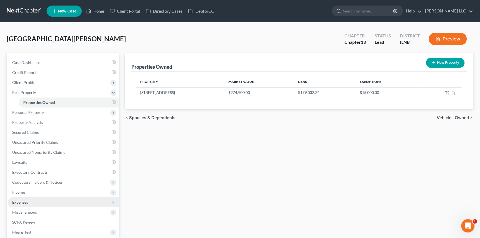
click at [27, 202] on span "Expenses" at bounding box center [20, 202] width 16 height 5
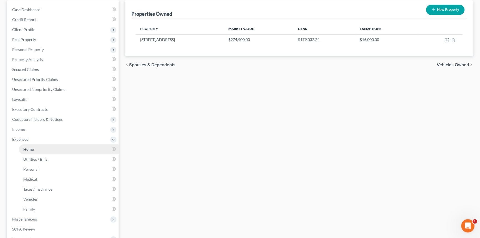
scroll to position [56, 0]
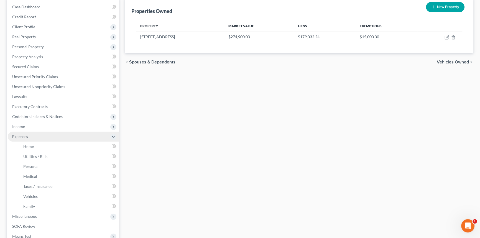
click at [29, 141] on span "Expenses" at bounding box center [63, 137] width 111 height 10
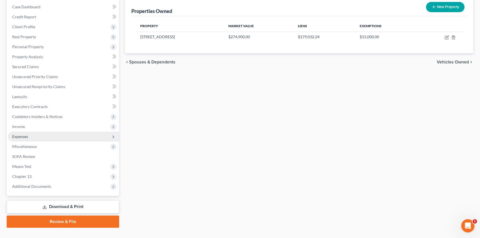
click at [33, 139] on span "Expenses" at bounding box center [63, 137] width 111 height 10
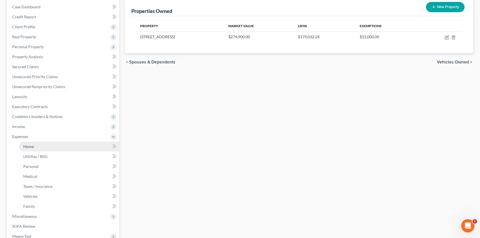
click at [42, 146] on link "Home" at bounding box center [69, 147] width 100 height 10
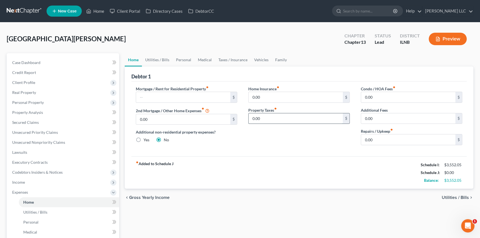
click at [263, 116] on input "0.00" at bounding box center [296, 118] width 94 height 11
type input "375.42"
click at [17, 142] on span "Unsecured Nonpriority Claims" at bounding box center [38, 142] width 53 height 5
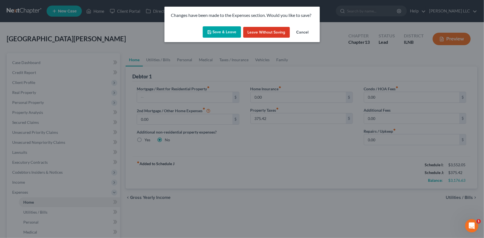
drag, startPoint x: 219, startPoint y: 35, endPoint x: 219, endPoint y: 32, distance: 3.1
click at [219, 34] on button "Save & Leave" at bounding box center [222, 32] width 38 height 12
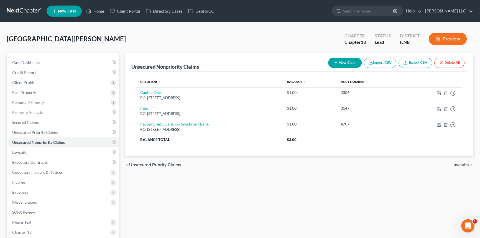
click at [343, 62] on button "New Claim" at bounding box center [345, 63] width 34 height 10
select select "0"
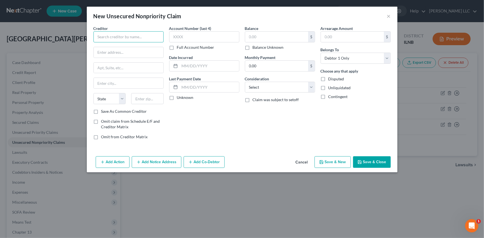
click at [101, 36] on input "text" at bounding box center [128, 36] width 70 height 11
type input "Sam's Club, clo Synchrony Bank"
click at [258, 35] on input "text" at bounding box center [276, 37] width 63 height 11
type input "1.00"
click at [366, 162] on button "Save & Close" at bounding box center [372, 162] width 38 height 12
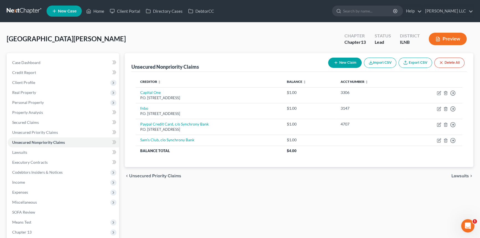
click at [341, 62] on button "New Claim" at bounding box center [345, 63] width 34 height 10
select select "0"
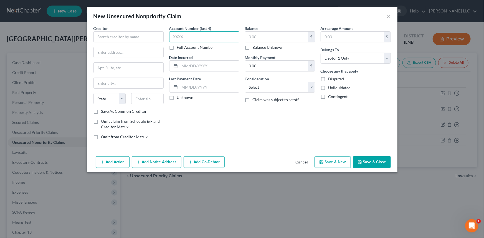
click at [203, 37] on input "text" at bounding box center [204, 36] width 70 height 11
type input "5526"
click at [105, 39] on input "text" at bounding box center [128, 36] width 70 height 11
type input "Value City Furniture, c.o Synchrony Bank"
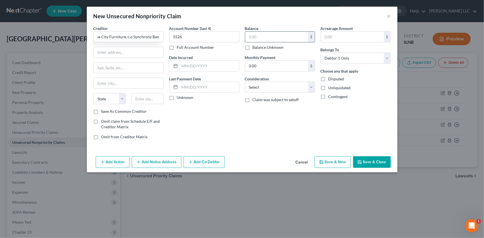
click at [266, 34] on input "text" at bounding box center [276, 37] width 63 height 11
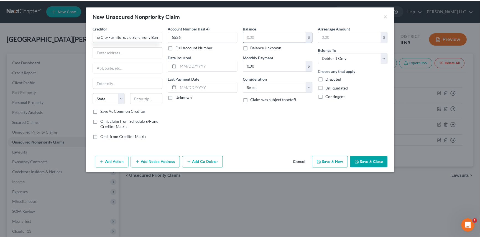
scroll to position [0, 0]
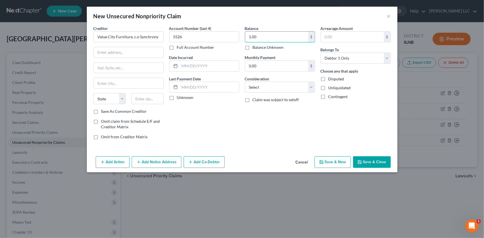
type input "1.00"
click at [375, 161] on button "Save & Close" at bounding box center [372, 162] width 38 height 12
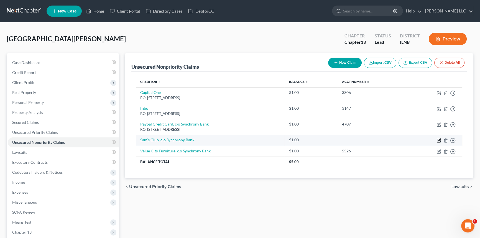
click at [437, 141] on icon "button" at bounding box center [439, 140] width 4 height 4
select select "0"
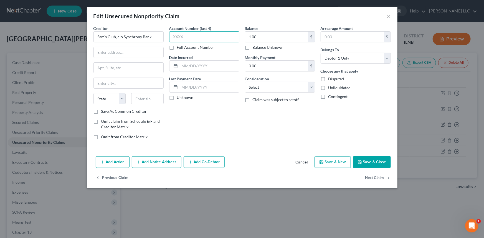
click at [204, 39] on input "text" at bounding box center [204, 36] width 70 height 11
type input "2066"
click at [384, 161] on button "Save & Close" at bounding box center [372, 162] width 38 height 12
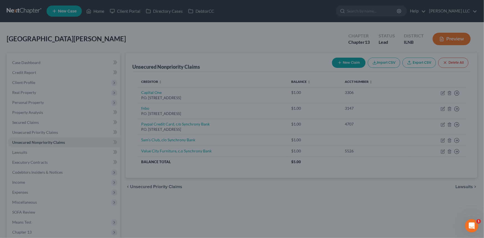
type input "0"
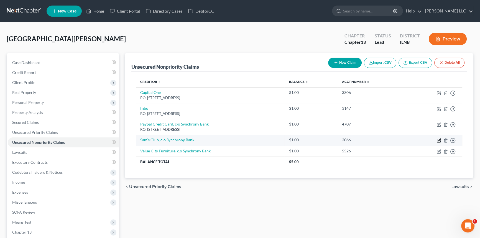
click at [438, 140] on icon "button" at bounding box center [439, 140] width 4 height 4
select select "0"
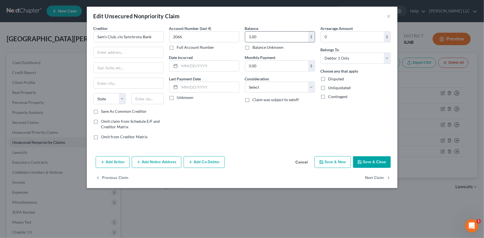
click at [300, 35] on input "1.00" at bounding box center [276, 37] width 63 height 11
click at [258, 33] on input "39" at bounding box center [276, 37] width 63 height 11
type input "3,941.12"
click at [312, 87] on select "Select Cable / Satellite Services Collection Agency Credit Card Debt Debt Couns…" at bounding box center [280, 87] width 70 height 11
select select "2"
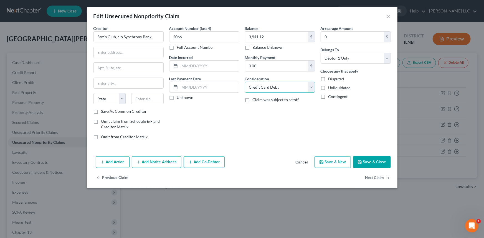
click at [245, 82] on select "Select Cable / Satellite Services Collection Agency Credit Card Debt Debt Couns…" at bounding box center [280, 87] width 70 height 11
drag, startPoint x: 152, startPoint y: 54, endPoint x: 154, endPoint y: 48, distance: 6.5
click at [152, 54] on input "text" at bounding box center [129, 52] width 70 height 11
type input "P.O. Box 71726"
click at [120, 83] on input "text" at bounding box center [129, 83] width 70 height 11
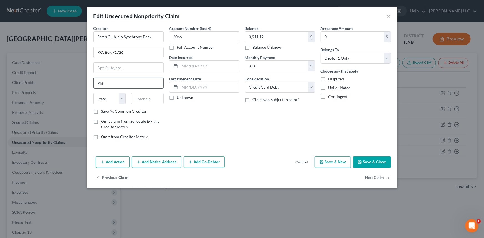
type input "[GEOGRAPHIC_DATA]"
click at [121, 100] on select "State [US_STATE] AK AR AZ CA CO CT DE DC [GEOGRAPHIC_DATA] [GEOGRAPHIC_DATA] GU…" at bounding box center [109, 98] width 32 height 11
select select "39"
click at [93, 93] on select "State [US_STATE] AK AR AZ CA CO CT DE DC [GEOGRAPHIC_DATA] [GEOGRAPHIC_DATA] GU…" at bounding box center [109, 98] width 32 height 11
click at [146, 97] on input "text" at bounding box center [147, 98] width 32 height 11
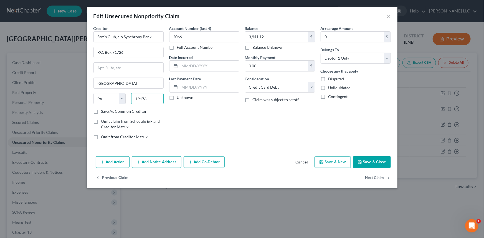
type input "19176"
click at [367, 163] on button "Save & Close" at bounding box center [372, 162] width 38 height 12
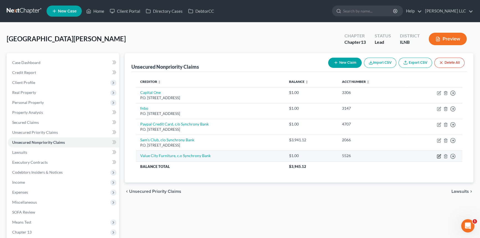
click at [438, 157] on icon "button" at bounding box center [439, 156] width 4 height 4
select select "0"
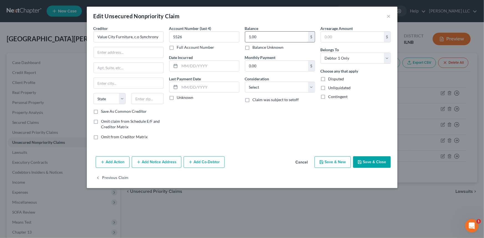
click at [265, 36] on input "1.00" at bounding box center [276, 37] width 63 height 11
click at [277, 34] on input "2,263." at bounding box center [276, 37] width 63 height 11
type input "2,263.55"
click at [102, 50] on input "text" at bounding box center [129, 52] width 70 height 11
type input "P.O. Box 71754"
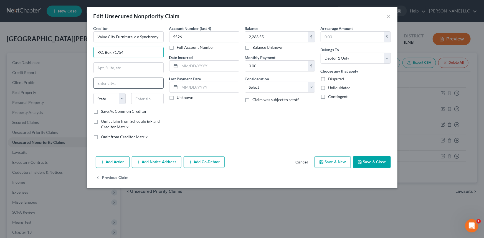
click at [108, 85] on input "text" at bounding box center [129, 83] width 70 height 11
type input "[GEOGRAPHIC_DATA]"
click at [122, 100] on select "State [US_STATE] AK AR AZ CA CO CT DE DC [GEOGRAPHIC_DATA] [GEOGRAPHIC_DATA] GU…" at bounding box center [109, 98] width 32 height 11
select select "39"
click at [93, 93] on select "State [US_STATE] AK AR AZ CA CO CT DE DC [GEOGRAPHIC_DATA] [GEOGRAPHIC_DATA] GU…" at bounding box center [109, 98] width 32 height 11
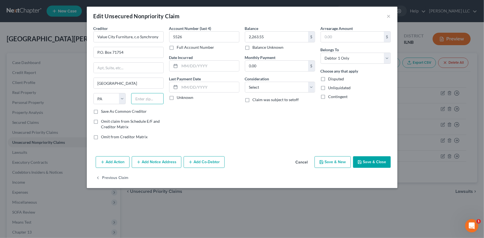
drag, startPoint x: 141, startPoint y: 99, endPoint x: 153, endPoint y: 91, distance: 14.5
click at [141, 99] on input "text" at bounding box center [147, 98] width 32 height 11
type input "19176"
click at [309, 88] on select "Select Cable / Satellite Services Collection Agency Credit Card Debt Debt Couns…" at bounding box center [280, 87] width 70 height 11
select select "2"
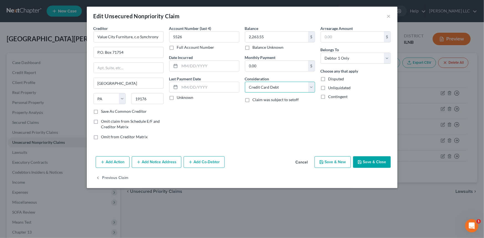
click at [245, 82] on select "Select Cable / Satellite Services Collection Agency Credit Card Debt Debt Couns…" at bounding box center [280, 87] width 70 height 11
click at [366, 162] on button "Save & Close" at bounding box center [372, 162] width 38 height 12
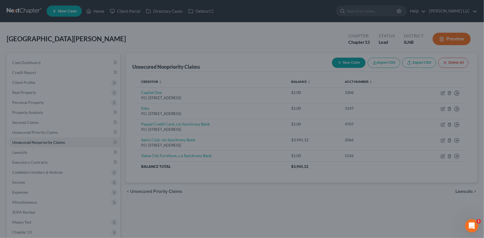
type input "0"
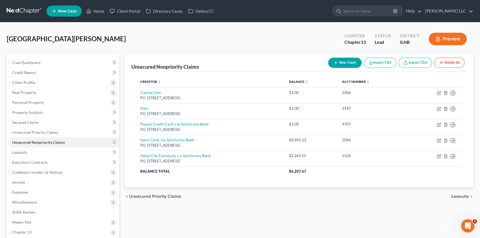
click at [339, 60] on button "New Claim" at bounding box center [345, 63] width 34 height 10
select select "0"
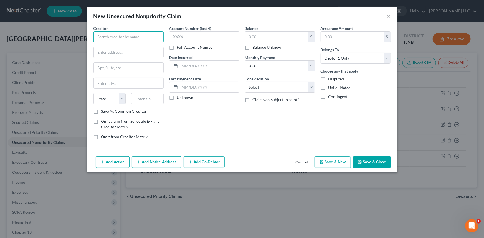
click at [125, 35] on input "text" at bounding box center [128, 36] width 70 height 11
type input "Amazon, c/o Synchrony Bank"
click at [187, 35] on input "text" at bounding box center [204, 36] width 70 height 11
type input "5876"
click at [150, 50] on input "text" at bounding box center [129, 52] width 70 height 11
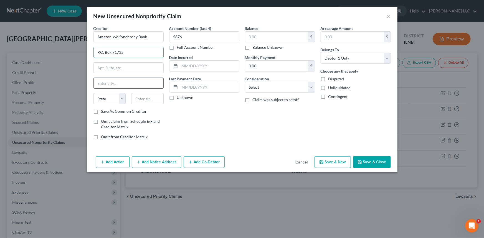
type input "P.O. Box 71735"
click at [147, 87] on input "text" at bounding box center [129, 83] width 70 height 11
type input "[GEOGRAPHIC_DATA]"
click at [121, 98] on select "State [US_STATE] AK AR AZ CA CO CT DE DC [GEOGRAPHIC_DATA] [GEOGRAPHIC_DATA] GU…" at bounding box center [109, 98] width 32 height 11
select select "39"
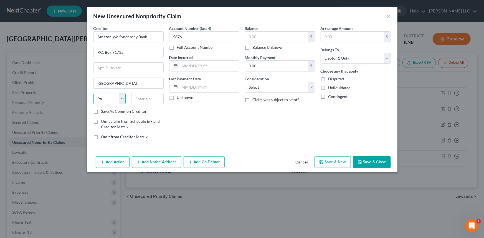
click at [93, 93] on select "State [US_STATE] AK AR AZ CA CO CT DE DC [GEOGRAPHIC_DATA] [GEOGRAPHIC_DATA] GU…" at bounding box center [109, 98] width 32 height 11
click at [308, 86] on select "Select Cable / Satellite Services Collection Agency Credit Card Debt Debt Couns…" at bounding box center [280, 87] width 70 height 11
select select "2"
click at [245, 82] on select "Select Cable / Satellite Services Collection Agency Credit Card Debt Debt Couns…" at bounding box center [280, 87] width 70 height 11
click at [137, 99] on input "text" at bounding box center [147, 98] width 32 height 11
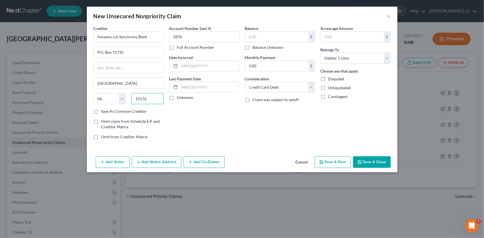
type input "19176"
click at [278, 32] on input "text" at bounding box center [276, 37] width 63 height 11
type input "1,366.77"
click at [367, 159] on button "Save & Close" at bounding box center [372, 162] width 38 height 12
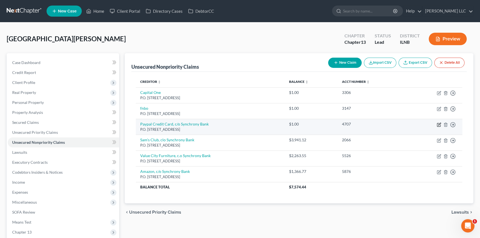
click at [438, 124] on icon "button" at bounding box center [439, 125] width 4 height 4
select select "39"
select select "0"
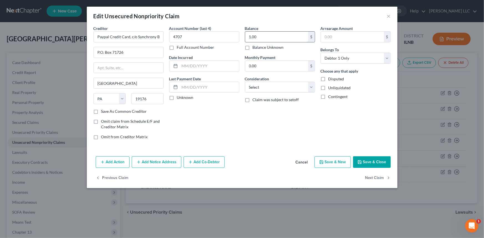
click at [284, 34] on input "1.00" at bounding box center [276, 37] width 63 height 11
click at [289, 37] on input "2,330." at bounding box center [276, 37] width 63 height 11
type input "2,330.27"
click at [311, 88] on select "Select Cable / Satellite Services Collection Agency Credit Card Debt Debt Couns…" at bounding box center [280, 87] width 70 height 11
select select "2"
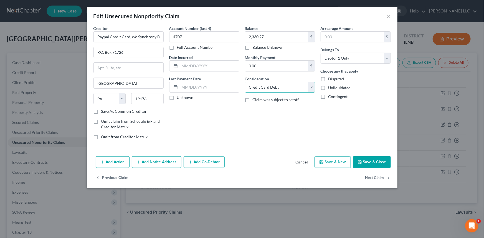
click at [245, 82] on select "Select Cable / Satellite Services Collection Agency Credit Card Debt Debt Couns…" at bounding box center [280, 87] width 70 height 11
click at [372, 162] on button "Save & Close" at bounding box center [372, 162] width 38 height 12
type input "0"
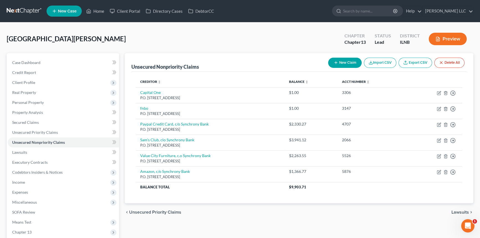
click at [339, 62] on button "New Claim" at bounding box center [345, 63] width 34 height 10
select select "0"
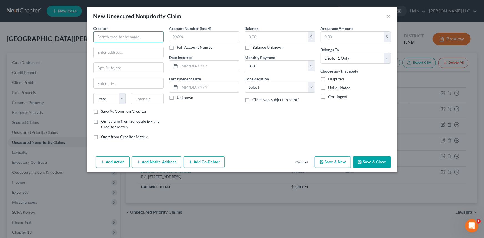
drag, startPoint x: 142, startPoint y: 38, endPoint x: 143, endPoint y: 32, distance: 6.2
click at [142, 37] on input "text" at bounding box center [128, 36] width 70 height 11
type input "[GEOGRAPHIC_DATA][PERSON_NAME]"
click at [146, 51] on input "text" at bounding box center [129, 52] width 70 height 11
type input "P.O. Box 74008855"
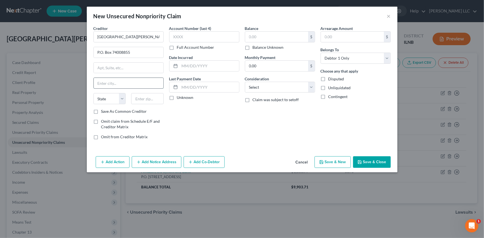
click at [121, 81] on input "text" at bounding box center [129, 83] width 70 height 11
type input "[GEOGRAPHIC_DATA]"
select select "14"
type input "60674"
click at [177, 47] on label "Full Account Number" at bounding box center [195, 48] width 37 height 6
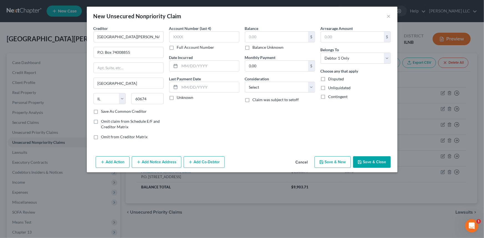
click at [179, 47] on input "Full Account Number" at bounding box center [181, 47] width 4 height 4
click at [184, 37] on input "text" at bounding box center [204, 36] width 70 height 11
type input "DC0030852076"
click at [274, 35] on input "text" at bounding box center [276, 37] width 63 height 11
type input "300.00"
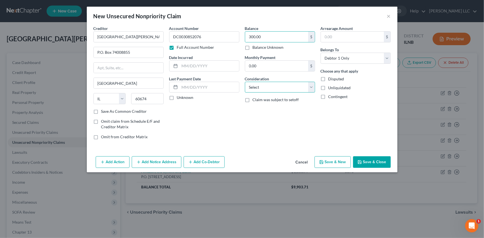
click at [311, 88] on select "Select Cable / Satellite Services Collection Agency Credit Card Debt Debt Couns…" at bounding box center [280, 87] width 70 height 11
select select "9"
click at [245, 82] on select "Select Cable / Satellite Services Collection Agency Credit Card Debt Debt Couns…" at bounding box center [280, 87] width 70 height 11
click at [364, 161] on button "Save & Close" at bounding box center [372, 162] width 38 height 12
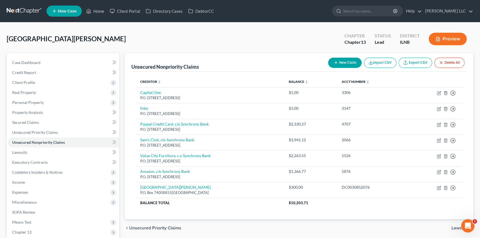
click at [350, 63] on button "New Claim" at bounding box center [345, 63] width 34 height 10
select select "0"
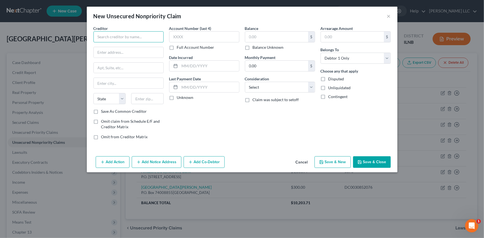
click at [102, 35] on input "text" at bounding box center [128, 36] width 70 height 11
type input "Capital One Menards"
click at [203, 33] on input "text" at bounding box center [204, 36] width 70 height 11
click at [252, 38] on input "text" at bounding box center [276, 37] width 63 height 11
type input "1,497.00"
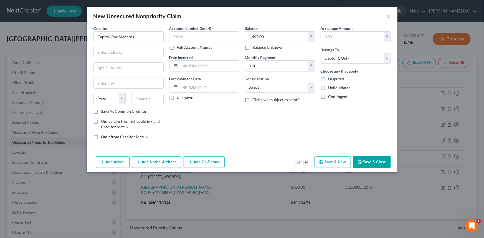
click at [315, 91] on div "Balance 1,497.00 $ Balance Unknown Balance Undetermined 1,497.00 $ Balance Unkn…" at bounding box center [280, 85] width 76 height 119
click at [311, 89] on select "Select Cable / Satellite Services Collection Agency Credit Card Debt Debt Couns…" at bounding box center [280, 87] width 70 height 11
select select "2"
click at [245, 82] on select "Select Cable / Satellite Services Collection Agency Credit Card Debt Debt Couns…" at bounding box center [280, 87] width 70 height 11
click at [108, 54] on input "text" at bounding box center [129, 52] width 70 height 11
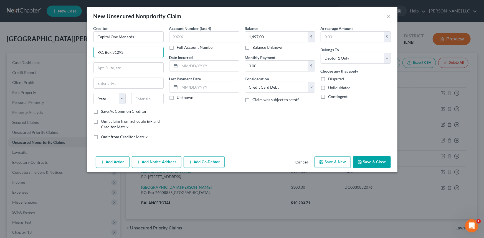
type input "P.O. Box 31293"
drag, startPoint x: 125, startPoint y: 83, endPoint x: 121, endPoint y: 88, distance: 5.7
click at [125, 83] on input "text" at bounding box center [129, 83] width 70 height 11
type input "[GEOGRAPHIC_DATA]"
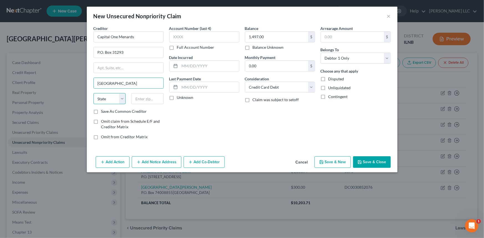
click at [121, 98] on select "State [US_STATE] AK AR AZ CA CO CT DE DC [GEOGRAPHIC_DATA] [GEOGRAPHIC_DATA] GU…" at bounding box center [109, 98] width 32 height 11
select select "46"
click at [93, 93] on select "State [US_STATE] AK AR AZ CA CO CT DE DC [GEOGRAPHIC_DATA] [GEOGRAPHIC_DATA] GU…" at bounding box center [109, 98] width 32 height 11
click at [147, 99] on input "text" at bounding box center [147, 98] width 32 height 11
type input "84131"
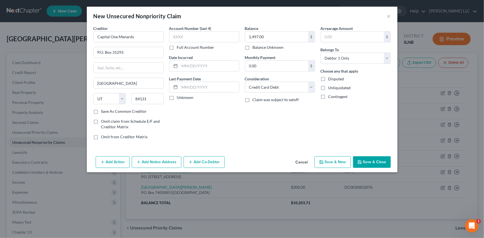
click at [368, 161] on button "Save & Close" at bounding box center [372, 162] width 38 height 12
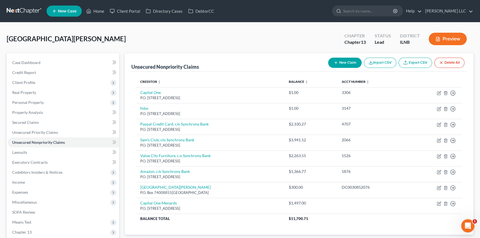
click at [351, 62] on button "New Claim" at bounding box center [345, 63] width 34 height 10
select select "0"
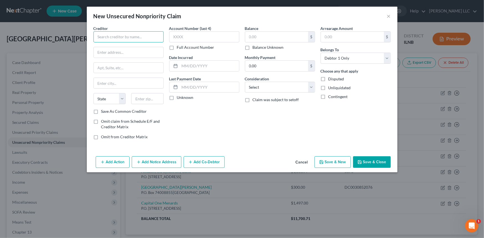
click at [144, 32] on input "text" at bounding box center [128, 36] width 70 height 11
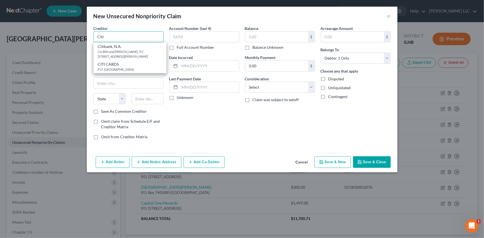
type input "Citi"
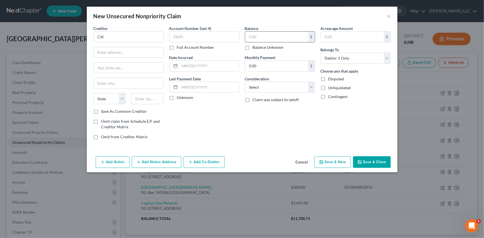
click at [281, 34] on input "text" at bounding box center [276, 37] width 63 height 11
type input "10,937.00"
click at [313, 88] on select "Select Cable / Satellite Services Collection Agency Credit Card Debt Debt Couns…" at bounding box center [280, 87] width 70 height 11
select select "2"
click at [245, 82] on select "Select Cable / Satellite Services Collection Agency Credit Card Debt Debt Couns…" at bounding box center [280, 87] width 70 height 11
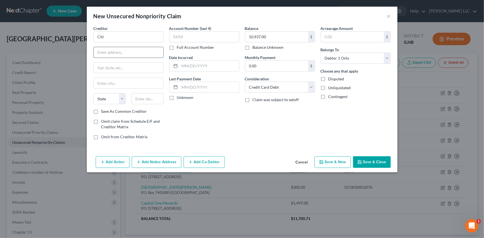
click at [127, 50] on input "text" at bounding box center [129, 52] width 70 height 11
type input "P.O. 6190"
drag, startPoint x: 97, startPoint y: 83, endPoint x: 101, endPoint y: 84, distance: 4.5
click at [97, 83] on input "text" at bounding box center [129, 83] width 70 height 11
type input "[GEOGRAPHIC_DATA]"
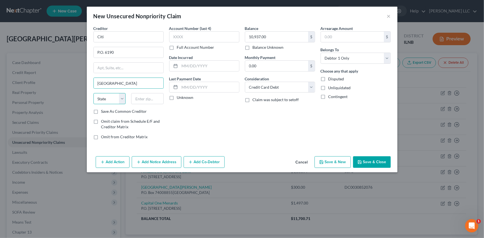
click at [123, 103] on select "State [US_STATE] AK AR AZ CA CO CT DE DC [GEOGRAPHIC_DATA] [GEOGRAPHIC_DATA] GU…" at bounding box center [109, 98] width 32 height 11
select select "43"
click at [93, 93] on select "State [US_STATE] AK AR AZ CA CO CT DE DC [GEOGRAPHIC_DATA] [GEOGRAPHIC_DATA] GU…" at bounding box center [109, 98] width 32 height 11
drag, startPoint x: 138, startPoint y: 98, endPoint x: 150, endPoint y: 99, distance: 12.8
click at [138, 98] on input "text" at bounding box center [147, 98] width 32 height 11
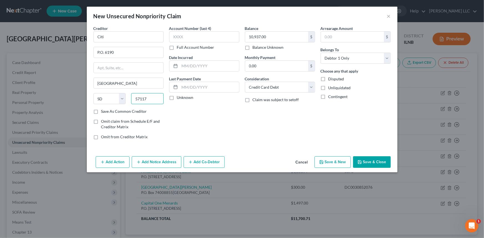
type input "57117"
click at [370, 159] on button "Save & Close" at bounding box center [372, 162] width 38 height 12
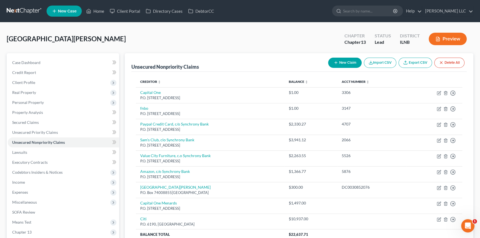
click at [336, 58] on button "New Claim" at bounding box center [345, 63] width 34 height 10
select select "0"
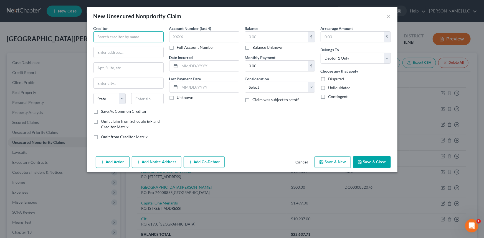
click at [114, 37] on input "text" at bounding box center [128, 36] width 70 height 11
type input "ADS/Comenity/Victoria Secret"
click at [261, 36] on input "text" at bounding box center [276, 37] width 63 height 11
type input "00"
click at [311, 86] on select "Select Cable / Satellite Services Collection Agency Credit Card Debt Debt Couns…" at bounding box center [280, 87] width 70 height 11
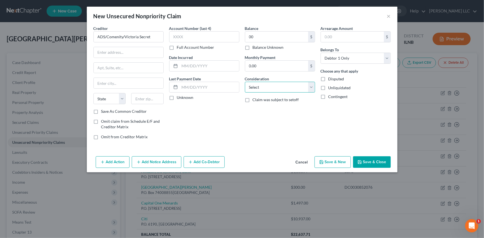
select select "2"
click at [245, 82] on select "Select Cable / Satellite Services Collection Agency Credit Card Debt Debt Couns…" at bounding box center [280, 87] width 70 height 11
click at [114, 52] on input "text" at bounding box center [129, 52] width 70 height 11
type input "P.O. Box 182789"
click at [121, 84] on input "text" at bounding box center [129, 83] width 70 height 11
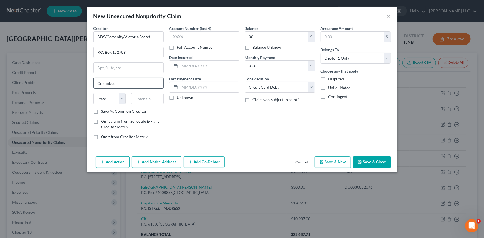
type input "Columbus"
select select "36"
type input "43218"
click at [266, 36] on input "00" at bounding box center [276, 37] width 63 height 11
click at [276, 128] on div "Balance 0.00 $ Balance Unknown Balance Undetermined 0 $ Balance Unknown Monthly…" at bounding box center [280, 85] width 76 height 119
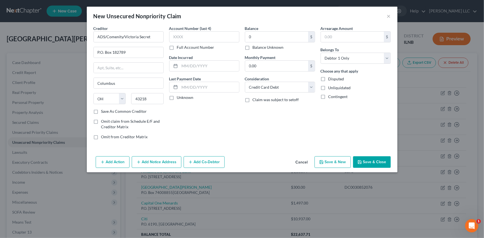
click at [369, 161] on button "Save & Close" at bounding box center [372, 162] width 38 height 12
type input "0.00"
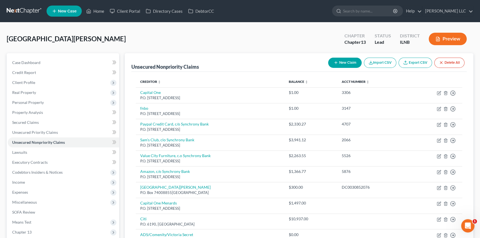
click at [342, 63] on button "New Claim" at bounding box center [345, 63] width 34 height 10
select select "0"
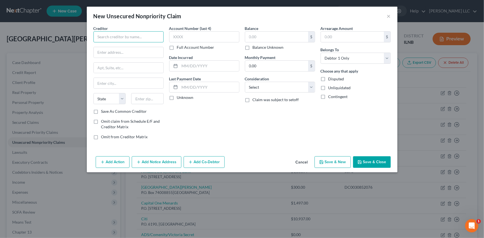
click at [150, 39] on input "text" at bounding box center [128, 36] width 70 height 11
type input "Credit One Bank"
click at [265, 39] on input "text" at bounding box center [276, 37] width 63 height 11
type input "812.00"
click at [105, 50] on input "text" at bounding box center [129, 52] width 70 height 11
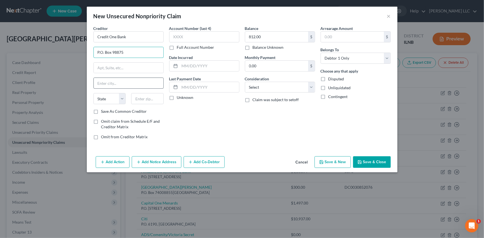
type input "P.O. Box 98875"
click at [116, 85] on input "text" at bounding box center [129, 83] width 70 height 11
type input "[GEOGRAPHIC_DATA]"
select select "31"
type input "89193"
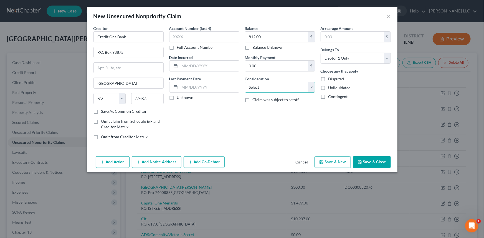
click at [311, 85] on select "Select Cable / Satellite Services Collection Agency Credit Card Debt Debt Couns…" at bounding box center [280, 87] width 70 height 11
select select "2"
click at [245, 82] on select "Select Cable / Satellite Services Collection Agency Credit Card Debt Debt Couns…" at bounding box center [280, 87] width 70 height 11
click at [363, 161] on button "Save & Close" at bounding box center [372, 162] width 38 height 12
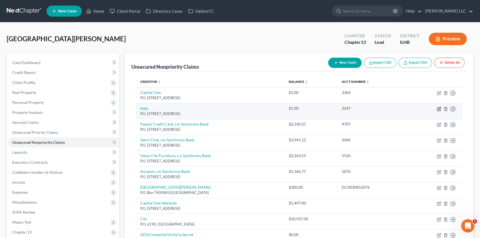
click at [439, 110] on icon "button" at bounding box center [439, 109] width 4 height 4
select select "30"
select select "0"
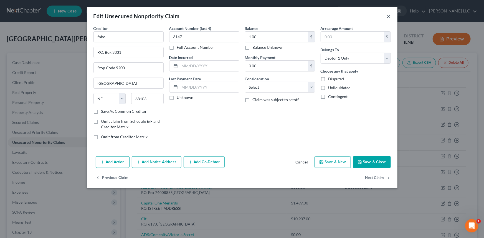
click at [388, 15] on button "×" at bounding box center [389, 16] width 4 height 7
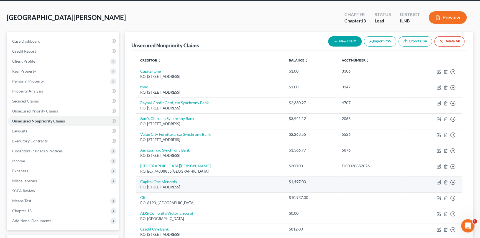
scroll to position [28, 0]
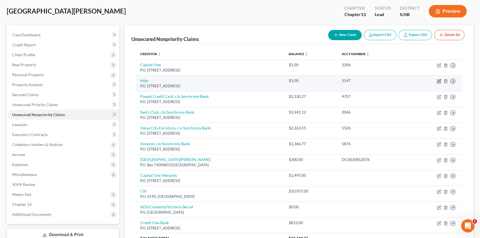
click at [439, 80] on icon "button" at bounding box center [439, 80] width 2 height 2
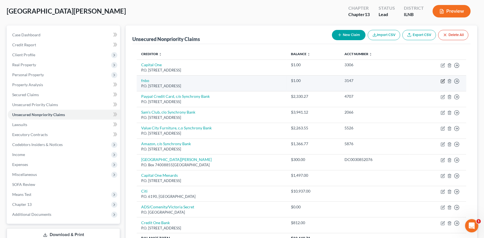
select select "30"
select select "0"
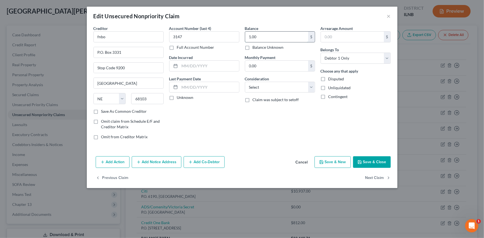
click at [268, 34] on input "1.00" at bounding box center [276, 37] width 63 height 11
type input "3,579.00"
click at [313, 85] on select "Select Cable / Satellite Services Collection Agency Credit Card Debt Debt Couns…" at bounding box center [280, 87] width 70 height 11
select select "2"
click at [245, 82] on select "Select Cable / Satellite Services Collection Agency Credit Card Debt Debt Couns…" at bounding box center [280, 87] width 70 height 11
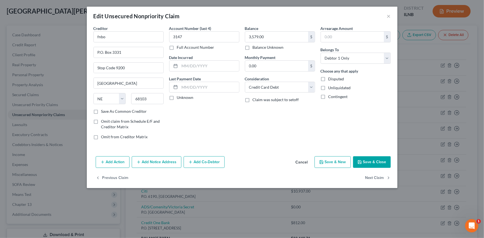
click at [360, 160] on icon "button" at bounding box center [359, 162] width 4 height 4
type input "0"
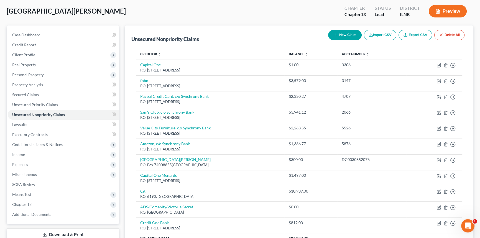
click at [336, 34] on icon "button" at bounding box center [336, 35] width 4 height 4
select select "0"
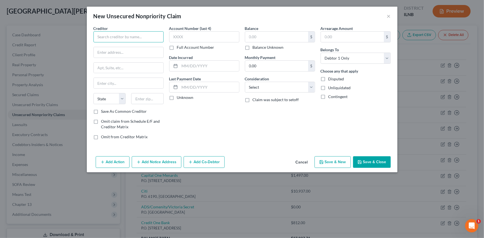
click at [160, 34] on input "text" at bounding box center [128, 36] width 70 height 11
type input "JcPenney, c/o Synchrony Bank"
click at [153, 53] on input "text" at bounding box center [129, 52] width 70 height 11
type input "P.O. Box 965007"
click at [128, 80] on input "text" at bounding box center [129, 83] width 70 height 11
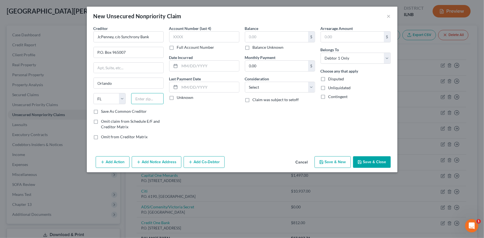
drag, startPoint x: 148, startPoint y: 100, endPoint x: 202, endPoint y: 120, distance: 57.8
click at [148, 100] on input "text" at bounding box center [147, 98] width 32 height 11
click at [248, 33] on input "text" at bounding box center [276, 37] width 63 height 11
drag, startPoint x: 312, startPoint y: 88, endPoint x: 307, endPoint y: 91, distance: 6.1
click at [312, 88] on select "Select Cable / Satellite Services Collection Agency Credit Card Debt Debt Couns…" at bounding box center [280, 87] width 70 height 11
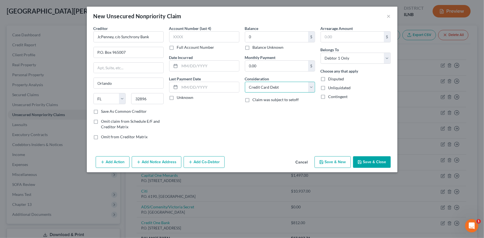
click at [245, 82] on select "Select Cable / Satellite Services Collection Agency Credit Card Debt Debt Couns…" at bounding box center [280, 87] width 70 height 11
click at [368, 160] on button "Save & Close" at bounding box center [372, 162] width 38 height 12
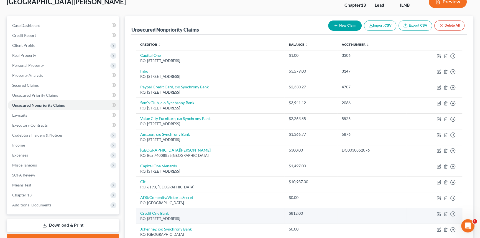
scroll to position [56, 0]
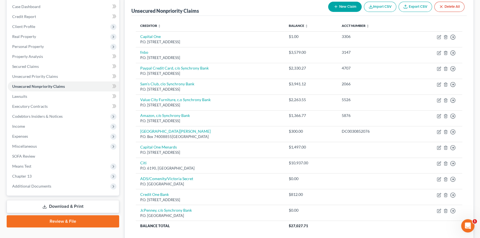
click at [348, 8] on button "New Claim" at bounding box center [345, 7] width 34 height 10
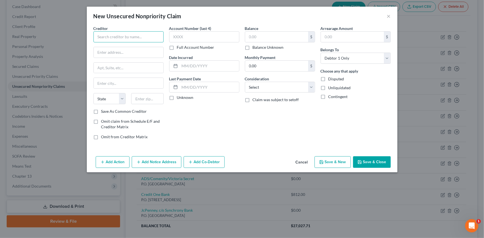
click at [157, 37] on input "text" at bounding box center [128, 36] width 70 height 11
click at [266, 37] on input "text" at bounding box center [276, 37] width 63 height 11
click at [209, 36] on input "text" at bounding box center [204, 36] width 70 height 11
click at [308, 85] on select "Select Cable / Satellite Services Collection Agency Credit Card Debt Debt Couns…" at bounding box center [280, 87] width 70 height 11
click at [245, 82] on select "Select Cable / Satellite Services Collection Agency Credit Card Debt Debt Couns…" at bounding box center [280, 87] width 70 height 11
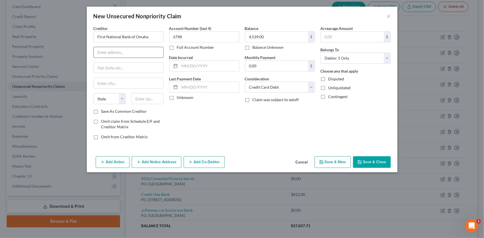
click at [114, 54] on input "text" at bounding box center [129, 52] width 70 height 11
drag, startPoint x: 205, startPoint y: 14, endPoint x: 157, endPoint y: 96, distance: 95.0
click at [156, 96] on div "New Unsecured Nonpriority Claim × Creditor * First National Bank of Omaha P.O. …" at bounding box center [242, 90] width 311 height 166
click at [234, 20] on div "New Unsecured Nonpriority Claim ×" at bounding box center [242, 16] width 311 height 19
drag, startPoint x: 268, startPoint y: 15, endPoint x: 198, endPoint y: 32, distance: 71.8
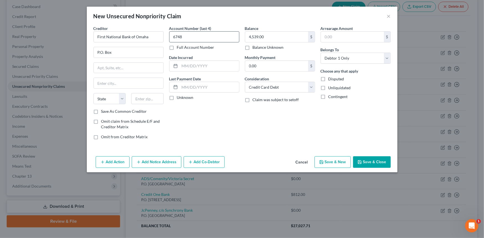
click at [200, 38] on div "New Unsecured Nonpriority Claim × Creditor * First National Bank of Omaha P.O. …" at bounding box center [242, 90] width 311 height 166
click at [254, 125] on div "Balance 4,539.00 $ Balance Unknown Balance Undetermined 4,539.00 $ Balance Unkn…" at bounding box center [280, 85] width 76 height 119
click at [367, 163] on button "Save & Close" at bounding box center [372, 162] width 38 height 12
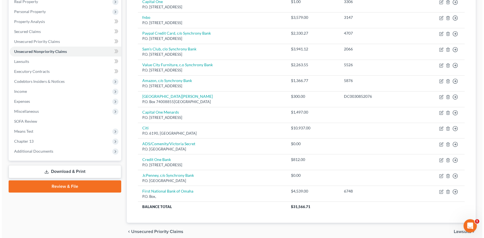
scroll to position [98, 0]
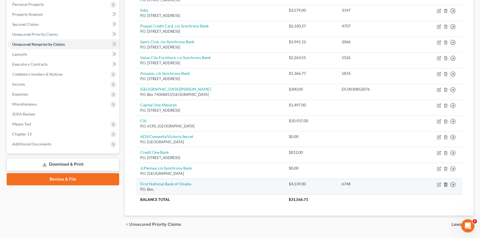
click at [446, 184] on icon "button" at bounding box center [446, 184] width 4 height 4
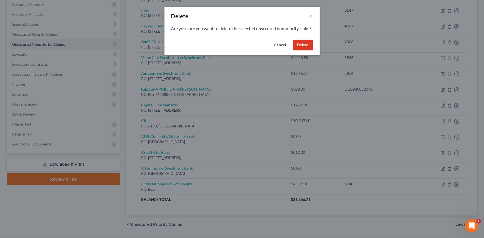
click at [302, 48] on button "Delete" at bounding box center [303, 45] width 20 height 11
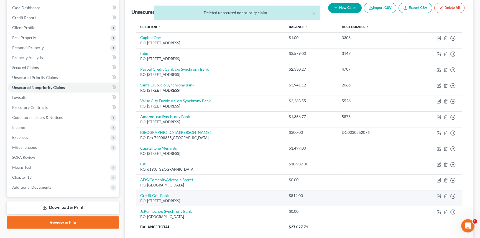
scroll to position [42, 0]
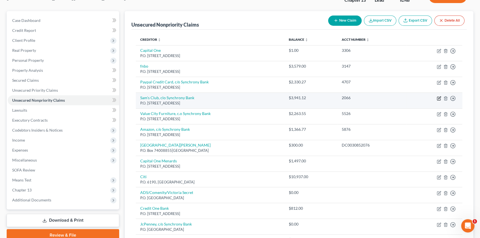
click at [438, 100] on icon "button" at bounding box center [439, 98] width 4 height 4
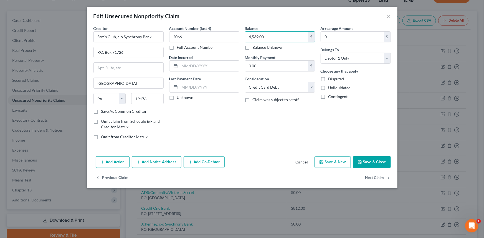
click at [373, 159] on button "Save & Close" at bounding box center [372, 162] width 38 height 12
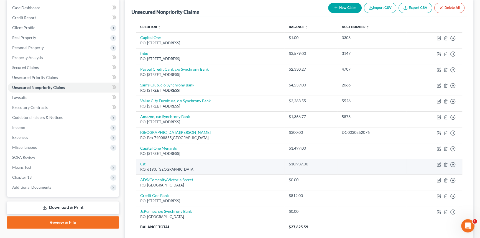
scroll to position [56, 0]
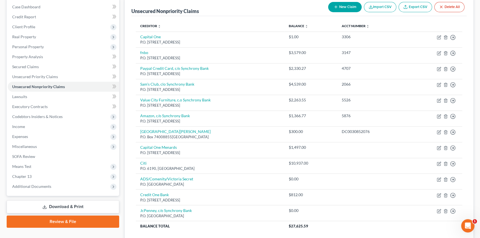
click at [341, 5] on button "New Claim" at bounding box center [345, 7] width 34 height 10
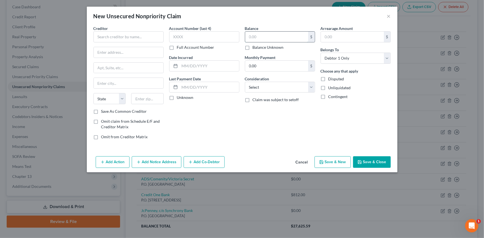
click at [275, 36] on input "text" at bounding box center [276, 37] width 63 height 11
click at [155, 34] on input "text" at bounding box center [128, 36] width 70 height 11
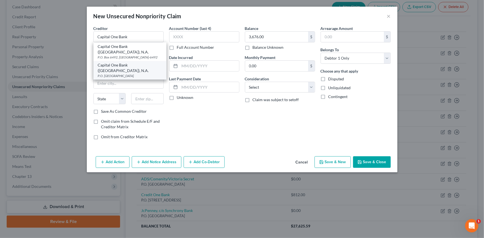
click at [132, 73] on div "P.O. [GEOGRAPHIC_DATA]" at bounding box center [130, 75] width 64 height 5
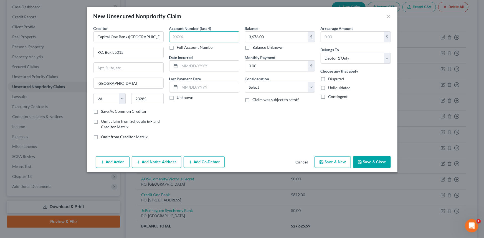
click at [229, 36] on input "text" at bounding box center [204, 36] width 70 height 11
click at [314, 85] on select "Select Cable / Satellite Services Collection Agency Credit Card Debt Debt Couns…" at bounding box center [280, 87] width 70 height 11
click at [245, 82] on select "Select Cable / Satellite Services Collection Agency Credit Card Debt Debt Couns…" at bounding box center [280, 87] width 70 height 11
click at [365, 164] on button "Save & Close" at bounding box center [372, 162] width 38 height 12
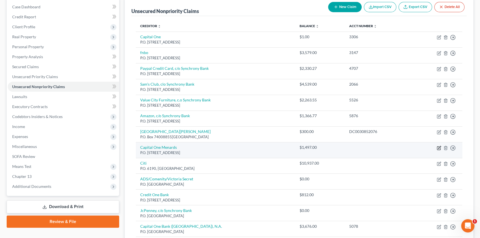
click at [437, 147] on icon "button" at bounding box center [439, 148] width 4 height 4
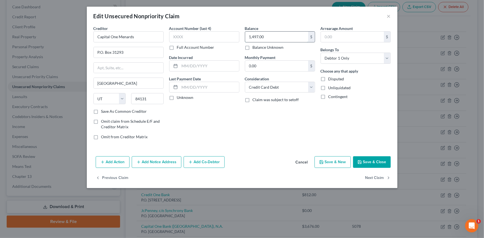
click at [273, 35] on input "1,497.00" at bounding box center [276, 37] width 63 height 11
click at [369, 159] on button "Save & Close" at bounding box center [372, 162] width 38 height 12
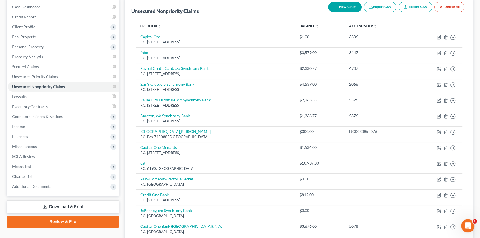
click at [341, 6] on button "New Claim" at bounding box center [345, 7] width 34 height 10
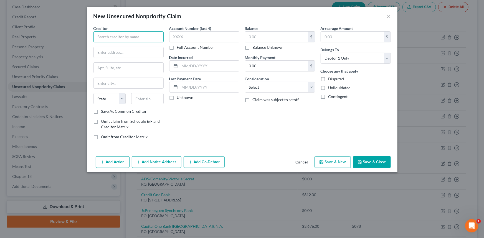
click at [146, 37] on input "text" at bounding box center [128, 36] width 70 height 11
click at [253, 48] on label "Balance Unknown" at bounding box center [268, 48] width 31 height 6
click at [255, 48] on input "Balance Unknown" at bounding box center [257, 47] width 4 height 4
click at [99, 54] on input "text" at bounding box center [129, 52] width 70 height 11
click at [178, 35] on input "text" at bounding box center [204, 36] width 70 height 11
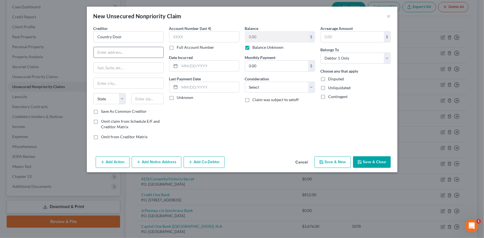
click at [141, 52] on input "text" at bounding box center [129, 52] width 70 height 11
click at [363, 160] on button "Save & Close" at bounding box center [372, 162] width 38 height 12
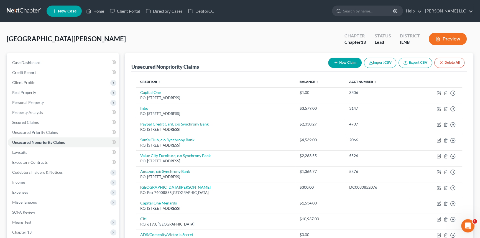
scroll to position [0, 0]
click at [344, 63] on button "New Claim" at bounding box center [345, 63] width 34 height 10
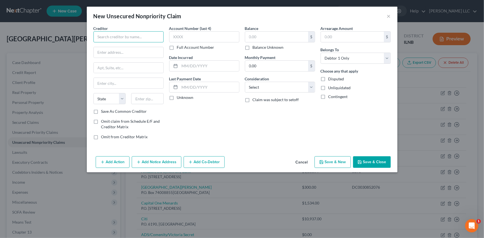
click at [134, 37] on input "text" at bounding box center [128, 36] width 70 height 11
click at [225, 37] on input "text" at bounding box center [204, 36] width 70 height 11
click at [250, 32] on div "Balance $ Balance Unknown Balance Undetermined $ Balance Unknown" at bounding box center [280, 38] width 70 height 25
click at [249, 39] on input "text" at bounding box center [276, 37] width 63 height 11
click at [369, 163] on button "Save & Close" at bounding box center [372, 162] width 38 height 12
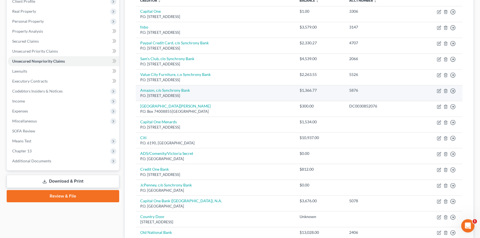
scroll to position [84, 0]
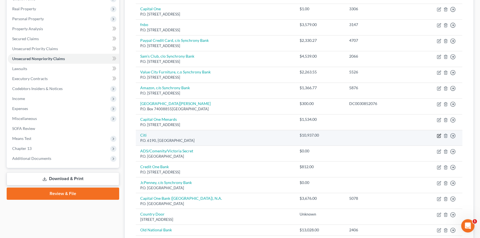
click at [439, 135] on icon "button" at bounding box center [439, 136] width 4 height 4
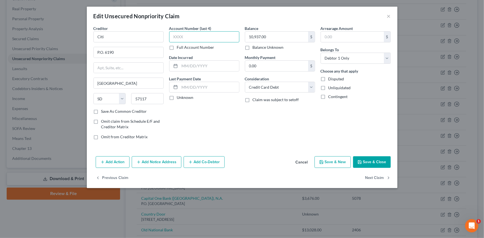
click at [219, 35] on input "text" at bounding box center [204, 36] width 70 height 11
click at [368, 161] on button "Save & Close" at bounding box center [372, 162] width 38 height 12
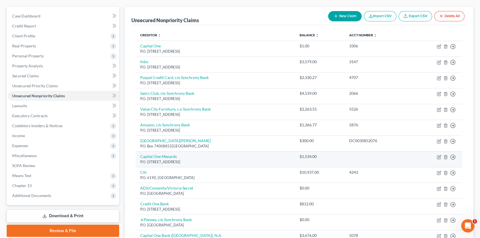
scroll to position [42, 0]
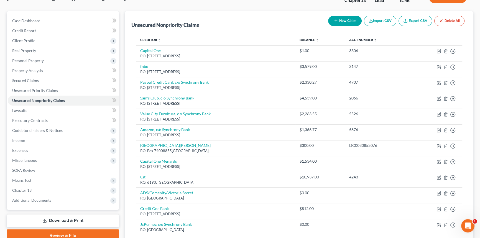
click at [338, 20] on button "New Claim" at bounding box center [345, 21] width 34 height 10
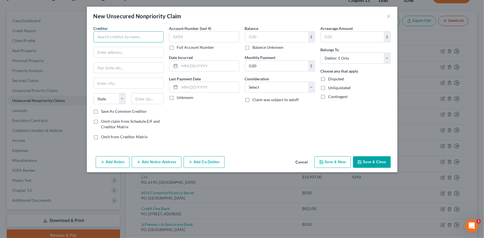
click at [158, 37] on input "text" at bounding box center [128, 36] width 70 height 11
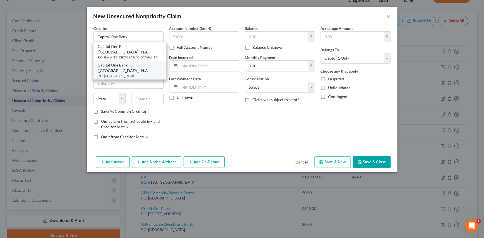
click at [130, 63] on div "Capital One Bank ([GEOGRAPHIC_DATA]), N.A." at bounding box center [130, 67] width 64 height 11
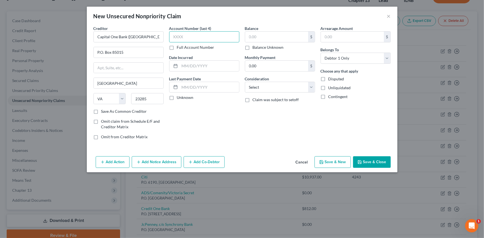
click at [194, 35] on input "text" at bounding box center [204, 36] width 70 height 11
click at [253, 39] on input "text" at bounding box center [276, 37] width 63 height 11
click at [311, 85] on select "Select Cable / Satellite Services Collection Agency Credit Card Debt Debt Couns…" at bounding box center [280, 87] width 70 height 11
click at [245, 82] on select "Select Cable / Satellite Services Collection Agency Credit Card Debt Debt Couns…" at bounding box center [280, 87] width 70 height 11
click at [363, 161] on button "Save & Close" at bounding box center [372, 162] width 38 height 12
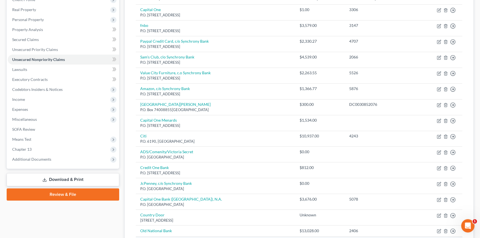
scroll to position [59, 0]
